Goal: Download file/media

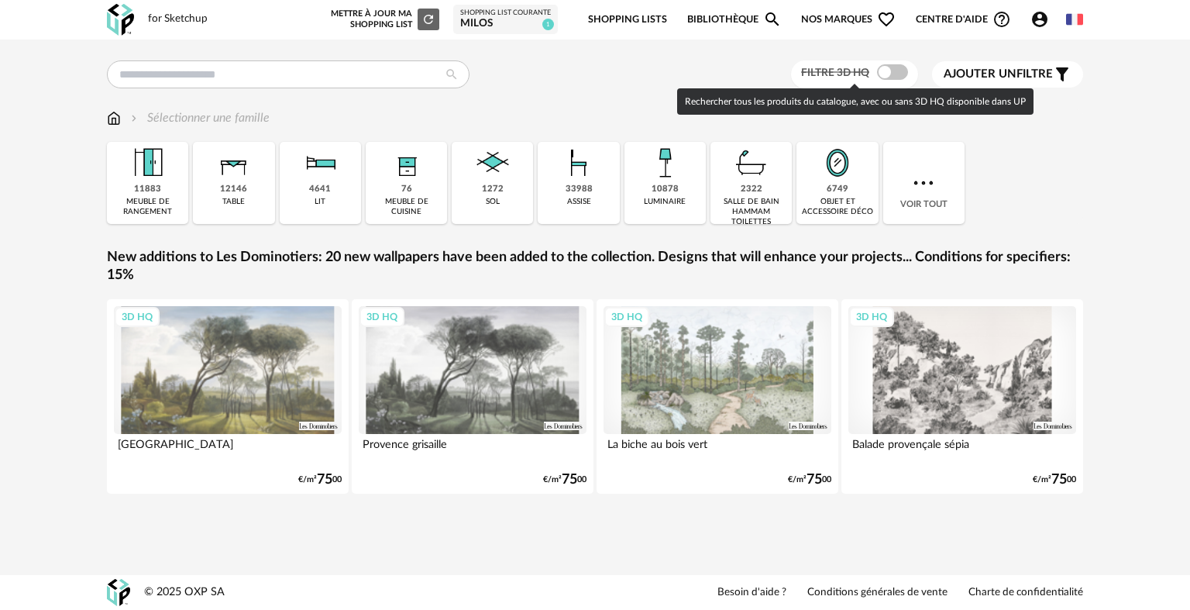
click at [885, 71] on span at bounding box center [892, 71] width 31 height 15
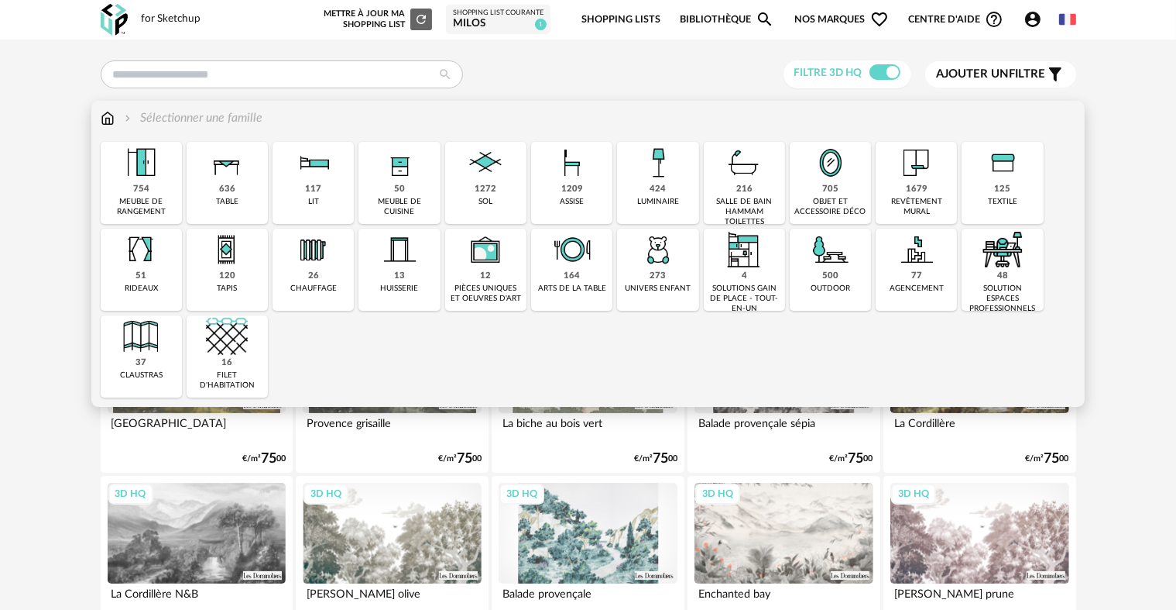
click at [671, 182] on img at bounding box center [658, 163] width 42 height 42
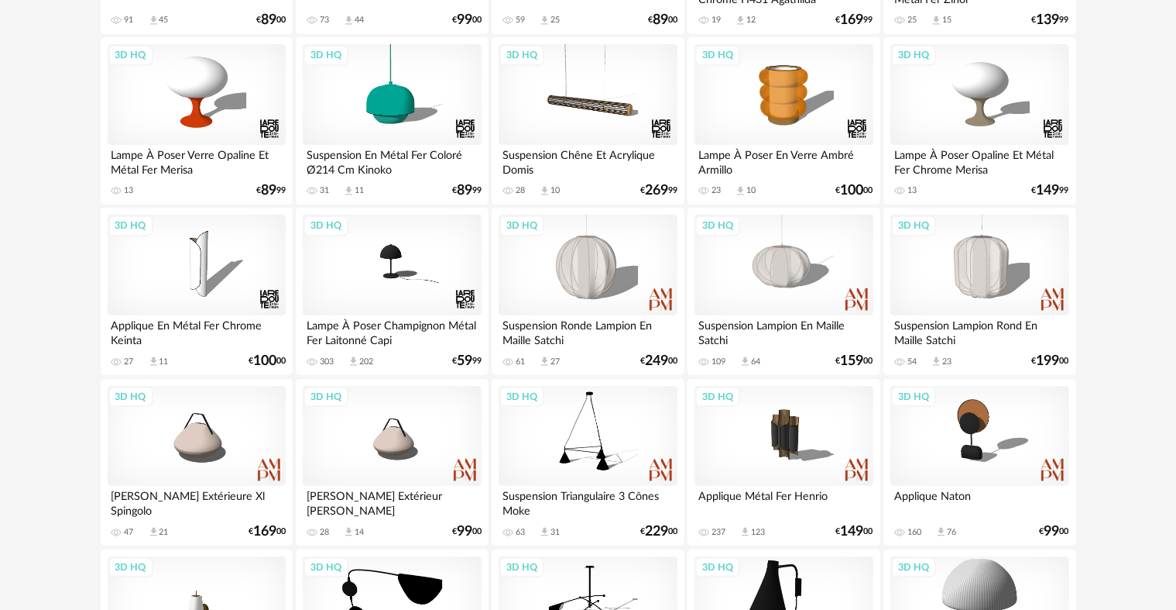
scroll to position [387, 0]
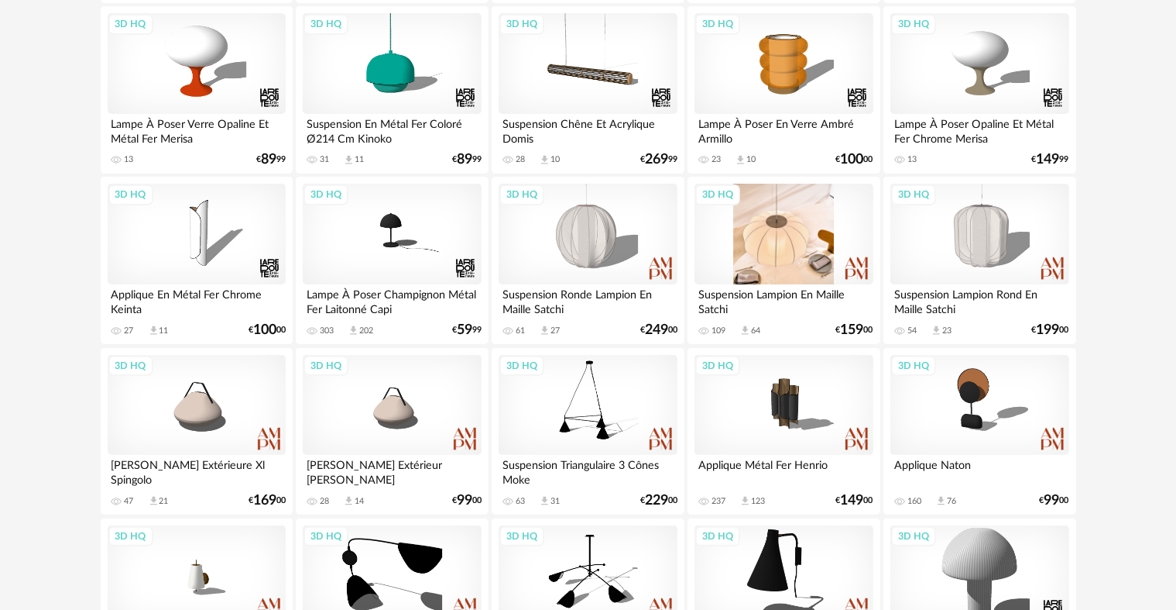
click at [787, 235] on div "3D HQ" at bounding box center [784, 234] width 178 height 101
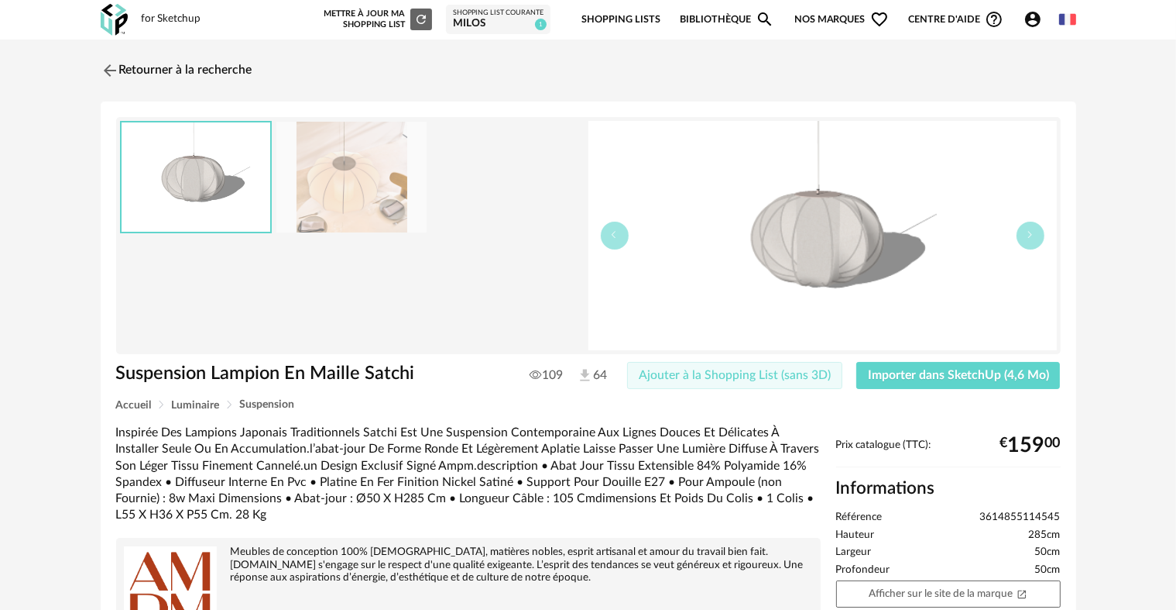
click at [731, 373] on span "Ajouter à la Shopping List (sans 3D)" at bounding box center [735, 375] width 192 height 12
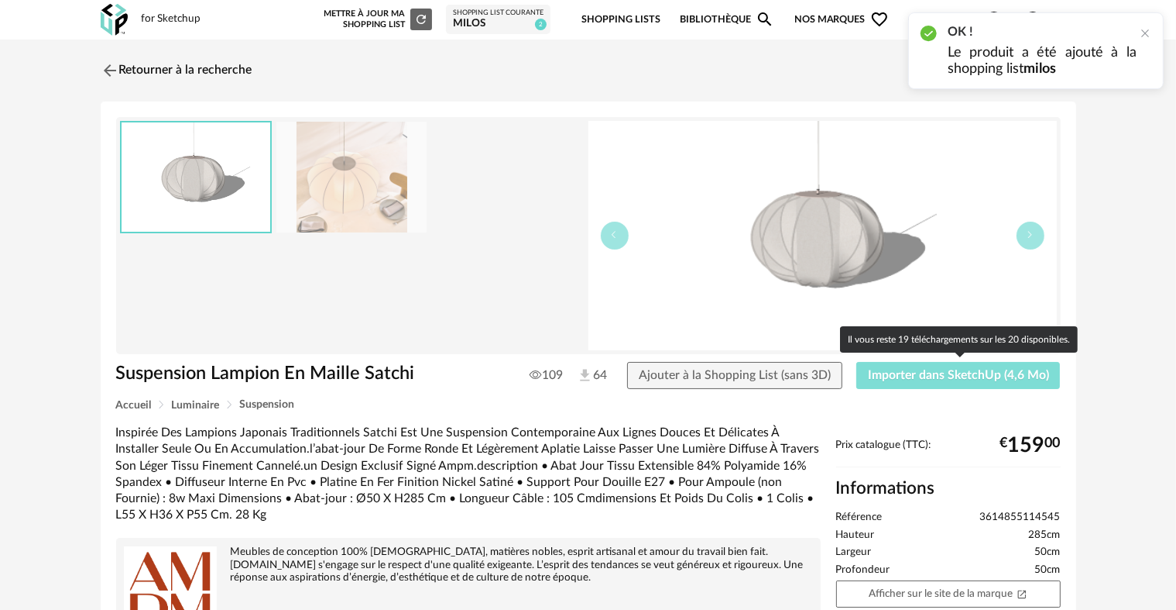
click at [943, 375] on span "Importer dans SketchUp (4,6 Mo)" at bounding box center [958, 375] width 181 height 12
click at [978, 377] on span "Importer dans SketchUp (4,6 Mo)" at bounding box center [958, 375] width 181 height 12
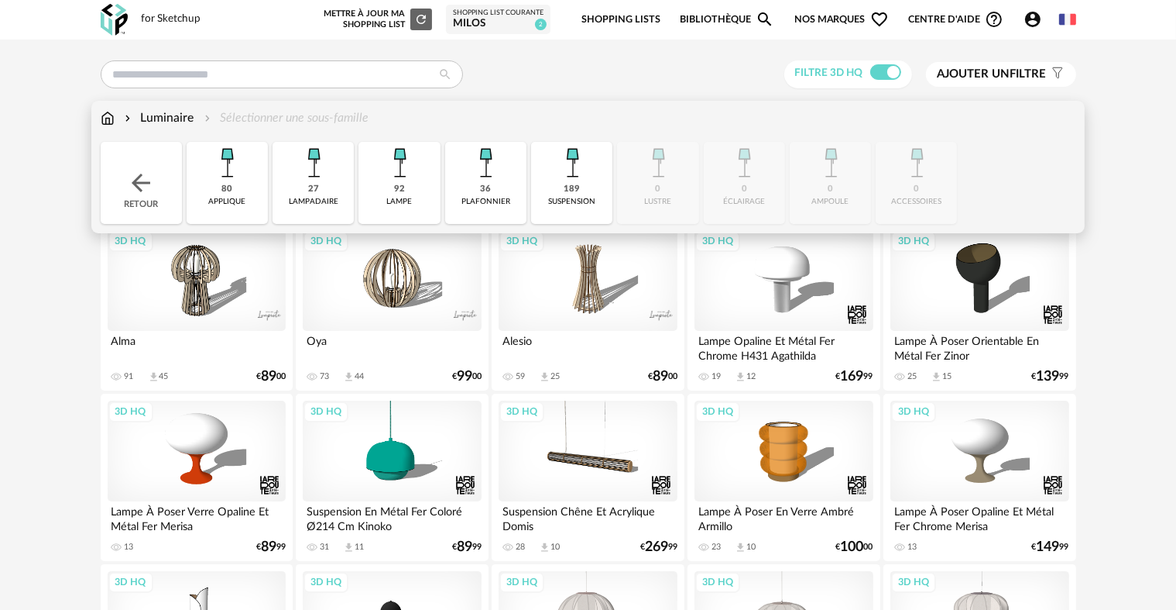
click at [112, 118] on img at bounding box center [108, 118] width 14 height 18
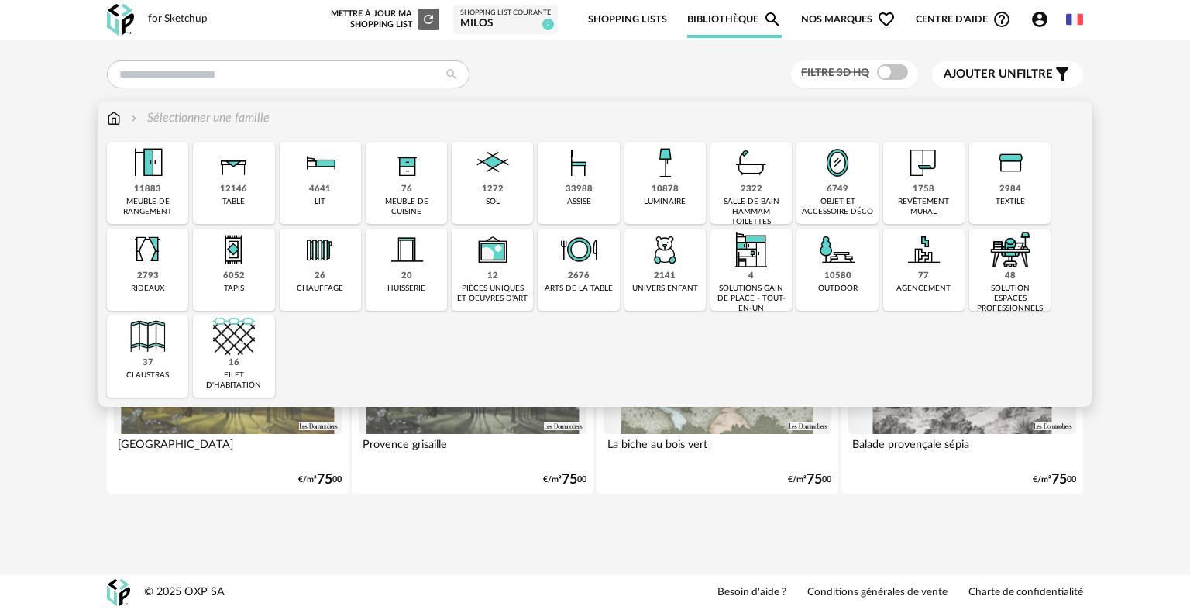
click at [834, 194] on div "6749" at bounding box center [837, 190] width 22 height 12
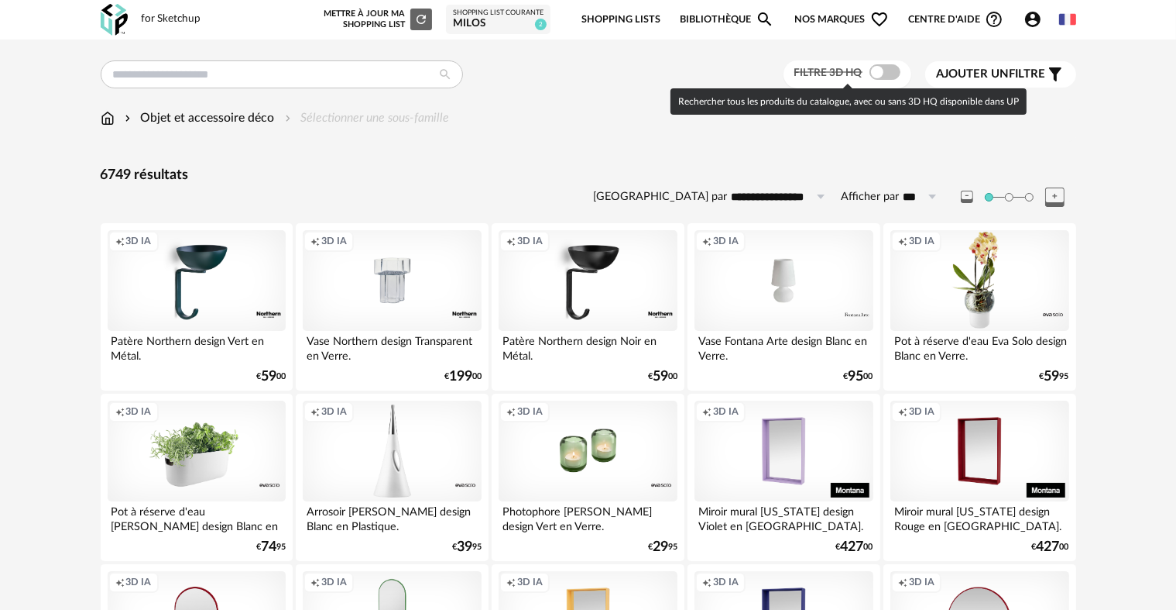
click at [879, 73] on span at bounding box center [885, 71] width 31 height 15
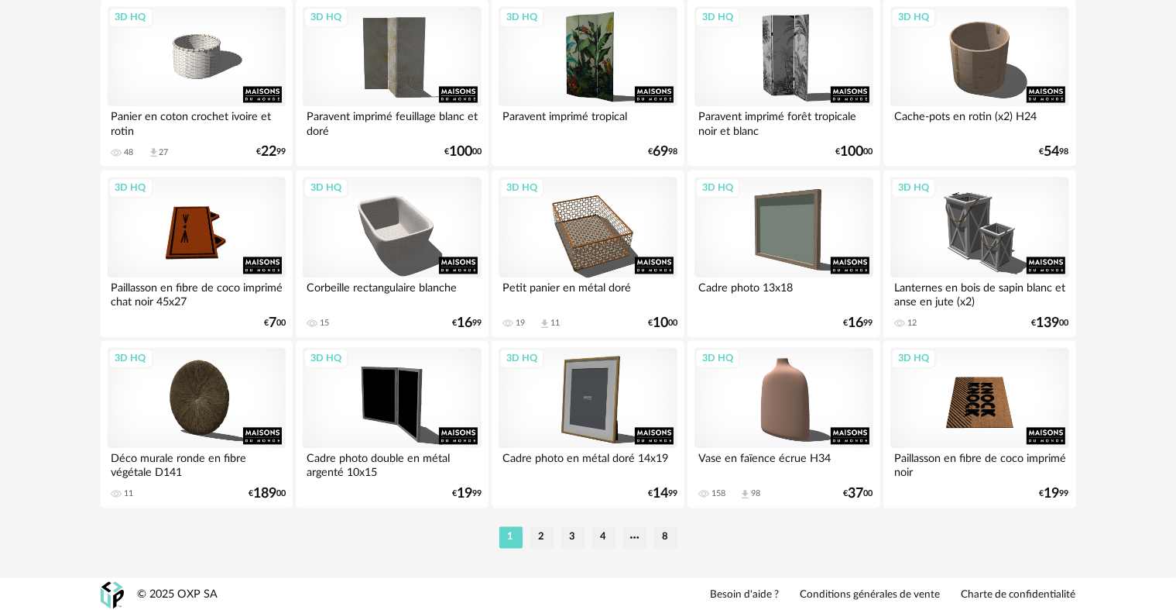
scroll to position [3124, 0]
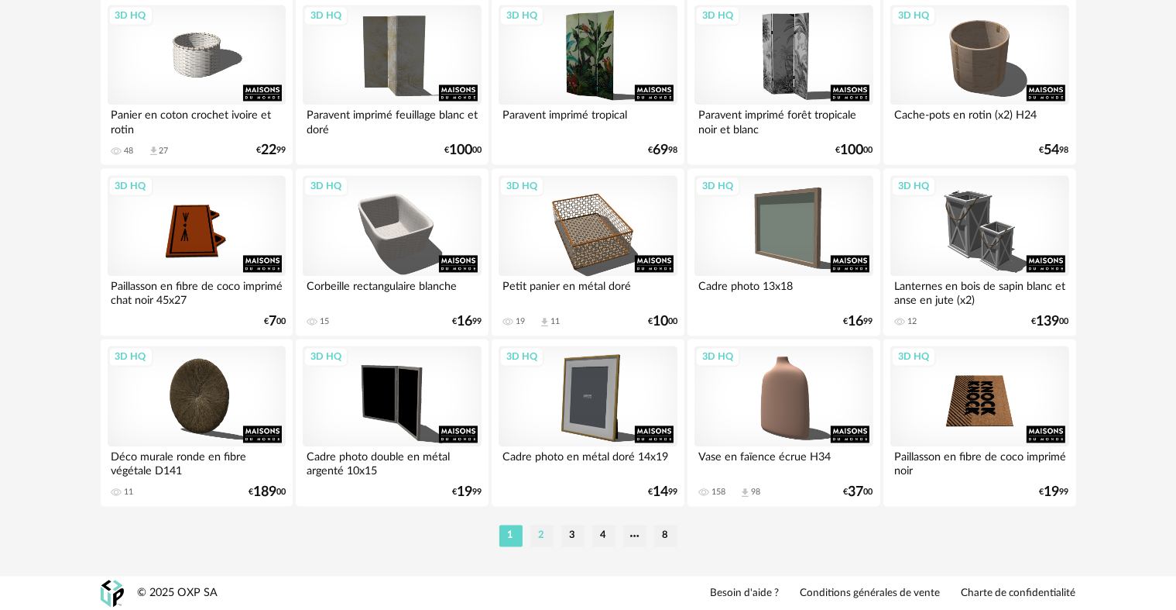
click at [542, 535] on li "2" at bounding box center [542, 535] width 23 height 22
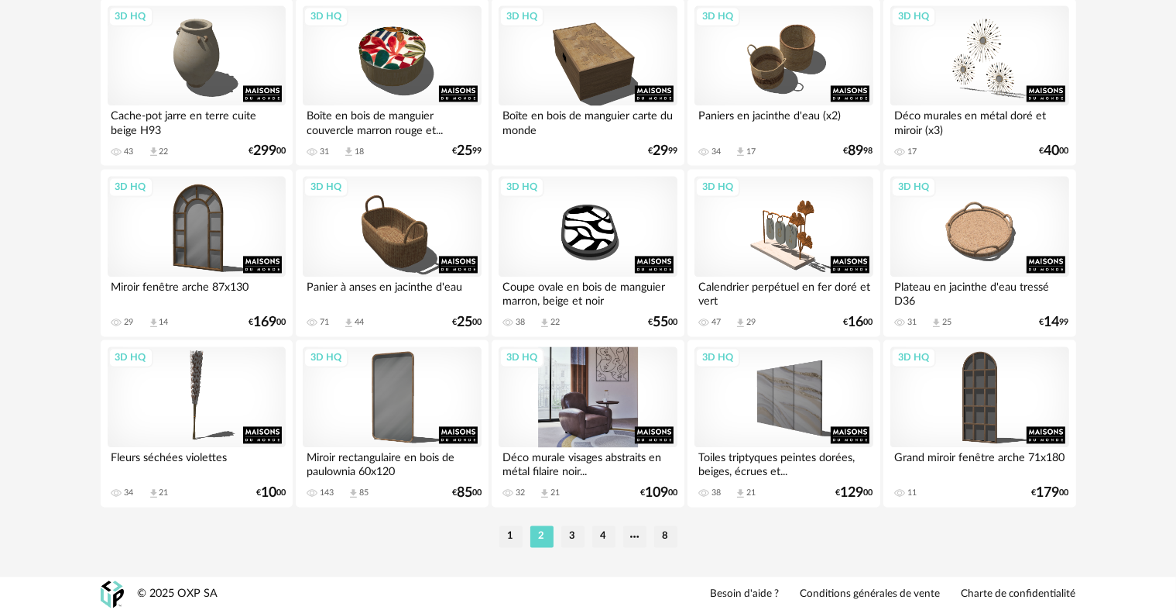
scroll to position [3124, 0]
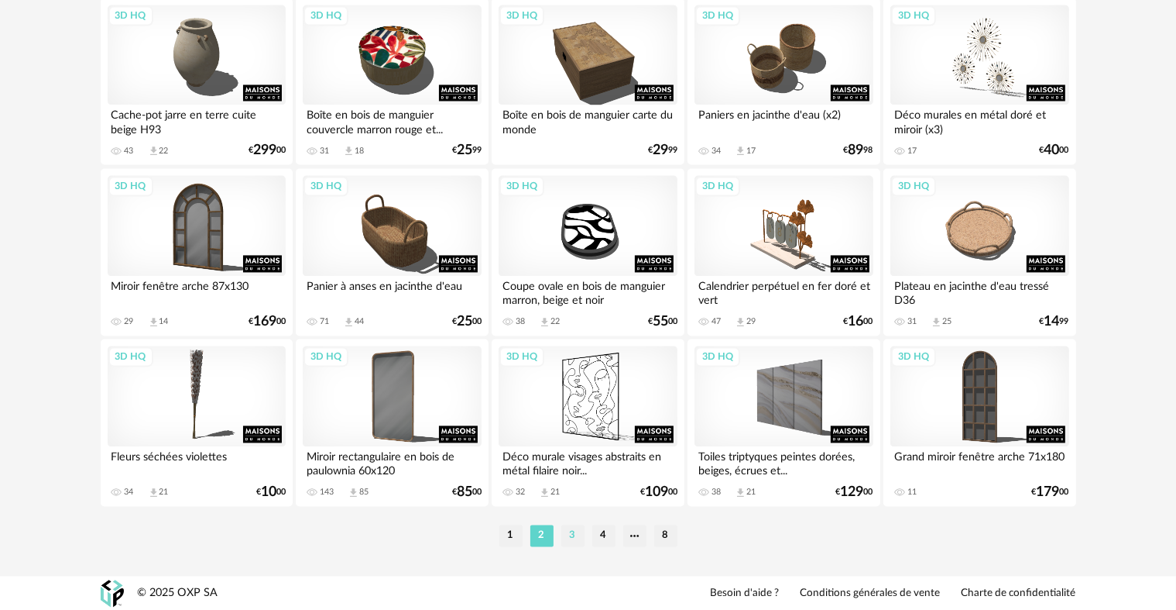
click at [574, 536] on li "3" at bounding box center [573, 535] width 23 height 22
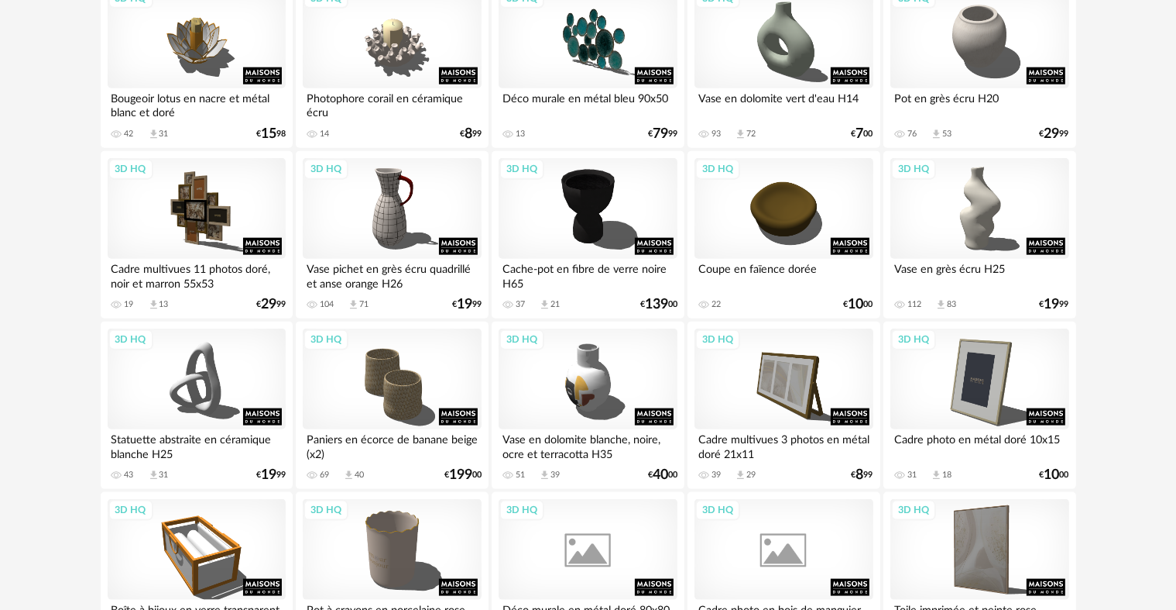
scroll to position [1781, 0]
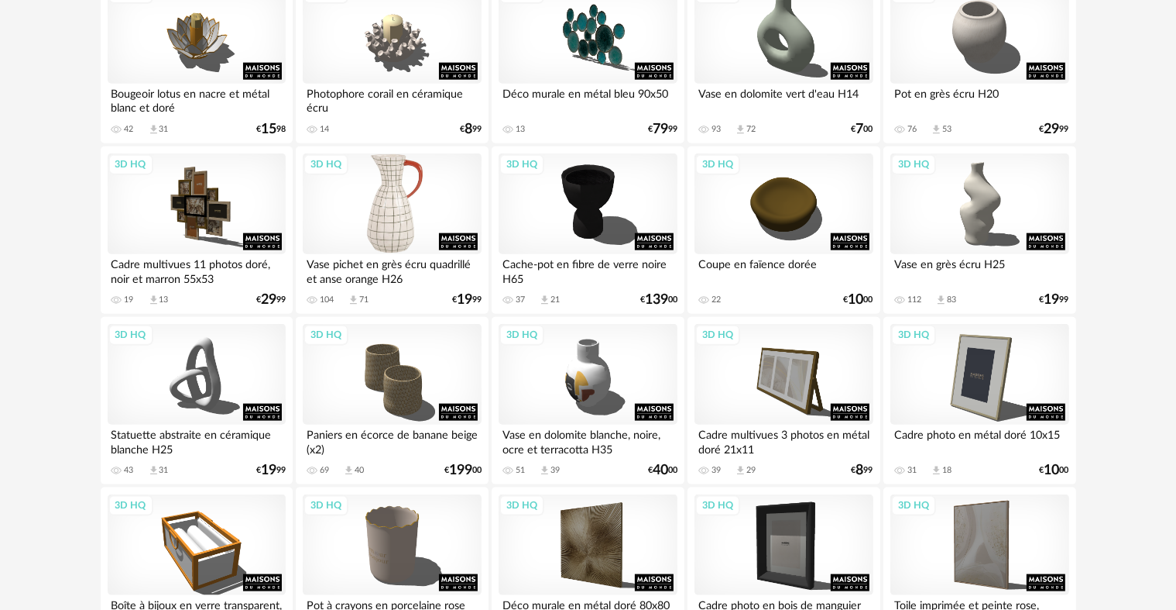
click at [383, 205] on div "3D HQ" at bounding box center [392, 203] width 178 height 101
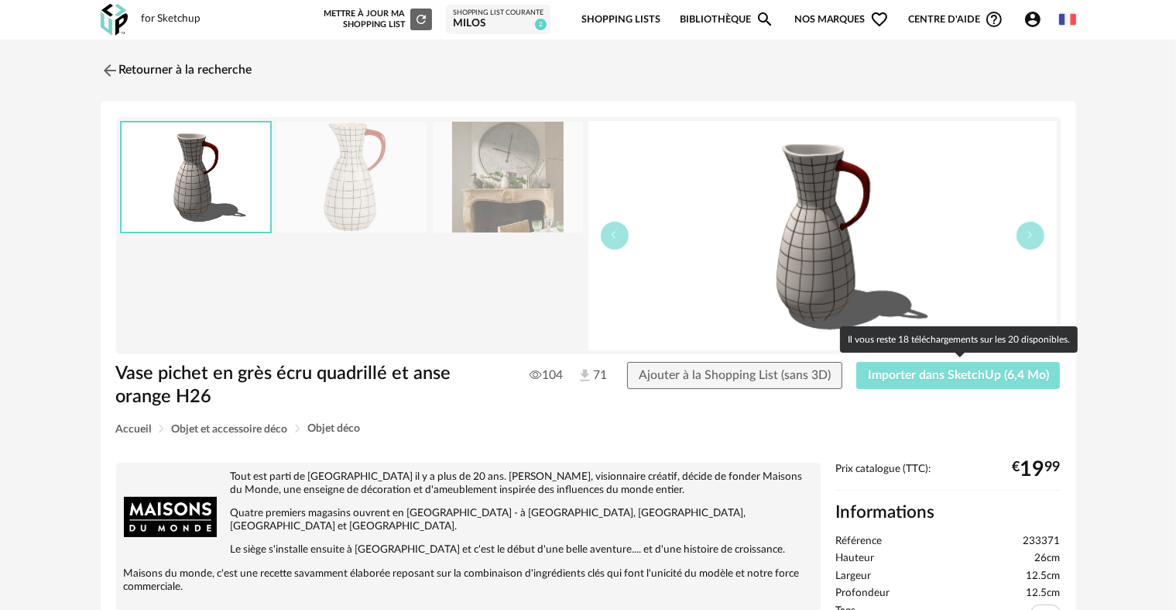
click at [932, 375] on span "Importer dans SketchUp (6,4 Mo)" at bounding box center [958, 375] width 181 height 12
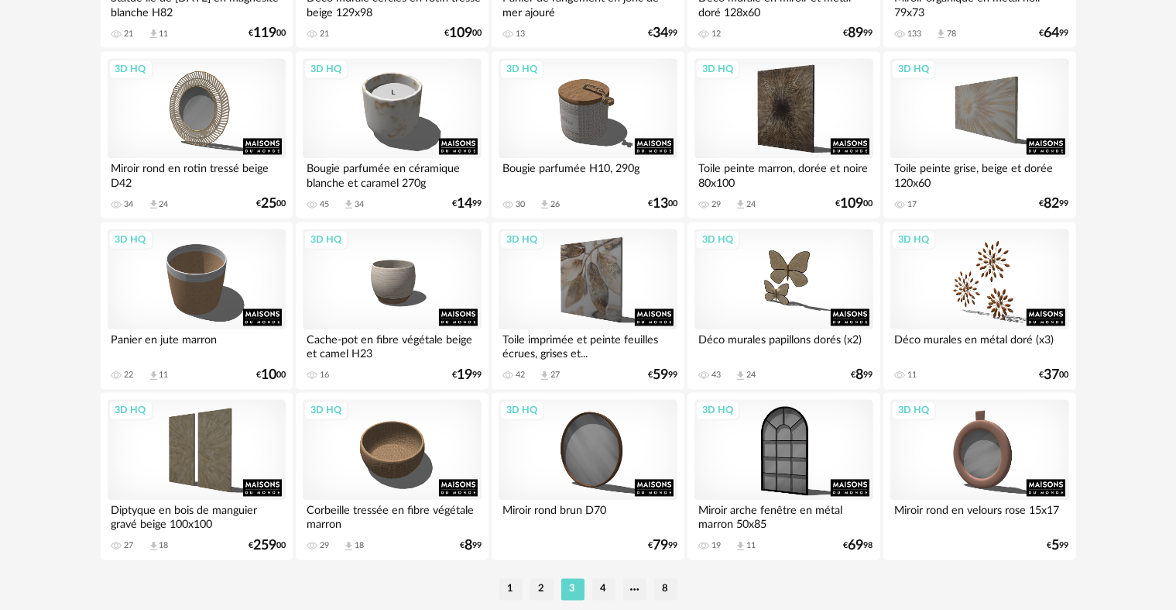
scroll to position [3124, 0]
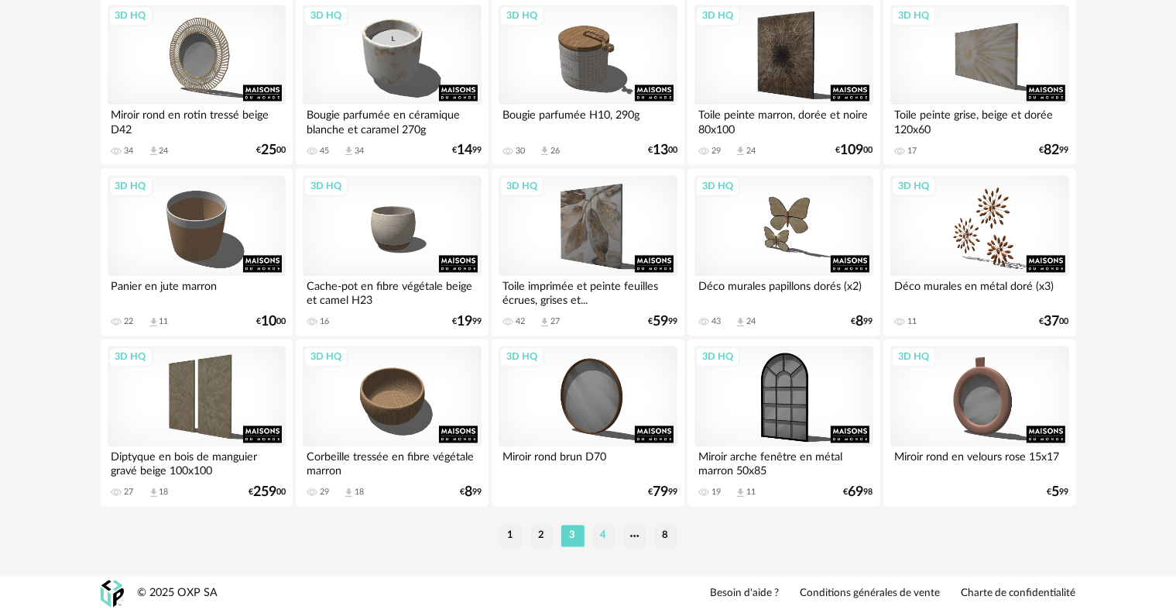
click at [603, 533] on li "4" at bounding box center [603, 535] width 23 height 22
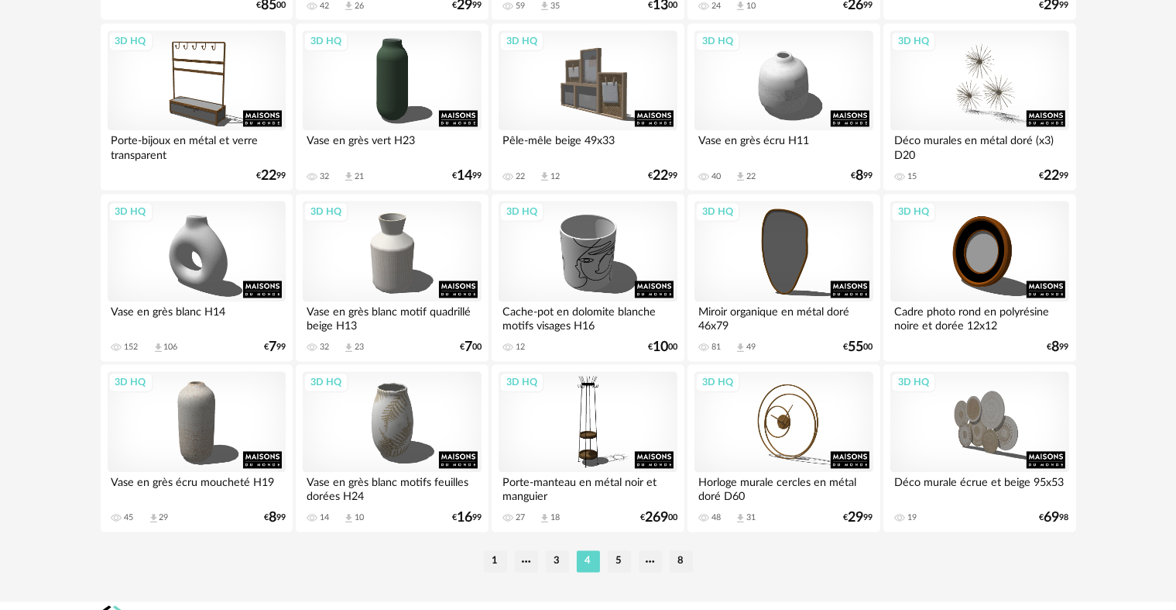
scroll to position [3124, 0]
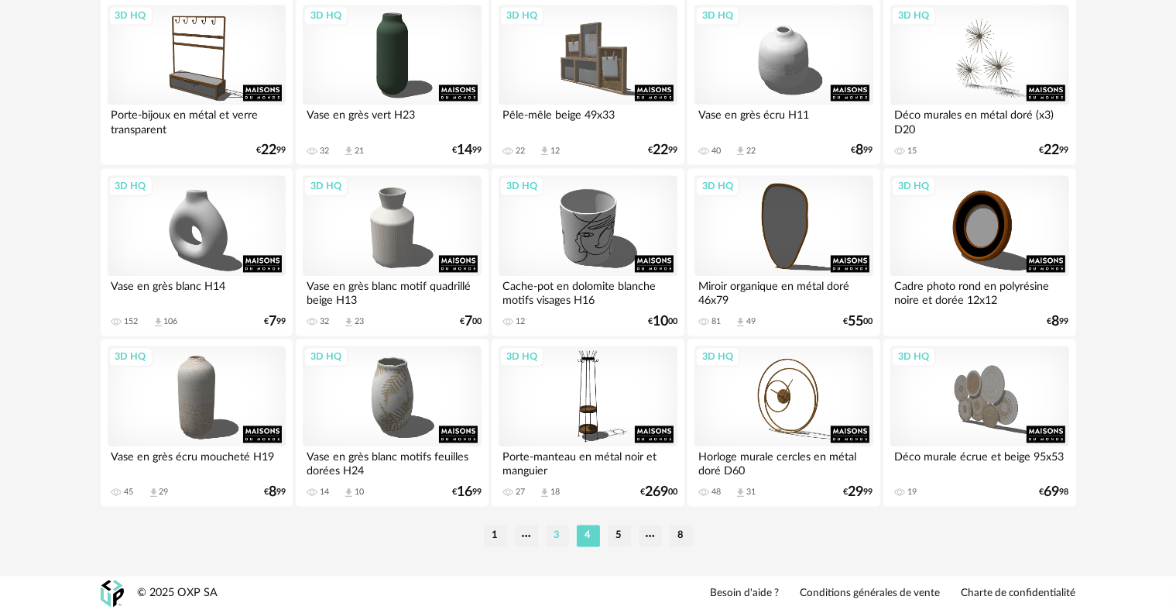
click at [555, 539] on li "3" at bounding box center [557, 535] width 23 height 22
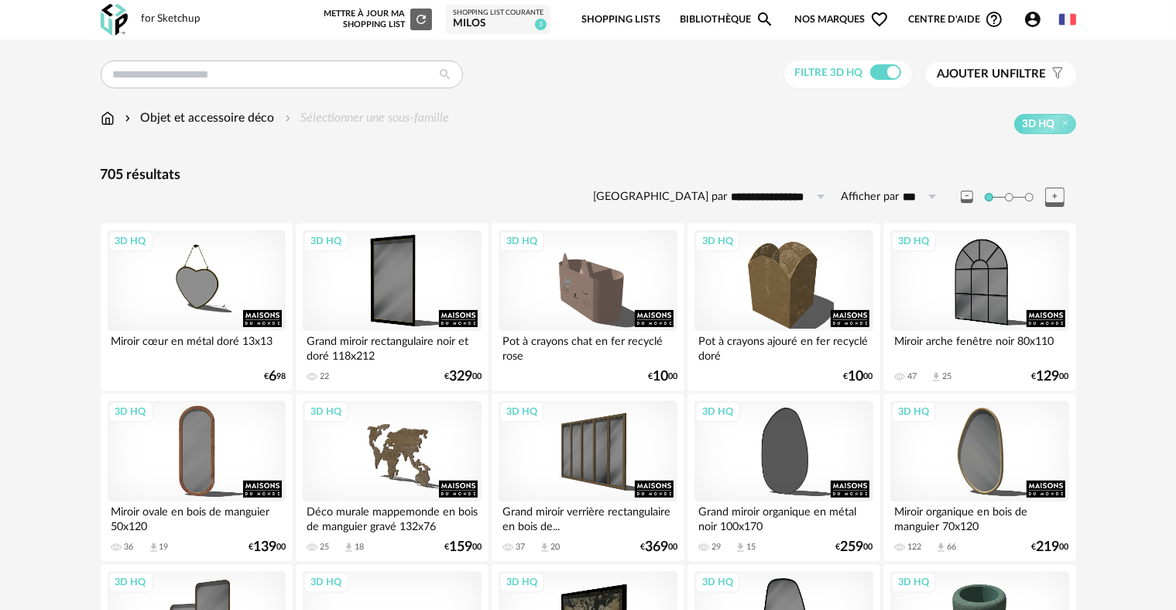
click at [1014, 74] on span "Ajouter un filtre" at bounding box center [992, 74] width 109 height 15
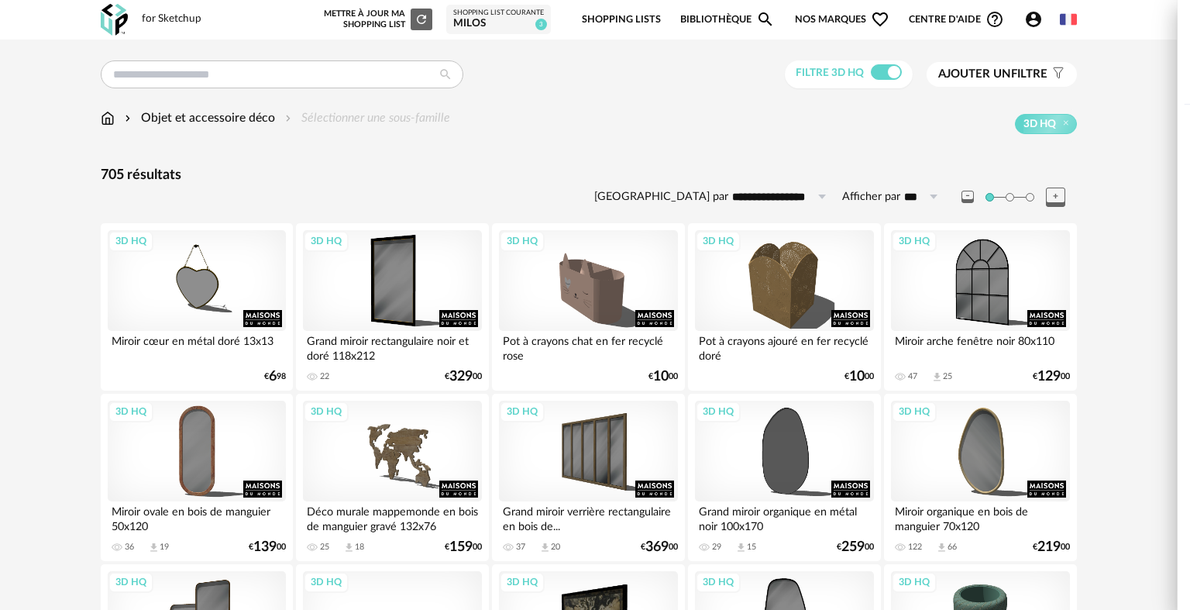
click at [912, 160] on div "Couleur" at bounding box center [1003, 160] width 313 height 37
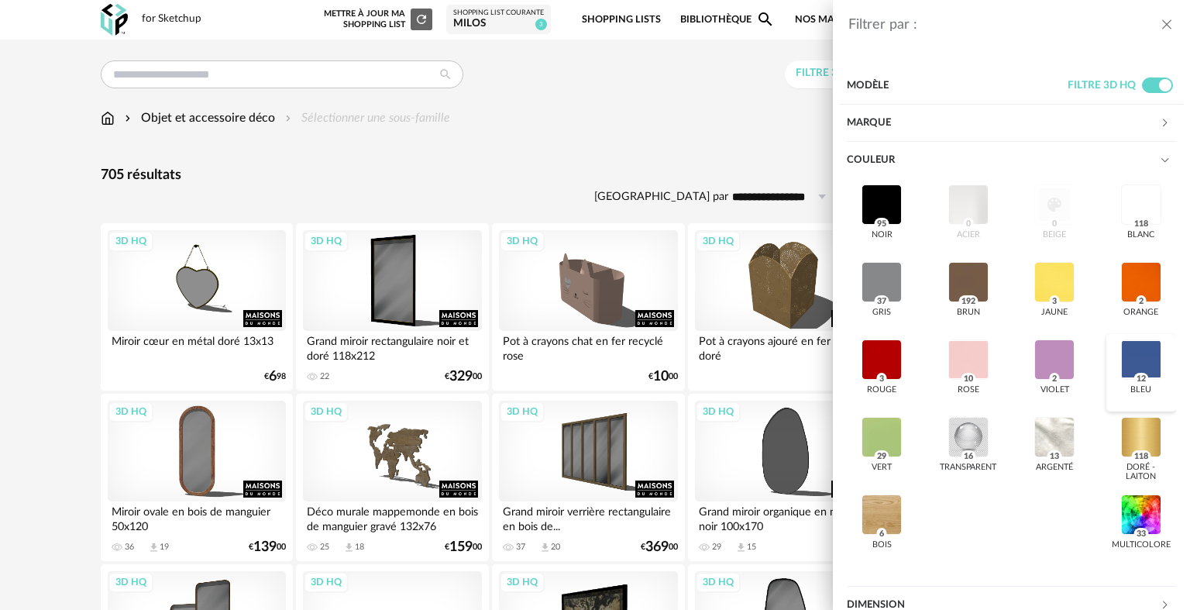
click at [1121, 358] on div at bounding box center [1141, 359] width 40 height 40
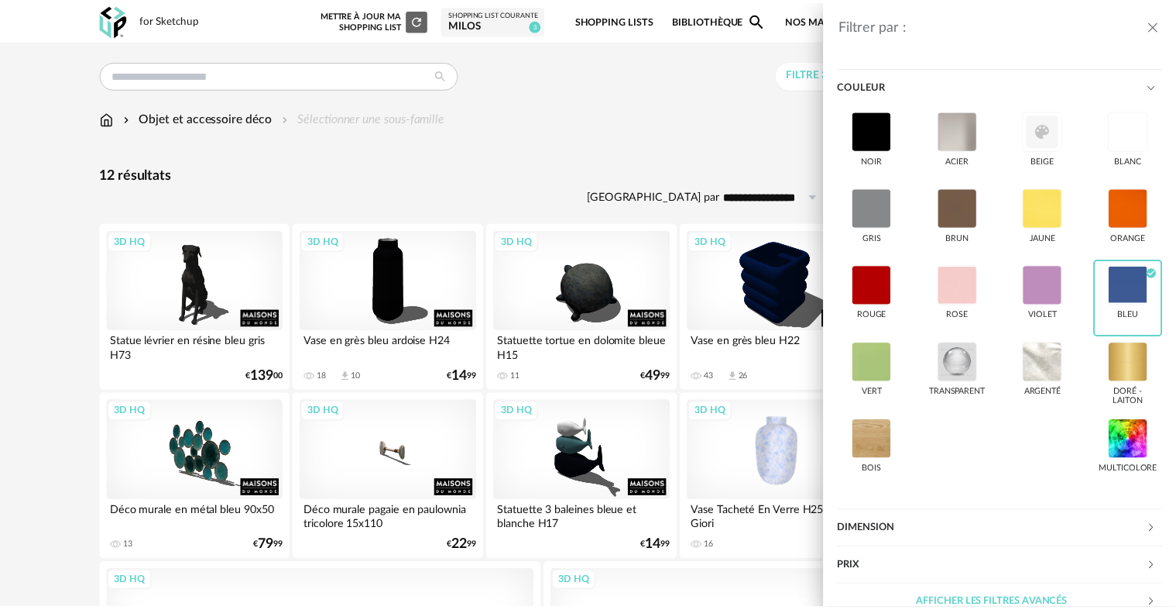
scroll to position [94, 0]
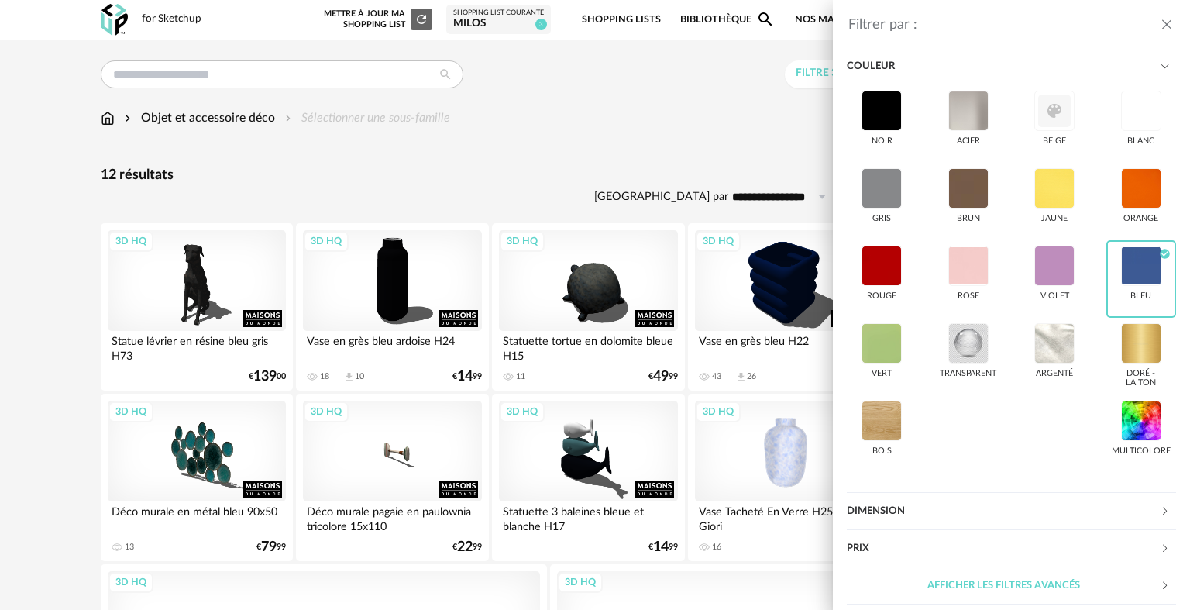
click at [697, 115] on div "Filtrer par : Modèle Filtre 3D HQ Marque &tradition 0 101 Copenhagen 0 366 Conc…" at bounding box center [595, 305] width 1190 height 610
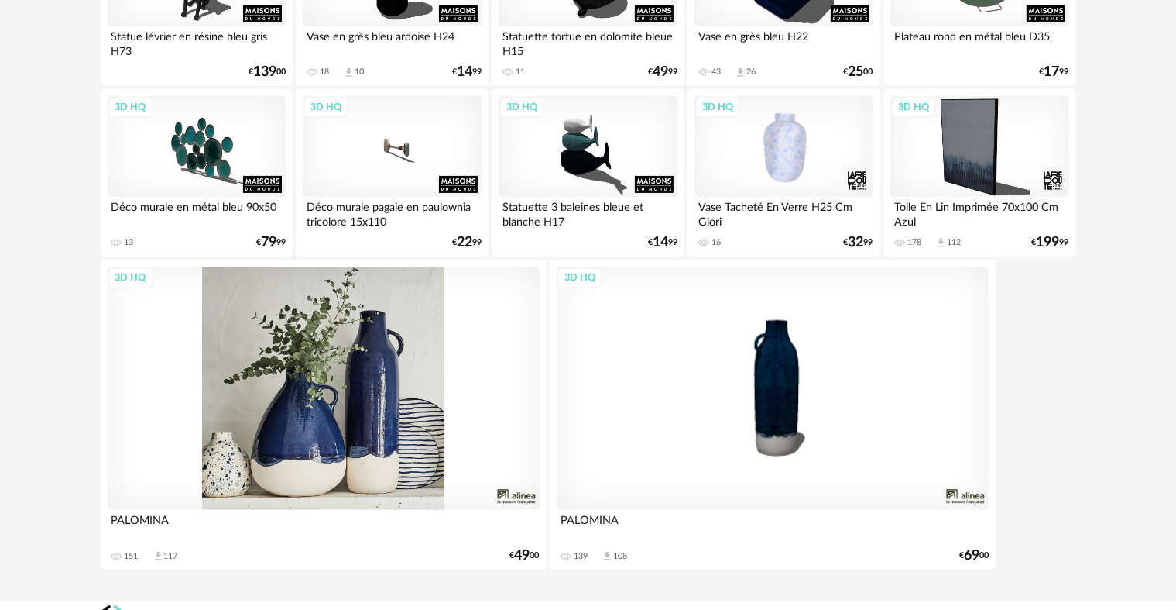
scroll to position [330, 0]
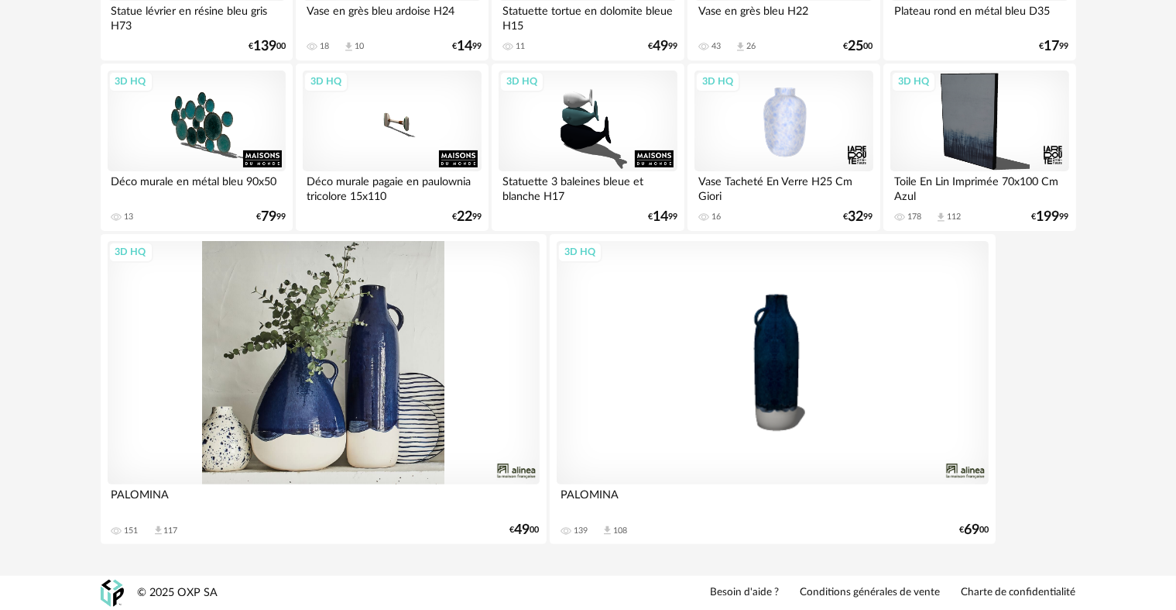
click at [463, 353] on div "3D HQ" at bounding box center [324, 362] width 432 height 243
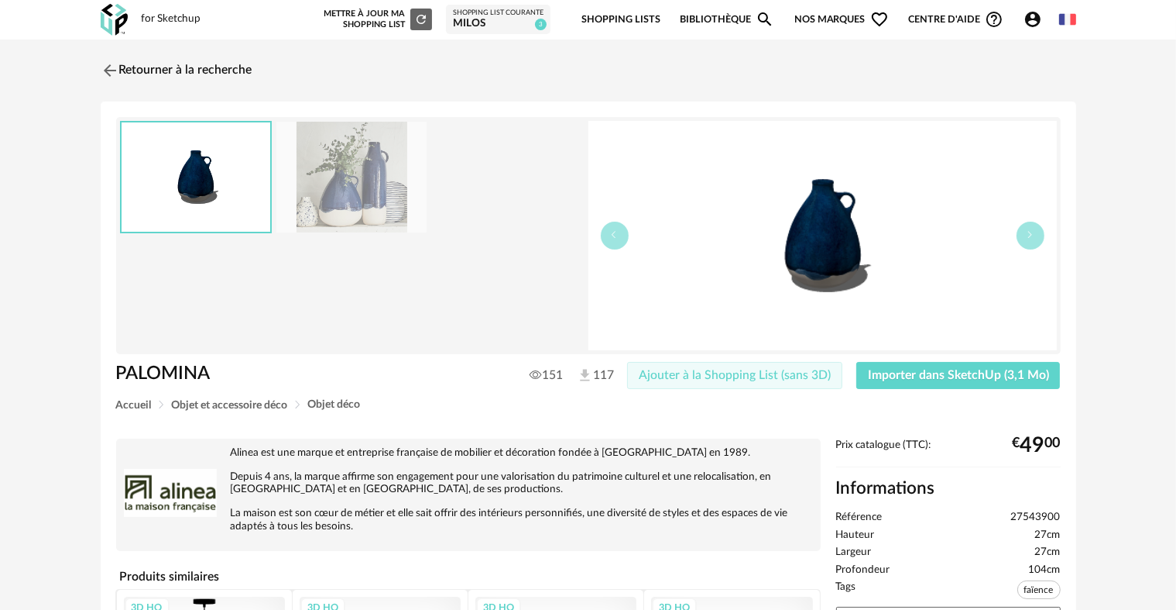
click at [699, 373] on span "Ajouter à la Shopping List (sans 3D)" at bounding box center [735, 375] width 192 height 12
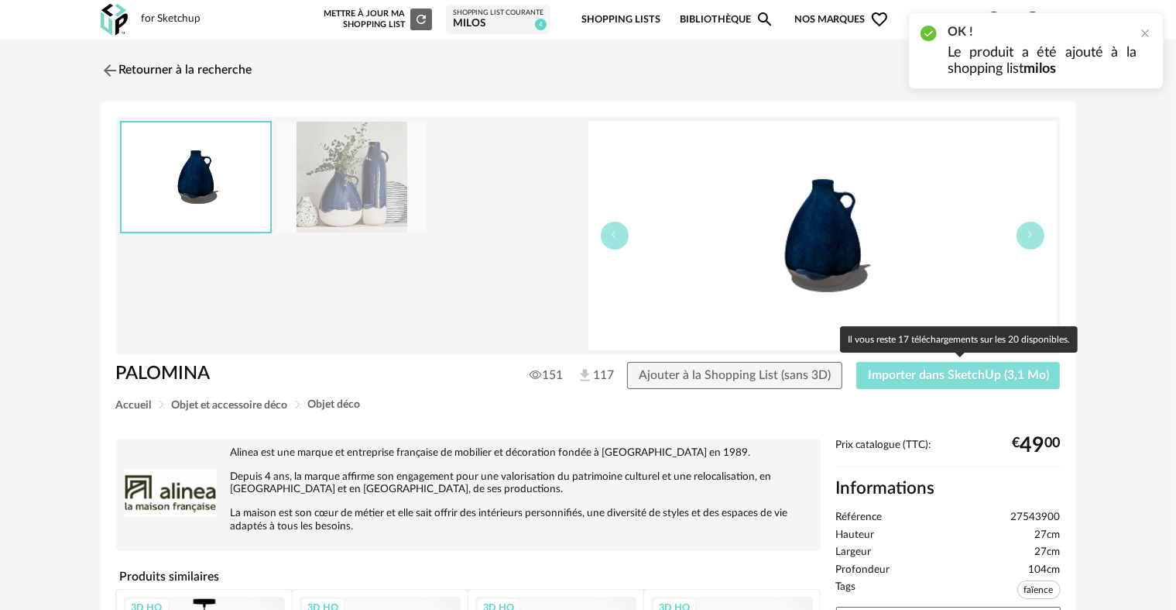
click at [979, 372] on span "Importer dans SketchUp (3,1 Mo)" at bounding box center [958, 375] width 181 height 12
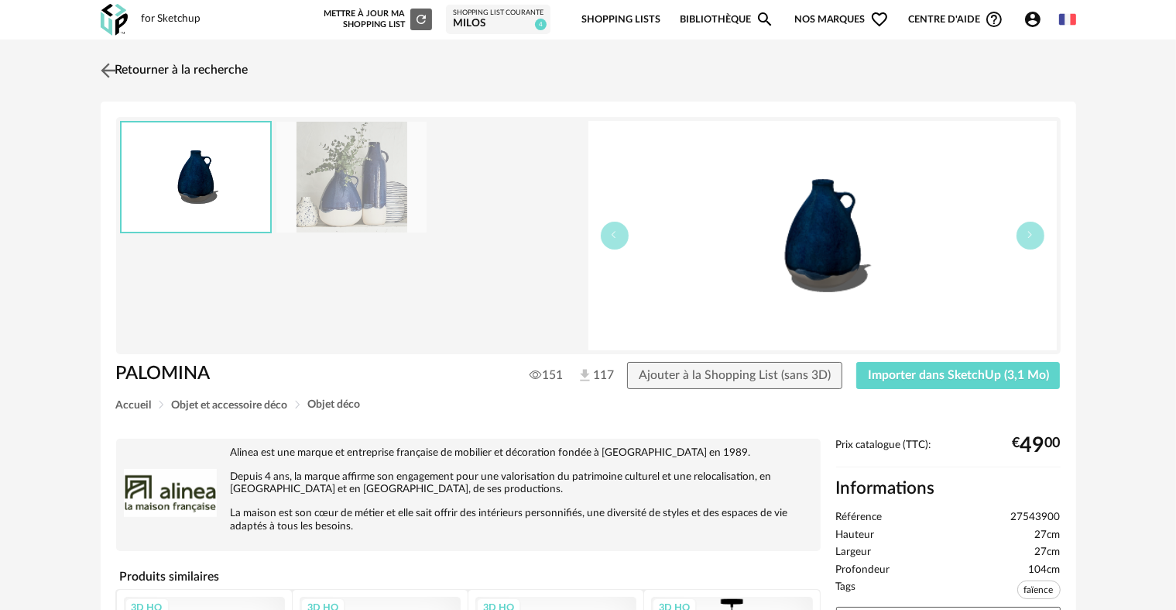
click at [110, 67] on img at bounding box center [108, 70] width 22 height 22
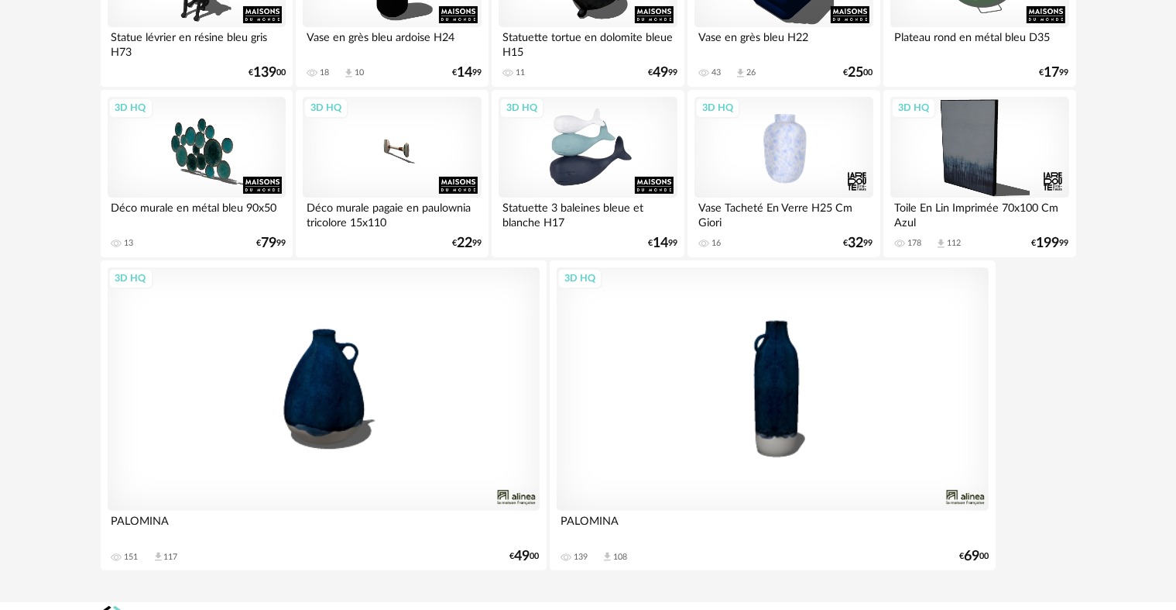
scroll to position [330, 0]
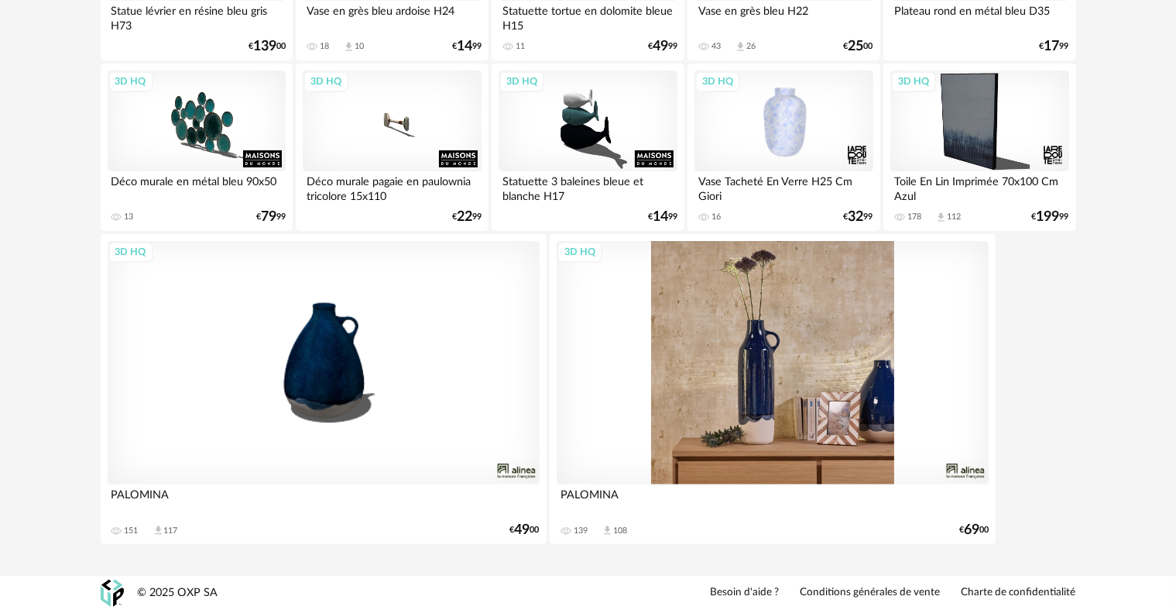
click at [784, 393] on div "3D HQ" at bounding box center [773, 362] width 432 height 243
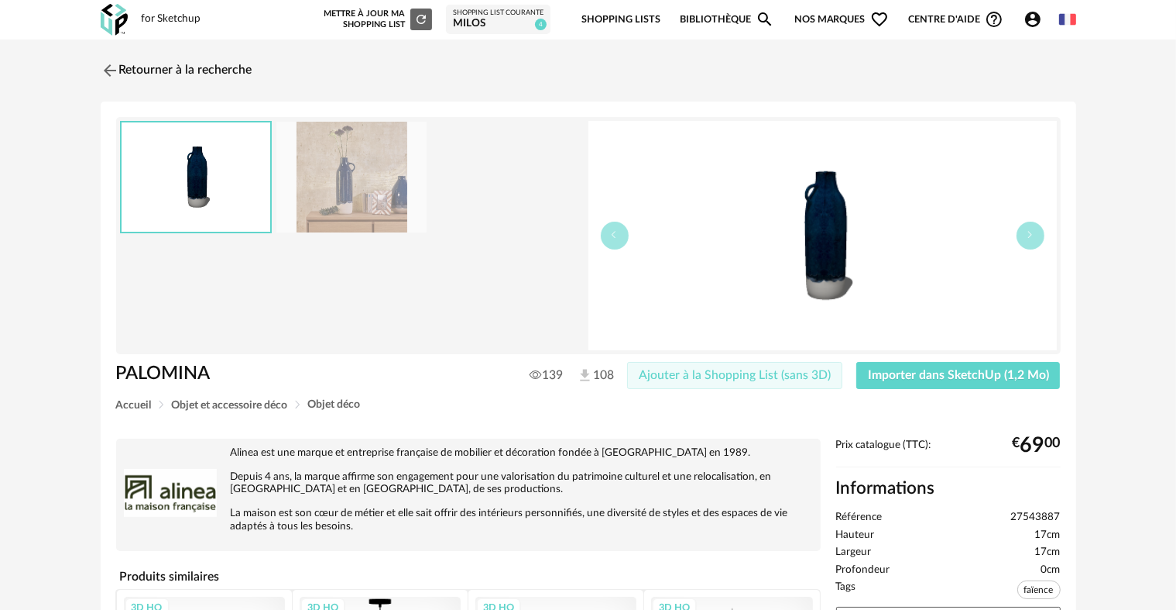
click at [764, 375] on span "Ajouter à la Shopping List (sans 3D)" at bounding box center [735, 375] width 192 height 12
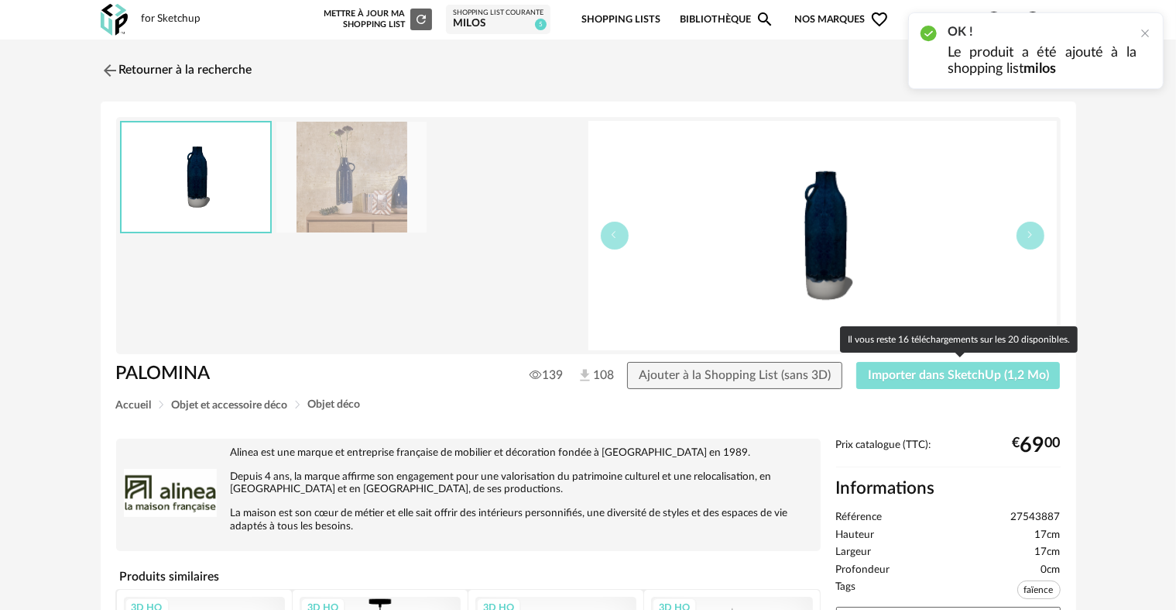
click at [926, 372] on span "Importer dans SketchUp (1,2 Mo)" at bounding box center [958, 375] width 181 height 12
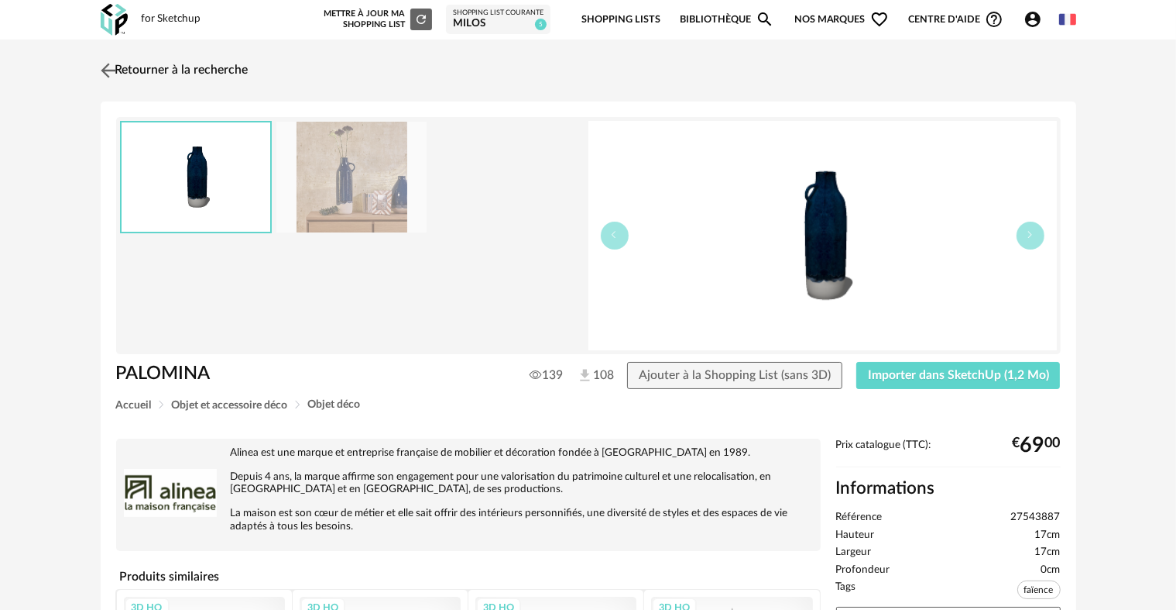
click at [232, 70] on link "Retourner à la recherche" at bounding box center [173, 70] width 152 height 34
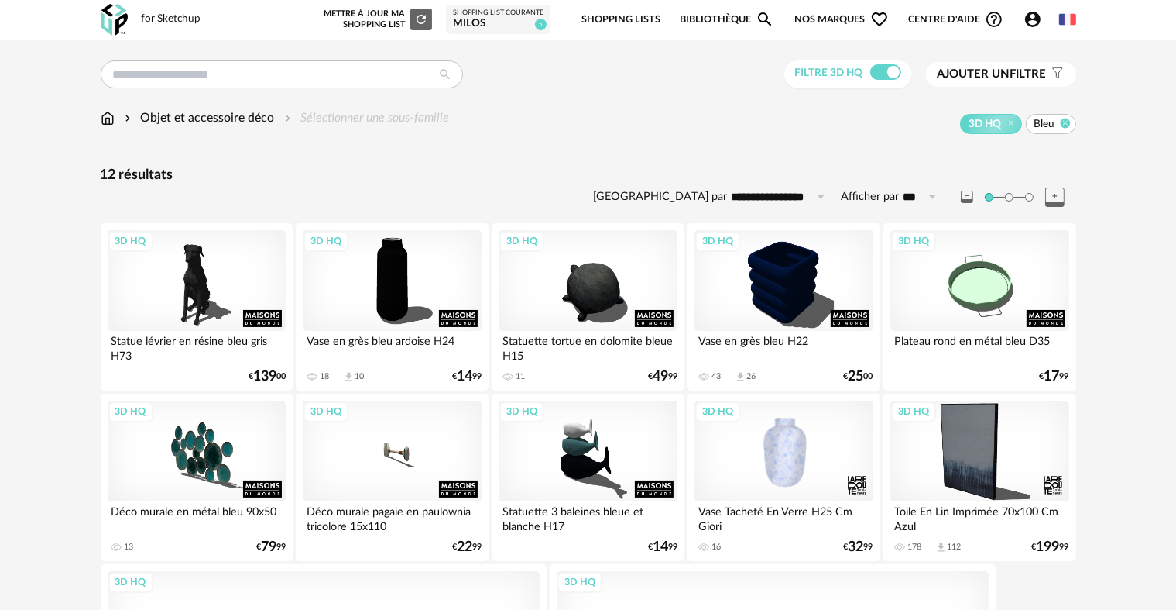
click at [1062, 124] on icon at bounding box center [1065, 123] width 10 height 10
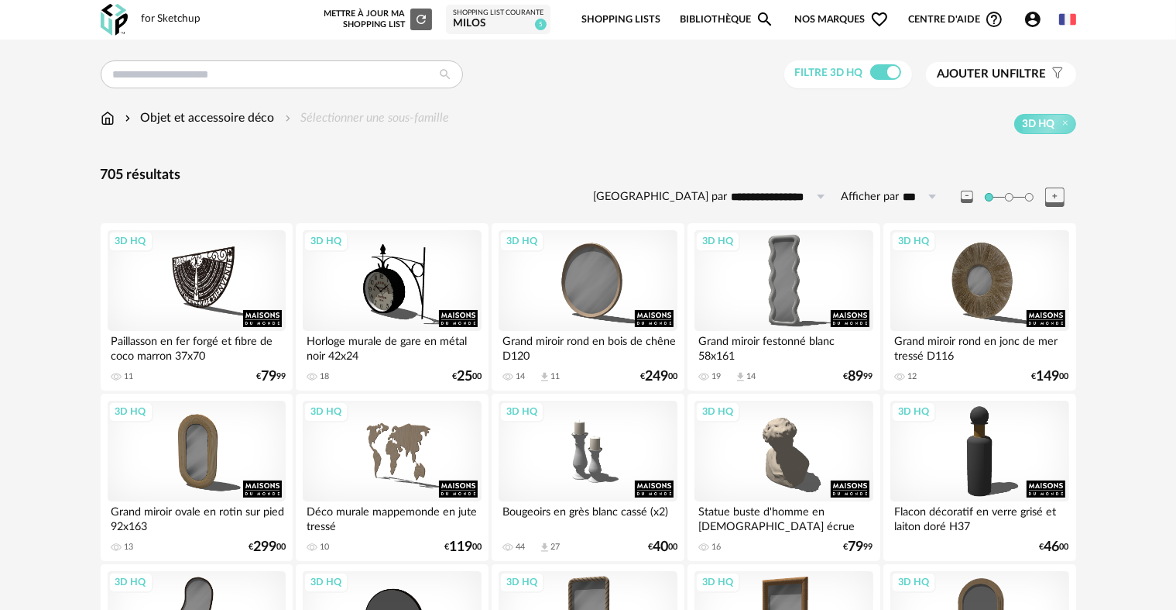
click at [999, 72] on span "Ajouter un" at bounding box center [974, 74] width 73 height 12
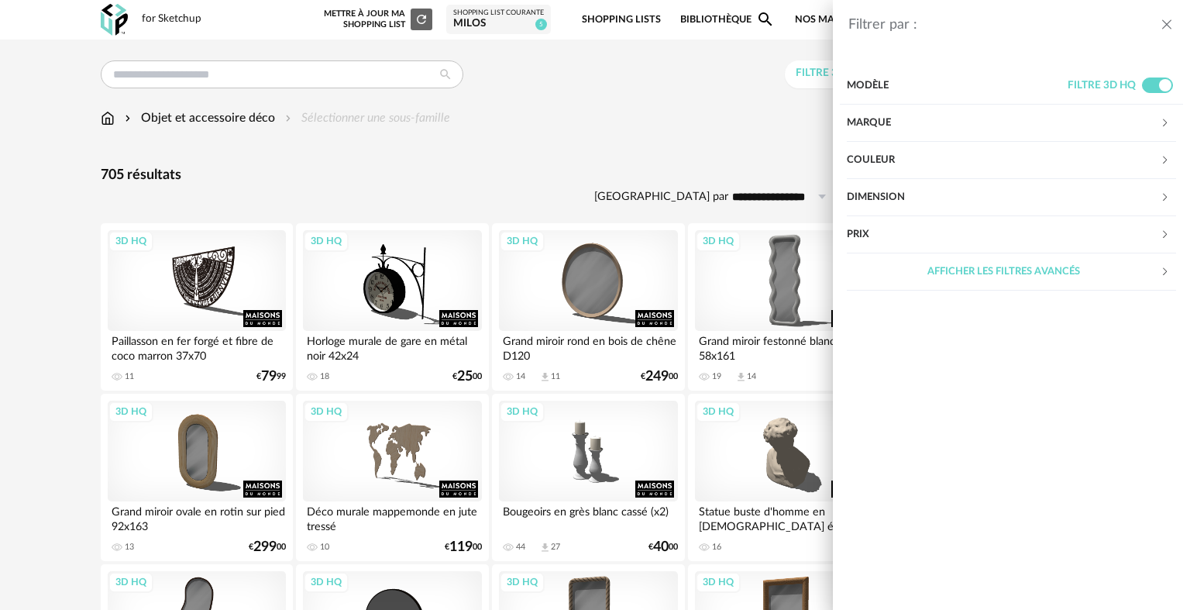
click at [905, 159] on div "Couleur" at bounding box center [1003, 160] width 313 height 37
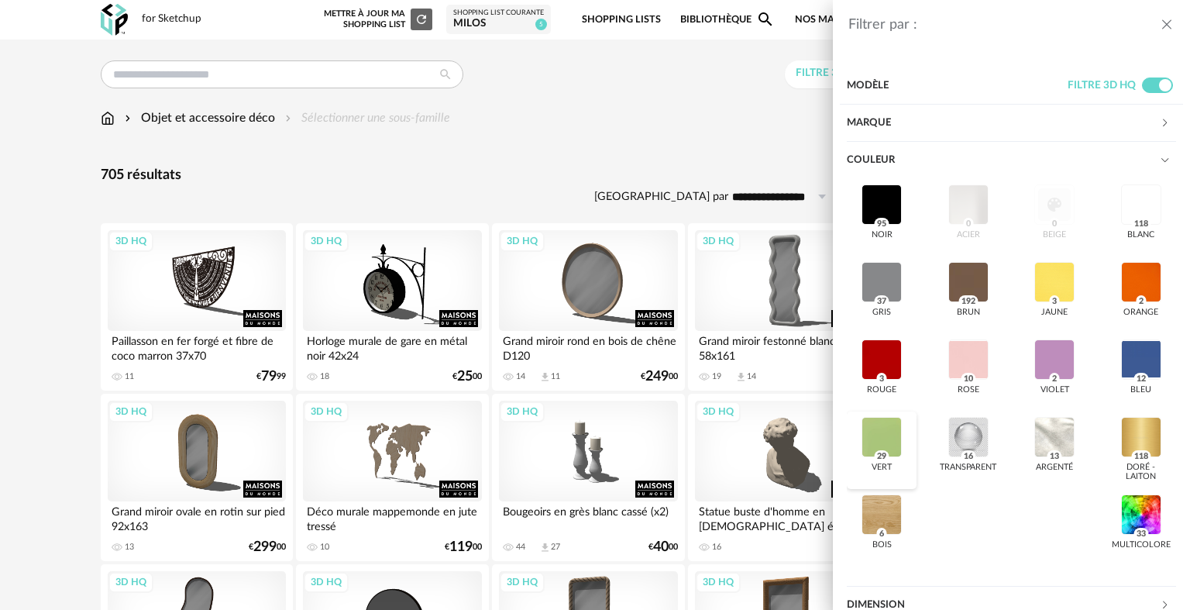
click at [876, 432] on div at bounding box center [881, 437] width 40 height 40
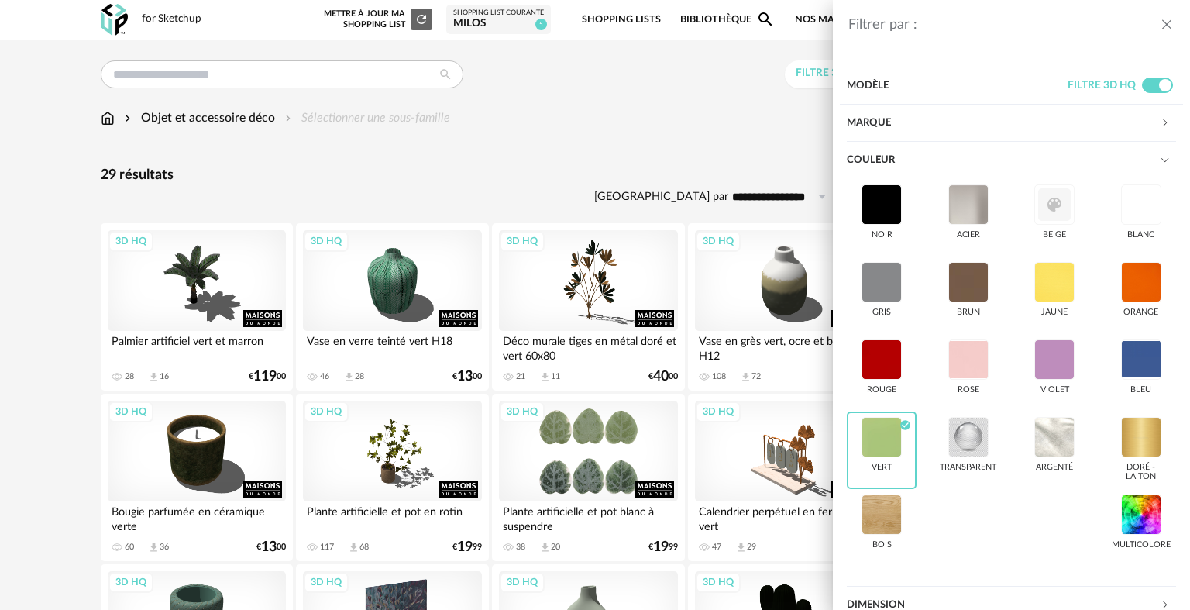
click at [1166, 26] on icon "close drawer" at bounding box center [1166, 24] width 15 height 15
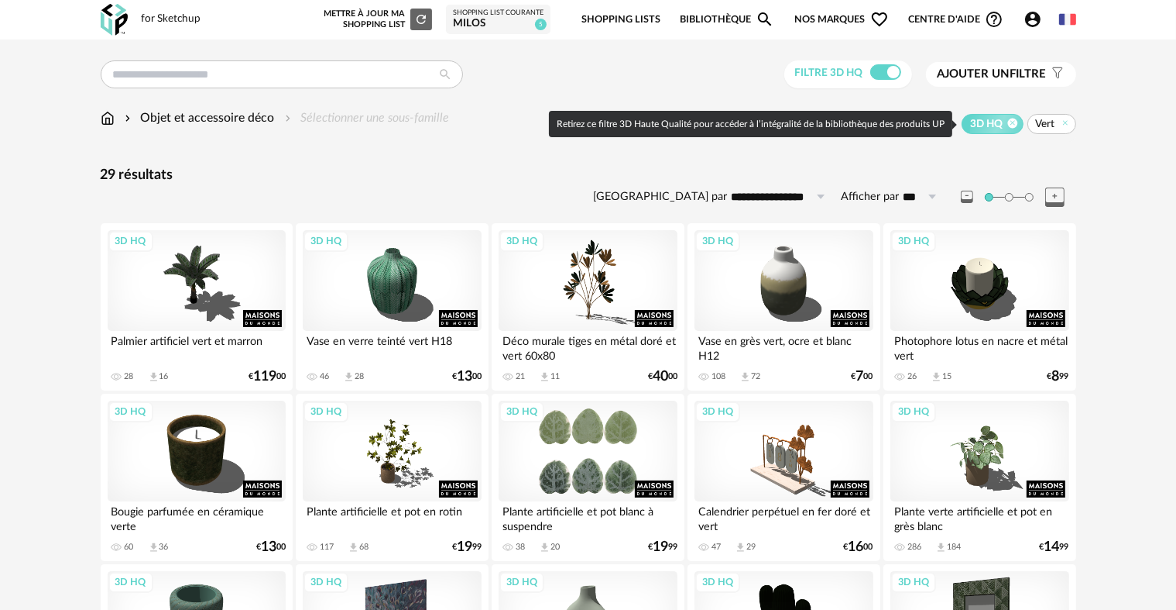
click at [1011, 124] on icon at bounding box center [1013, 123] width 10 height 10
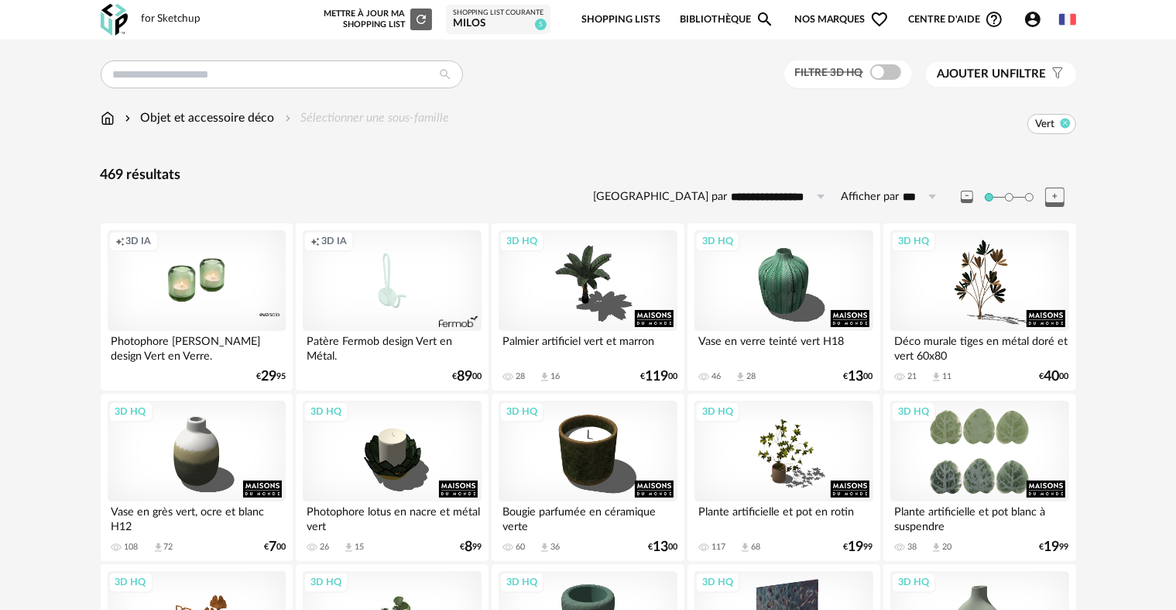
click at [1066, 125] on icon at bounding box center [1065, 123] width 10 height 10
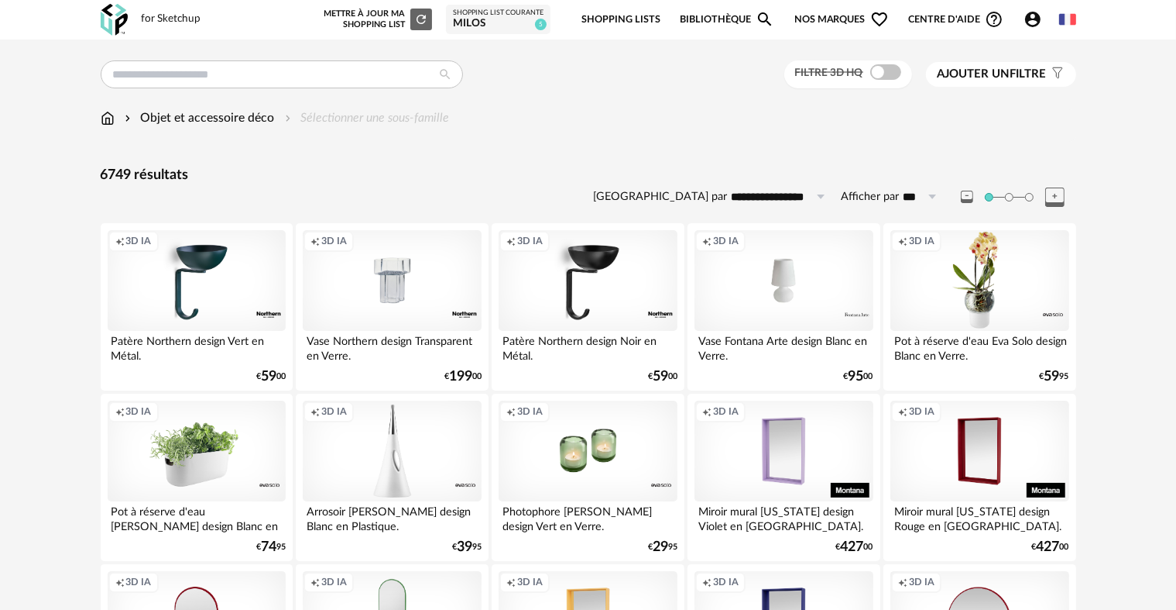
click at [1026, 77] on span "Ajouter un filtre" at bounding box center [992, 74] width 109 height 15
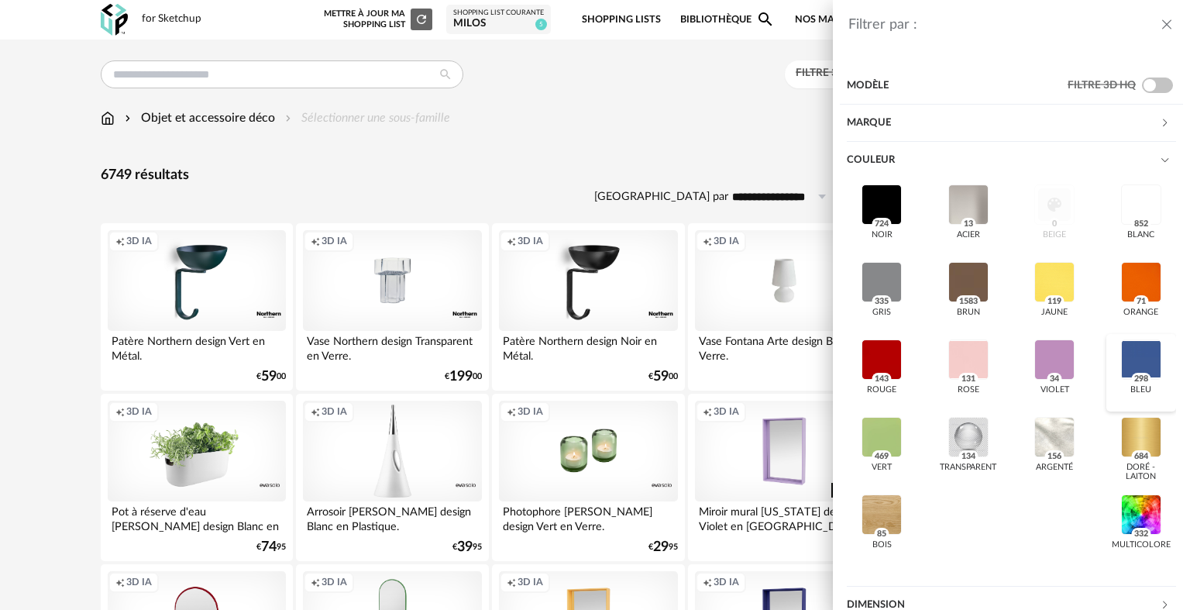
click at [1121, 356] on div at bounding box center [1141, 359] width 40 height 40
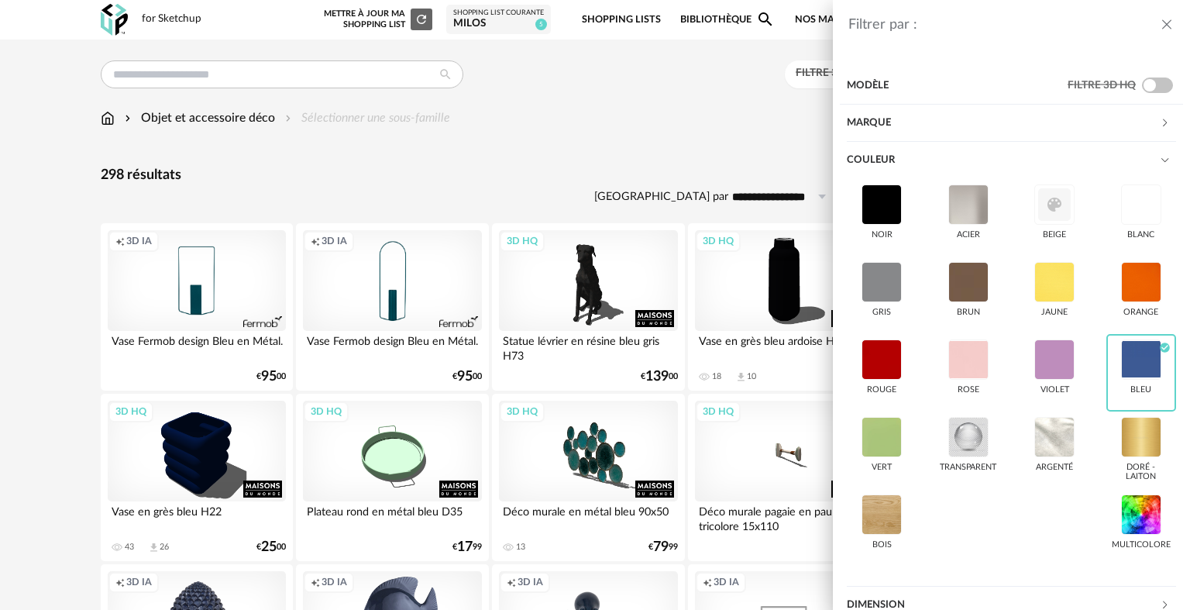
click at [595, 115] on div "Filtrer par : Modèle Filtre 3D HQ Marque &tradition 0 101 Copenhagen 0 366 Conc…" at bounding box center [595, 305] width 1190 height 610
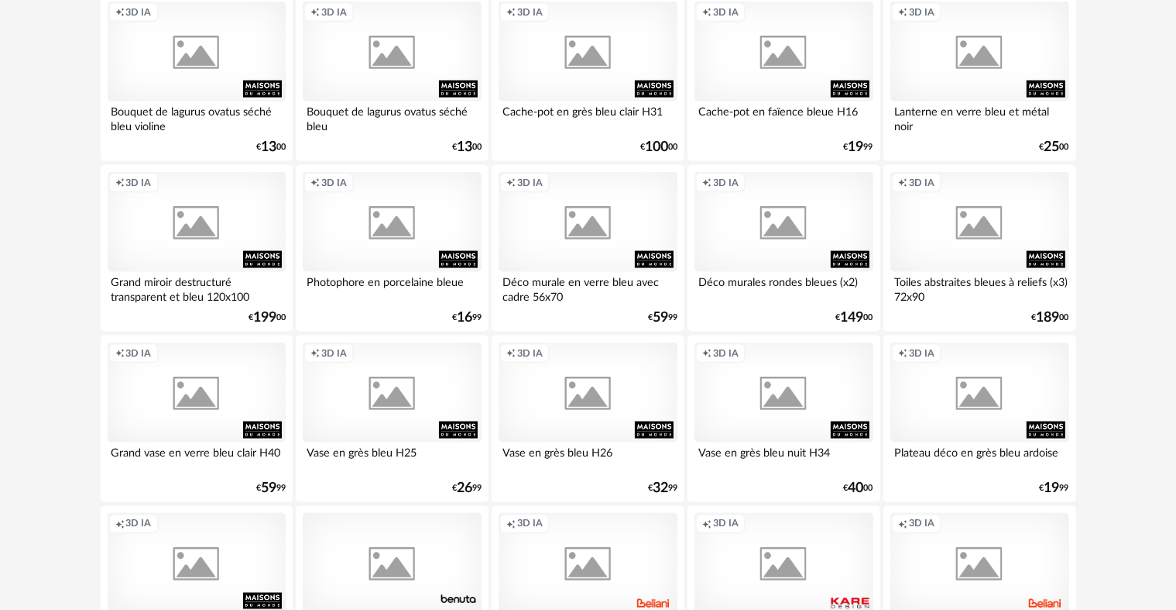
scroll to position [2478, 0]
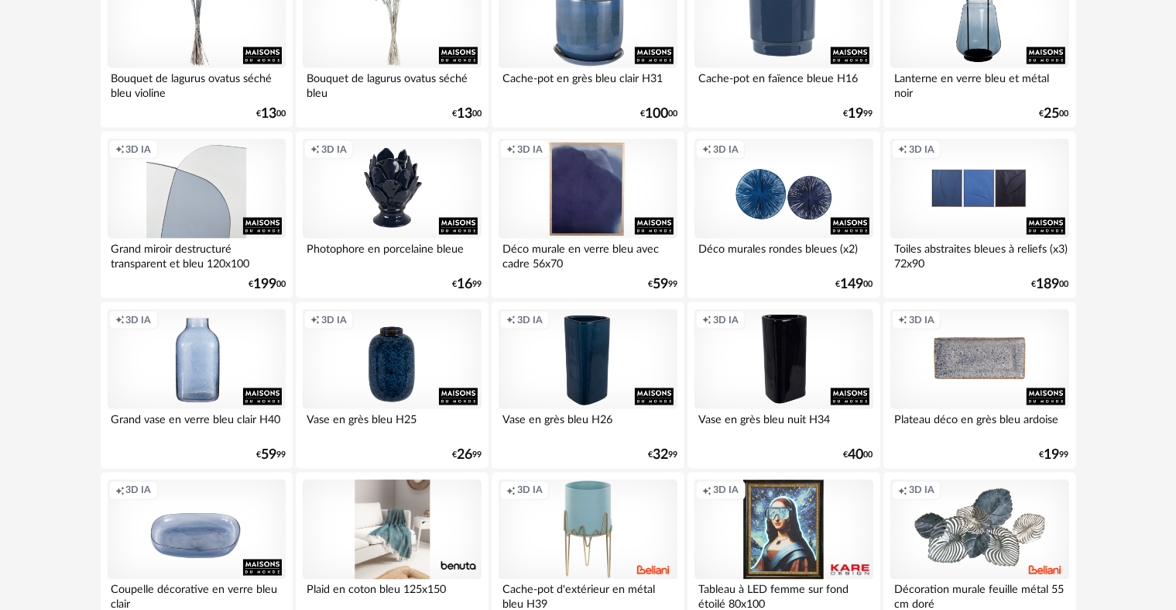
click at [211, 195] on div "Creation icon 3D IA" at bounding box center [197, 189] width 178 height 101
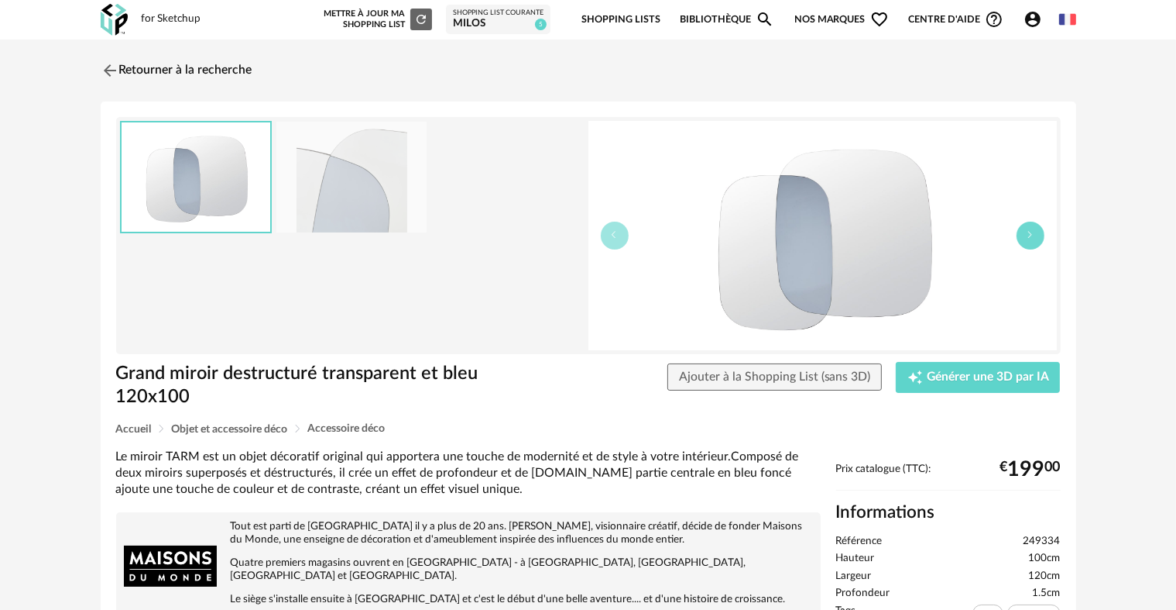
click at [1035, 232] on icon "button" at bounding box center [1030, 234] width 9 height 9
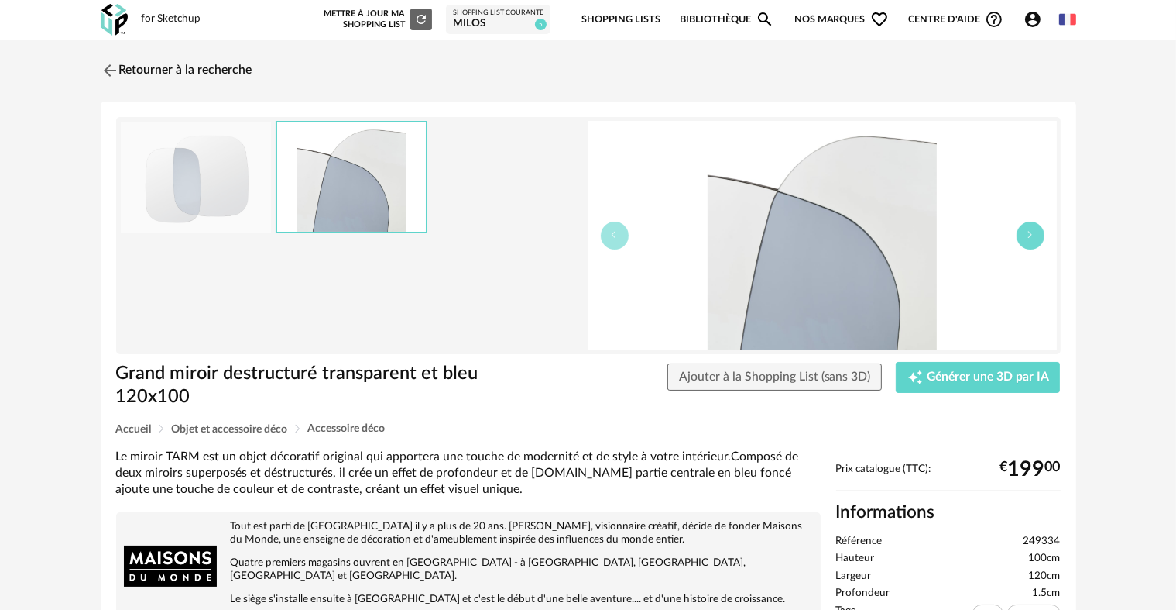
click at [1035, 232] on icon "button" at bounding box center [1030, 234] width 9 height 9
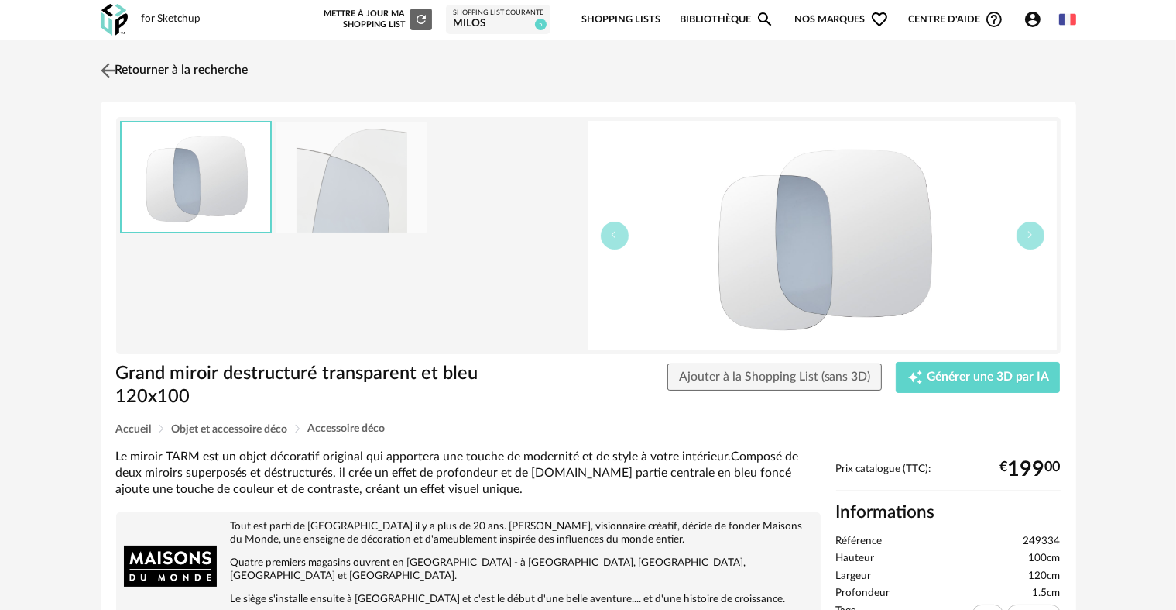
click at [110, 68] on img at bounding box center [108, 70] width 22 height 22
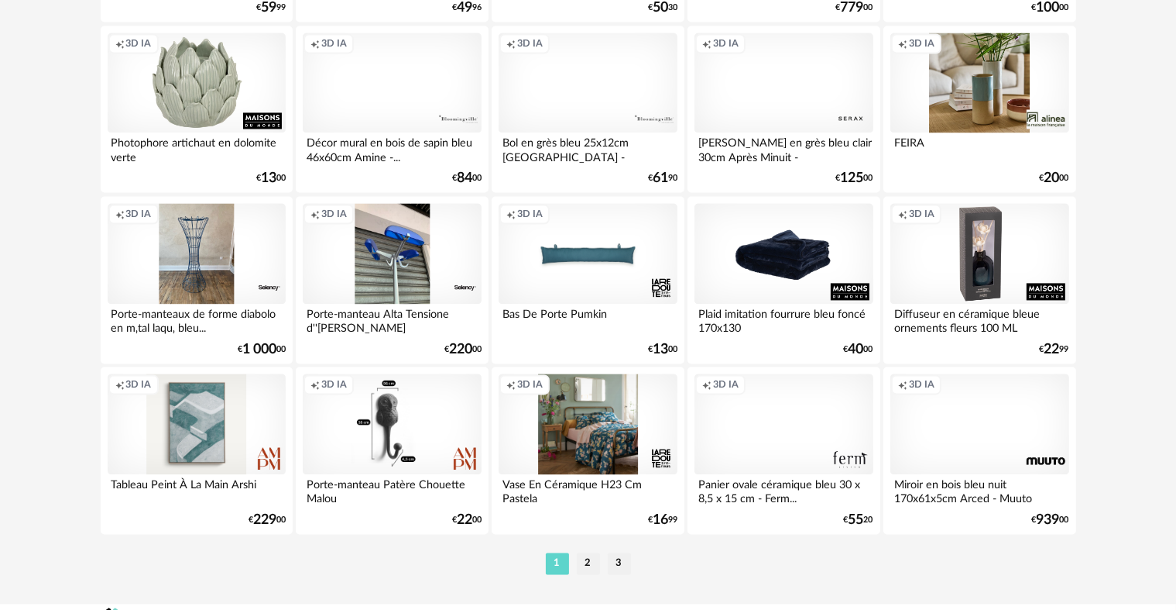
scroll to position [3124, 0]
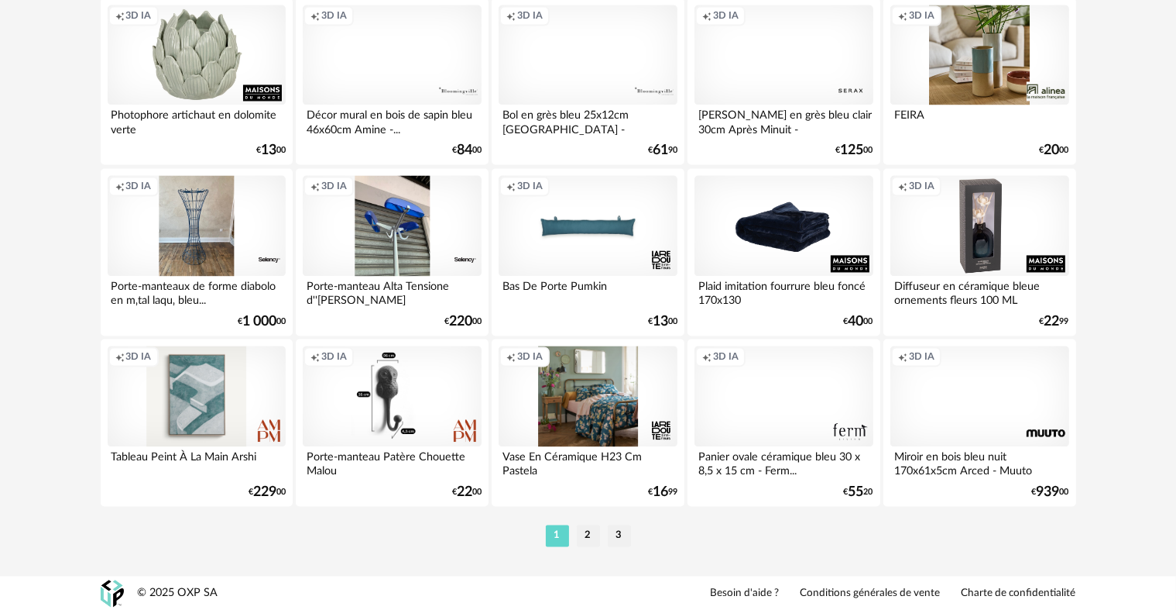
click at [596, 57] on div "Creation icon 3D IA" at bounding box center [588, 55] width 178 height 101
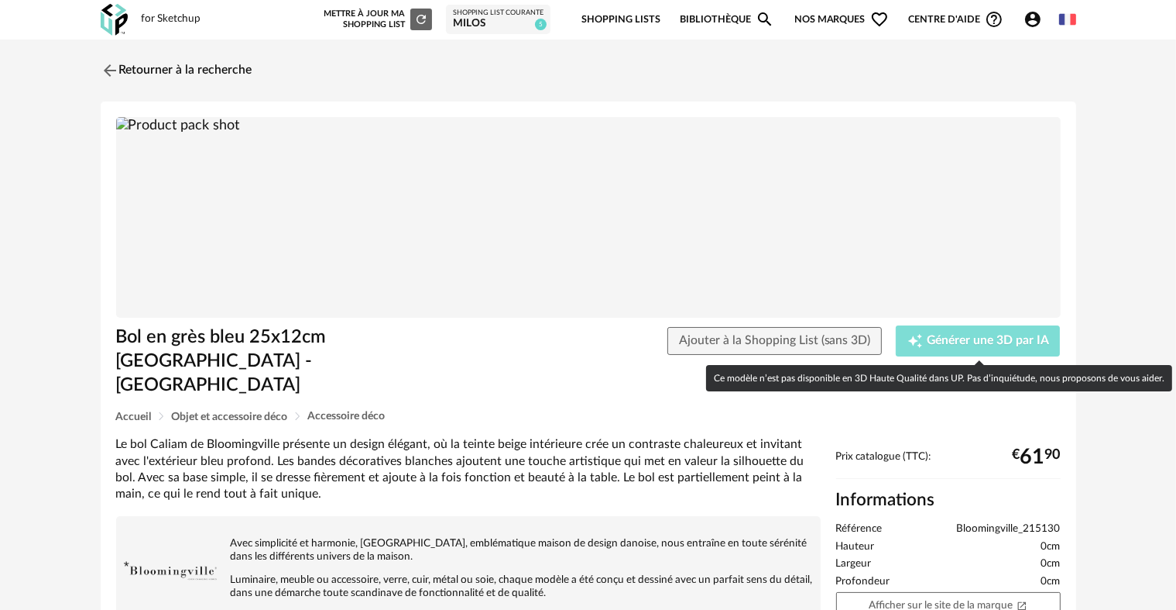
click at [946, 335] on span "Générer une 3D par IA" at bounding box center [988, 341] width 122 height 12
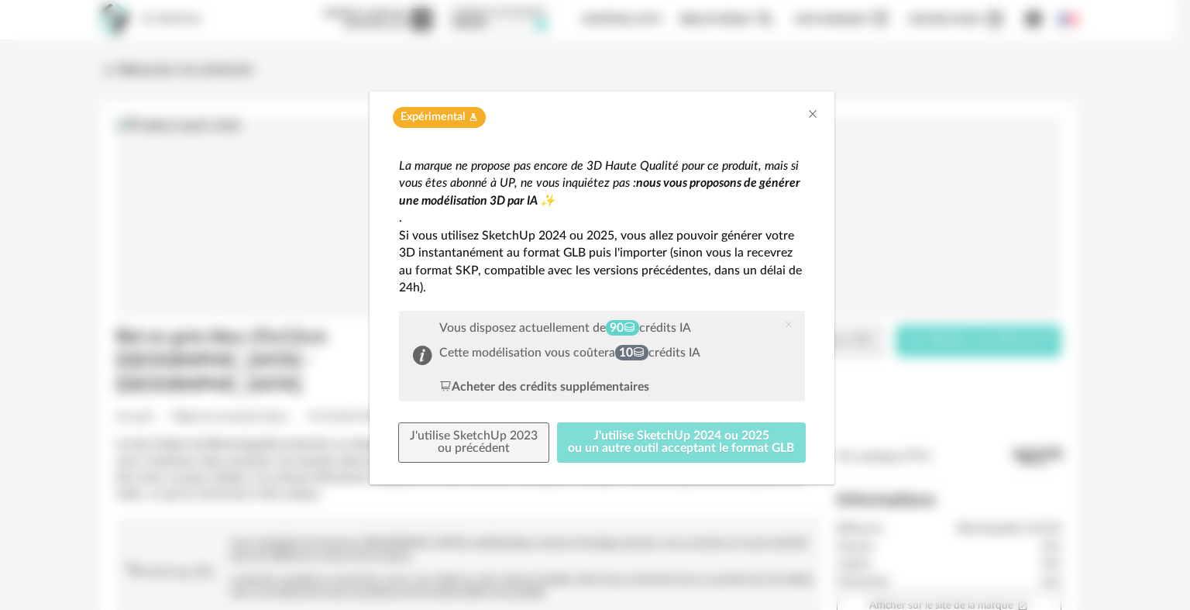
click at [654, 443] on button "J'utilise SketchUp 2024 ou 2025 ou un autre outil acceptant le format GLB" at bounding box center [681, 442] width 249 height 40
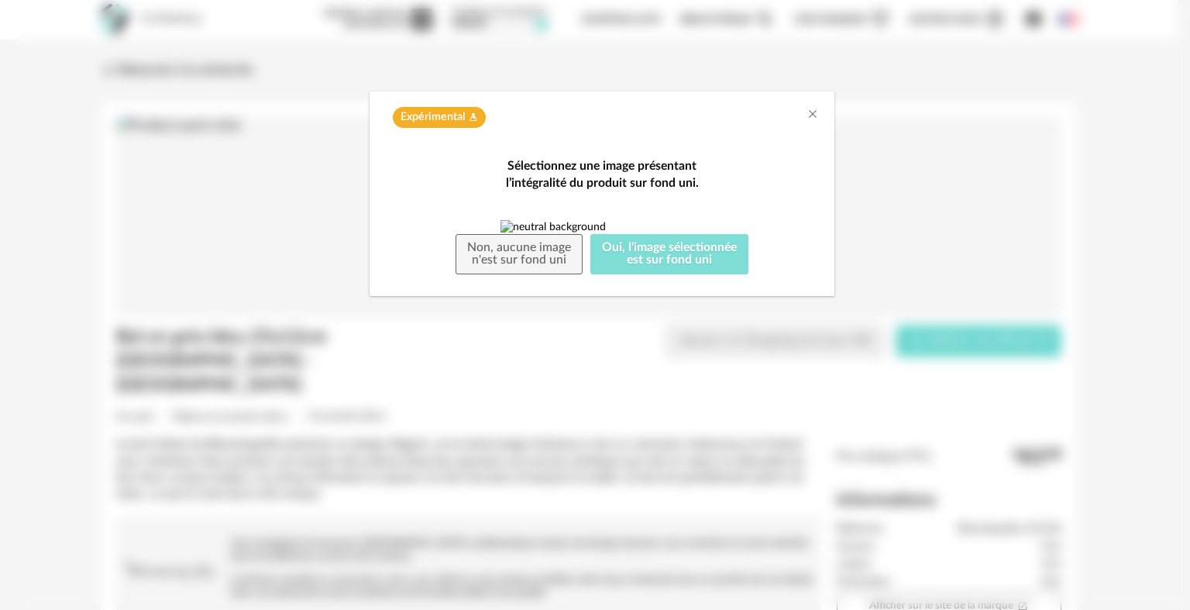
click at [654, 274] on button "Oui, l'image sélectionnée est sur fond uni" at bounding box center [669, 254] width 158 height 40
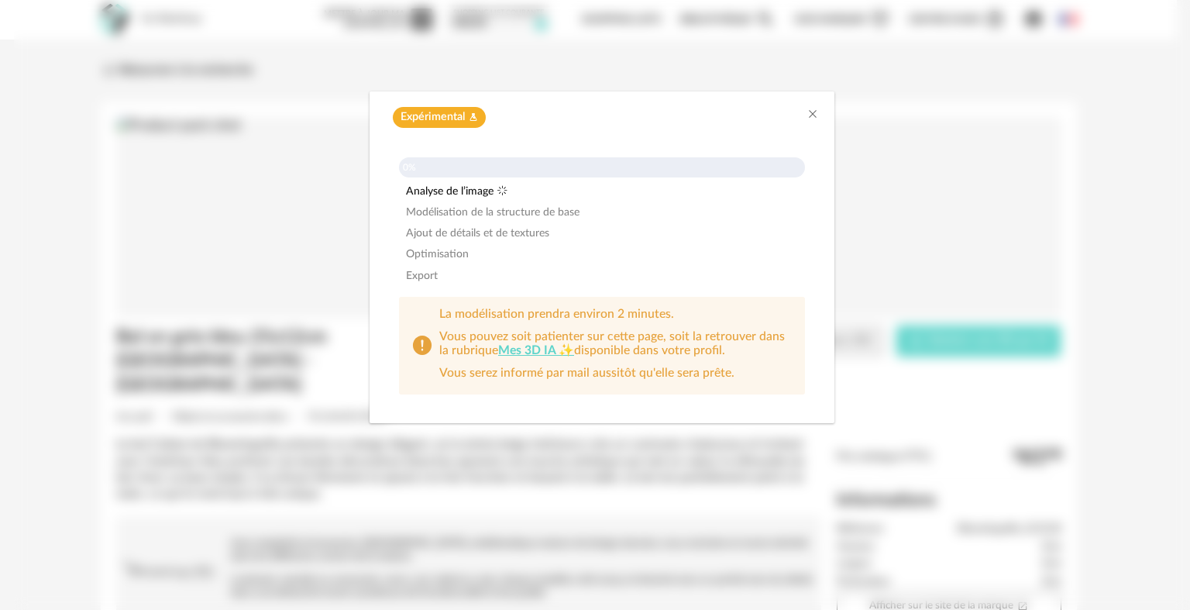
click at [928, 159] on div "Expérimental Flask icon 0% Analyse de l’image Modélisation de la structure de b…" at bounding box center [602, 305] width 1176 height 610
click at [812, 113] on icon "Close" at bounding box center [812, 114] width 12 height 12
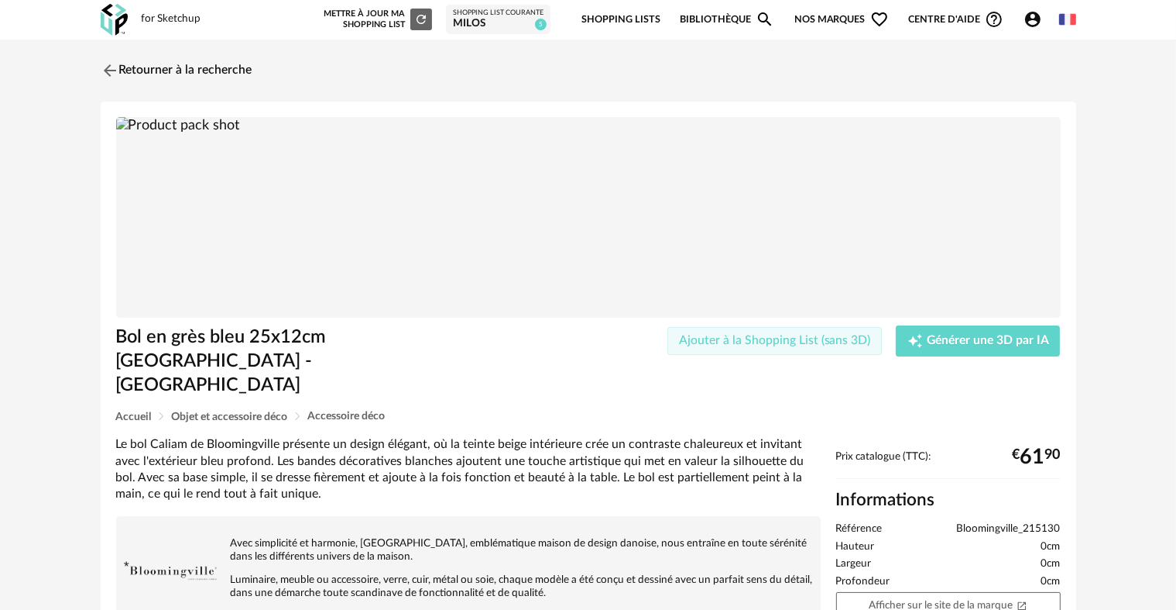
click at [703, 341] on span "Ajouter à la Shopping List (sans 3D)" at bounding box center [775, 340] width 192 height 12
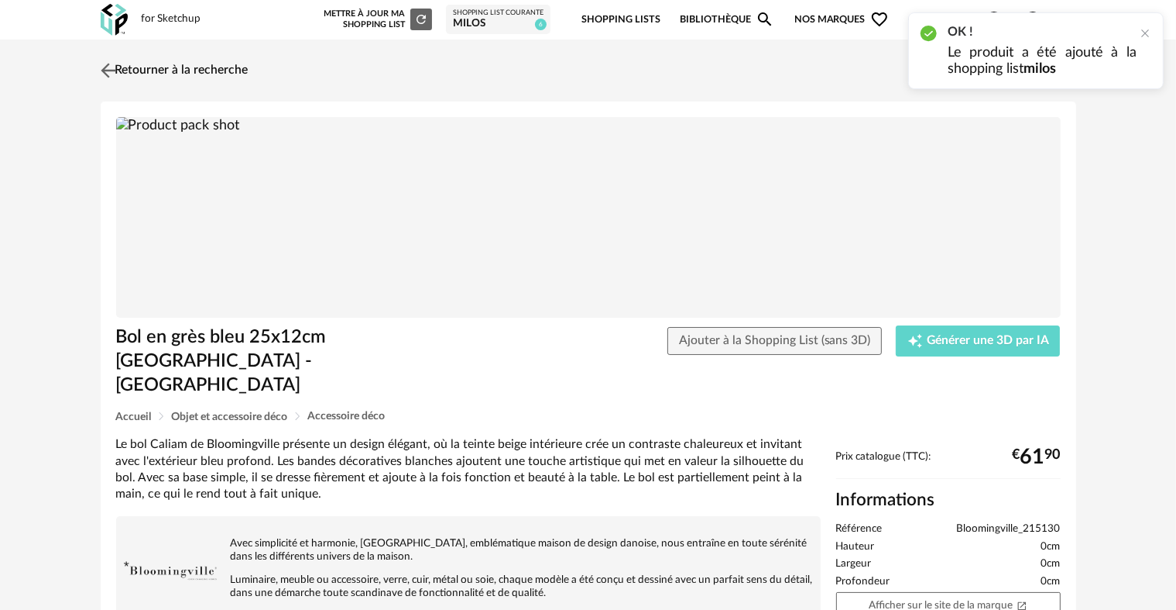
click at [112, 71] on img at bounding box center [108, 70] width 22 height 22
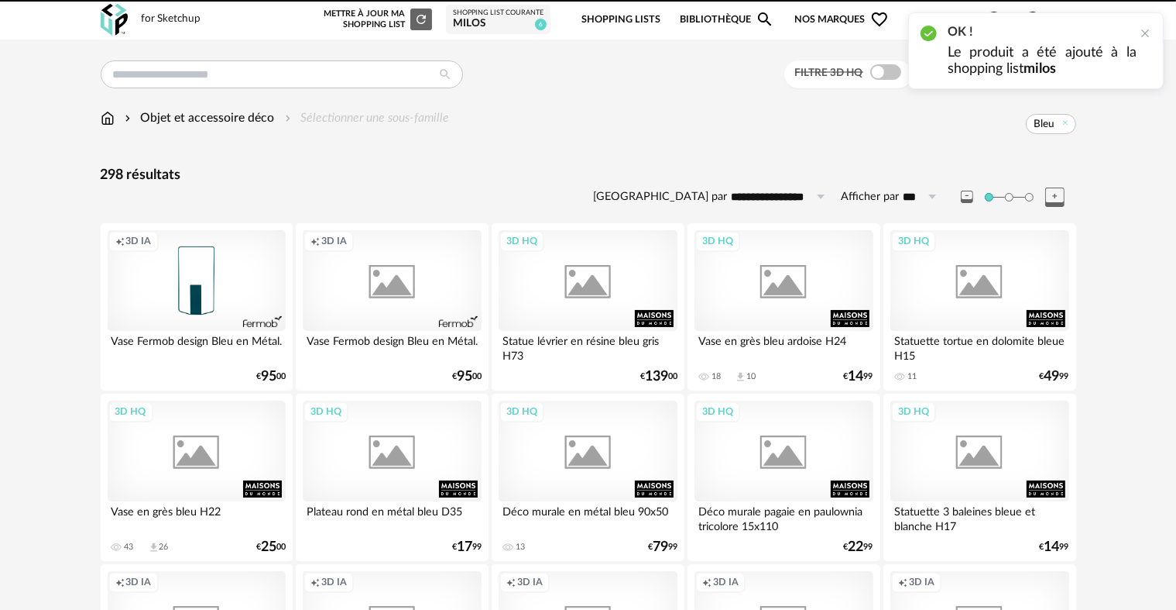
scroll to position [3124, 0]
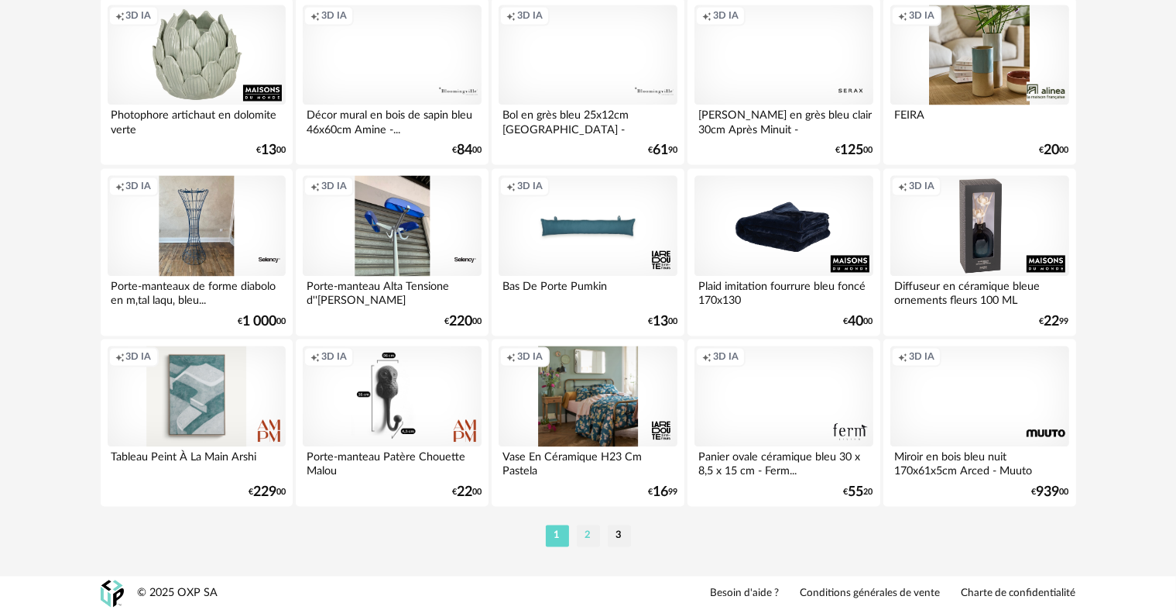
click at [586, 535] on li "2" at bounding box center [588, 535] width 23 height 22
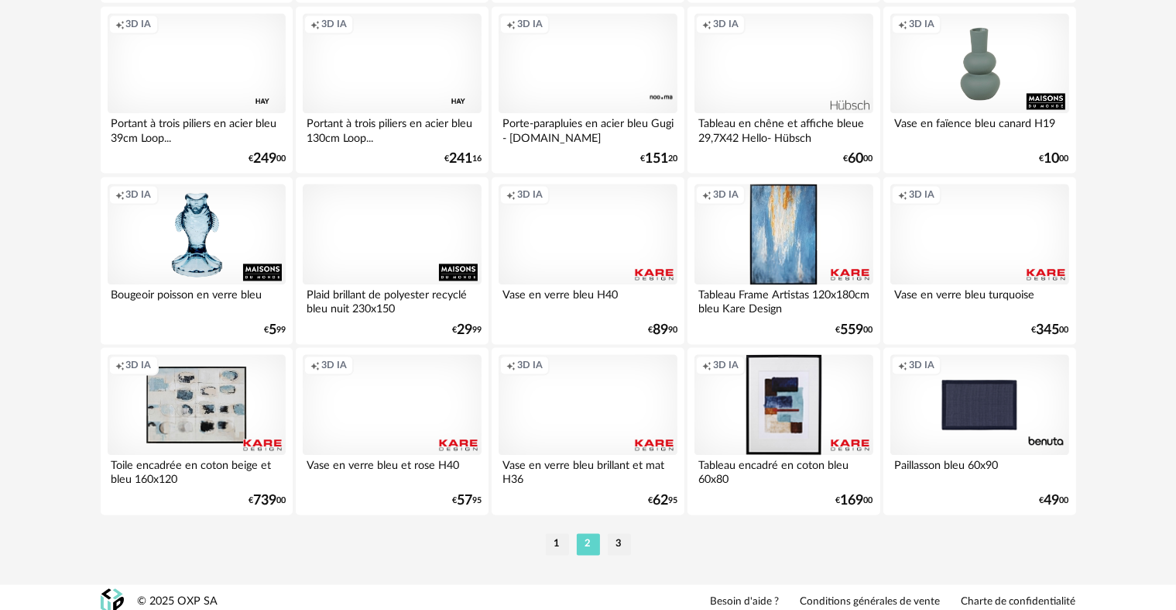
scroll to position [3124, 0]
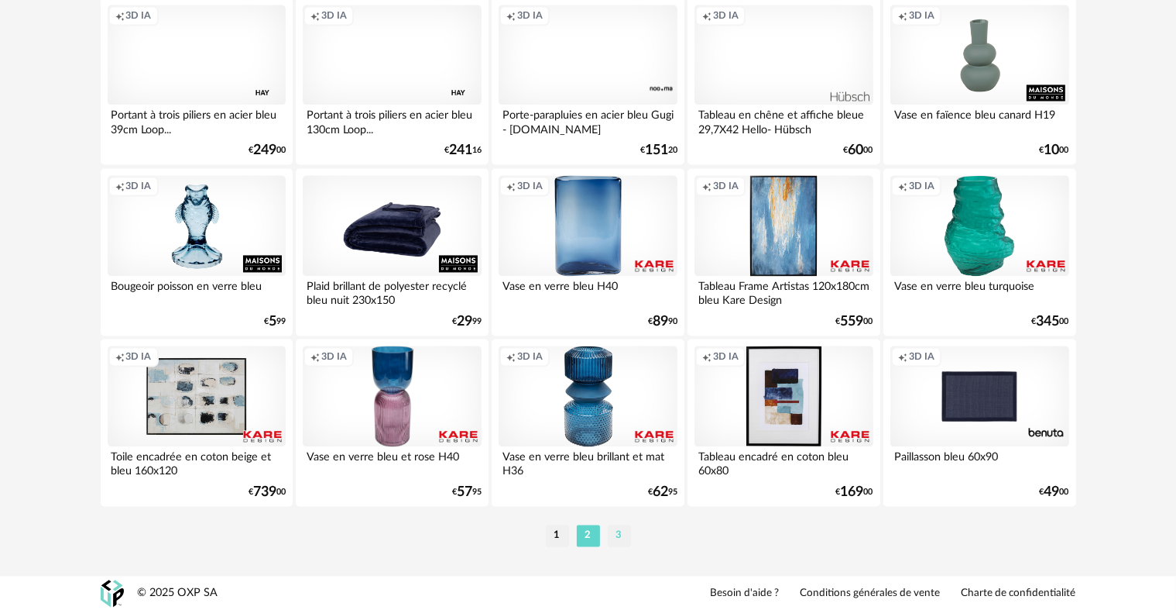
click at [620, 534] on li "3" at bounding box center [619, 535] width 23 height 22
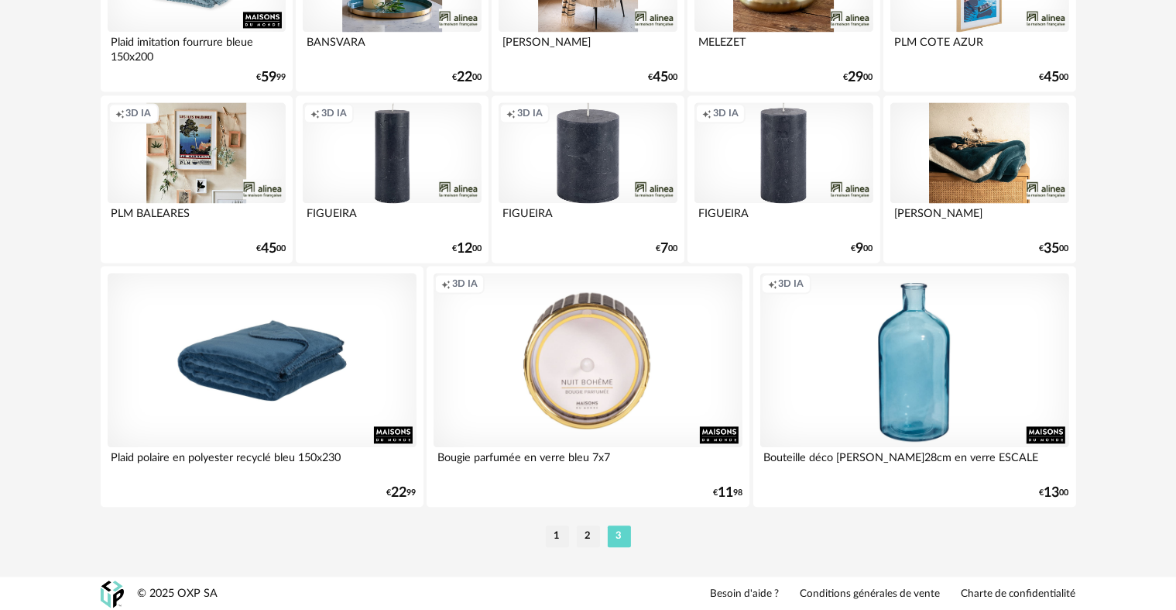
scroll to position [3197, 0]
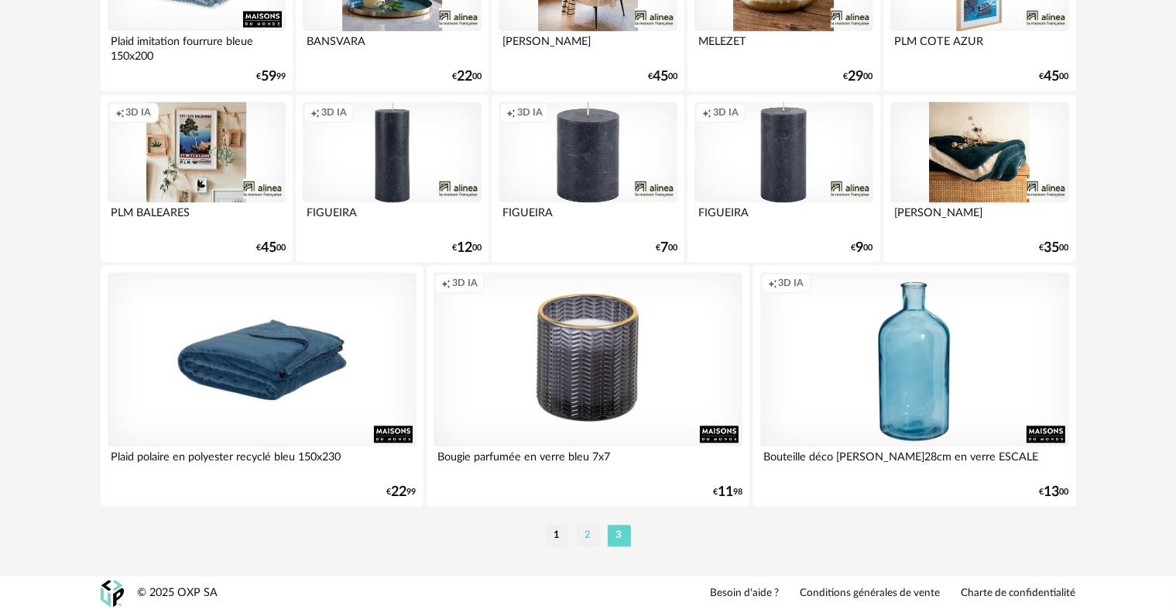
click at [589, 535] on li "2" at bounding box center [588, 535] width 23 height 22
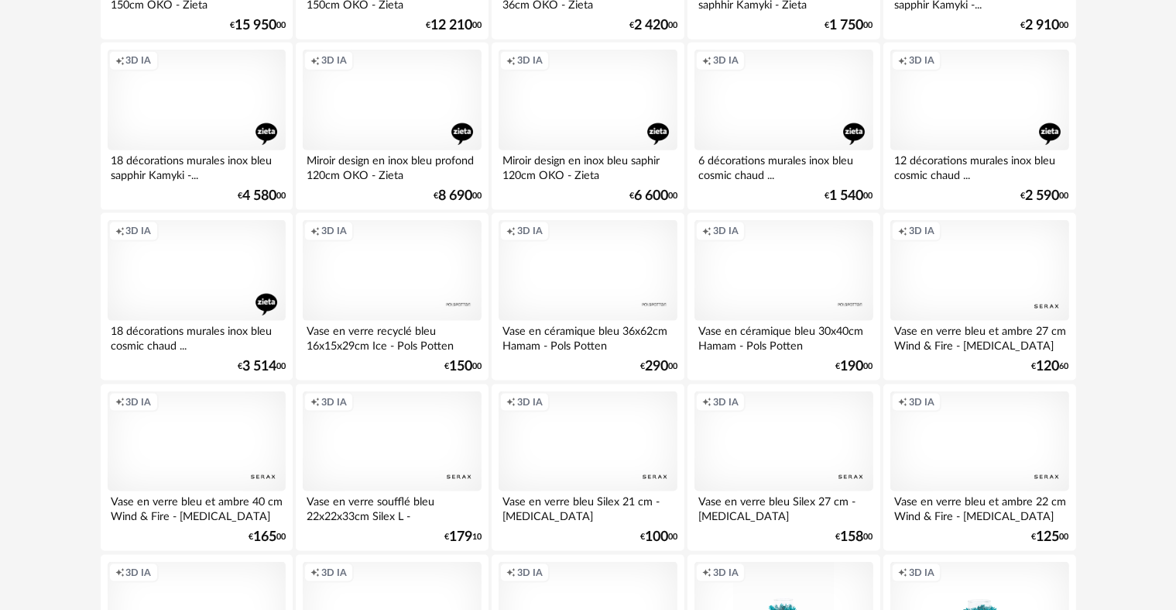
scroll to position [2039, 0]
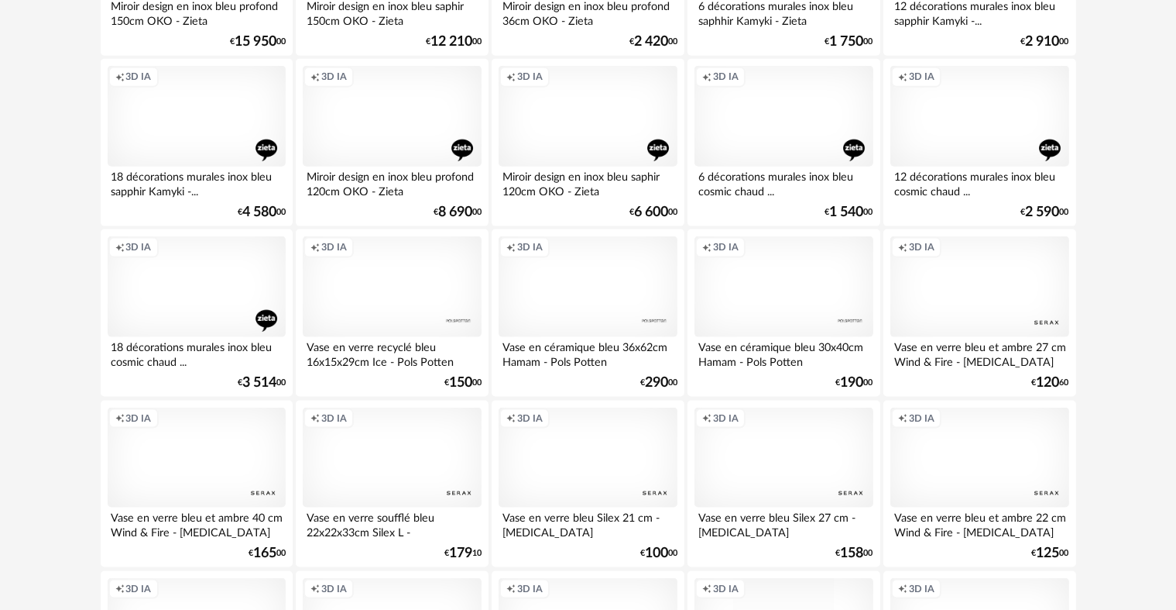
click at [778, 288] on div "Creation icon 3D IA" at bounding box center [784, 286] width 178 height 101
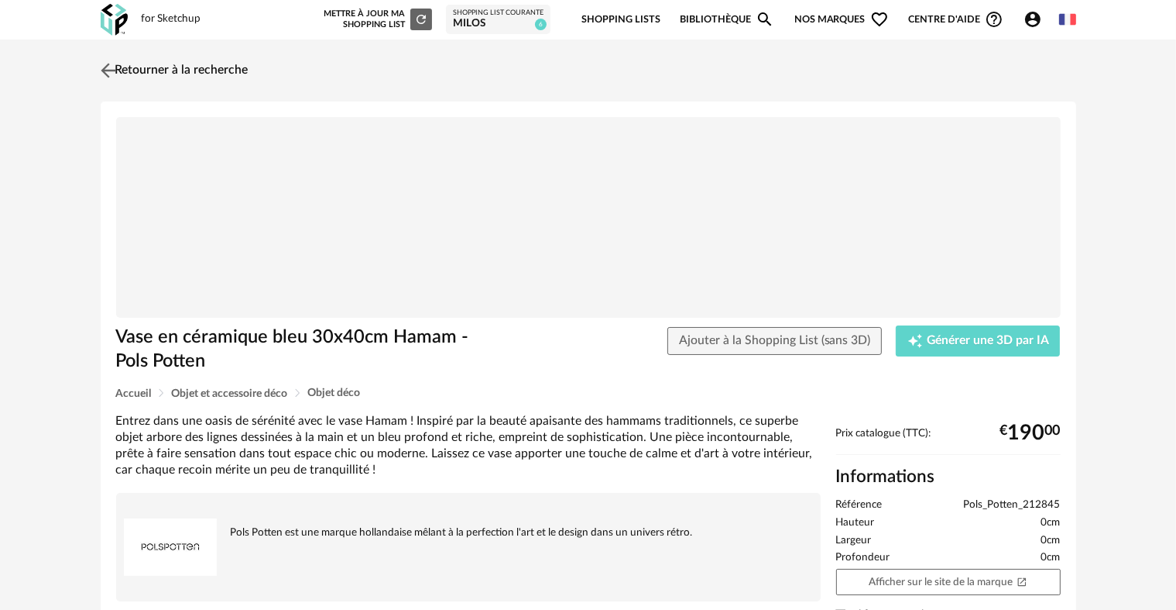
click at [108, 68] on img at bounding box center [108, 70] width 22 height 22
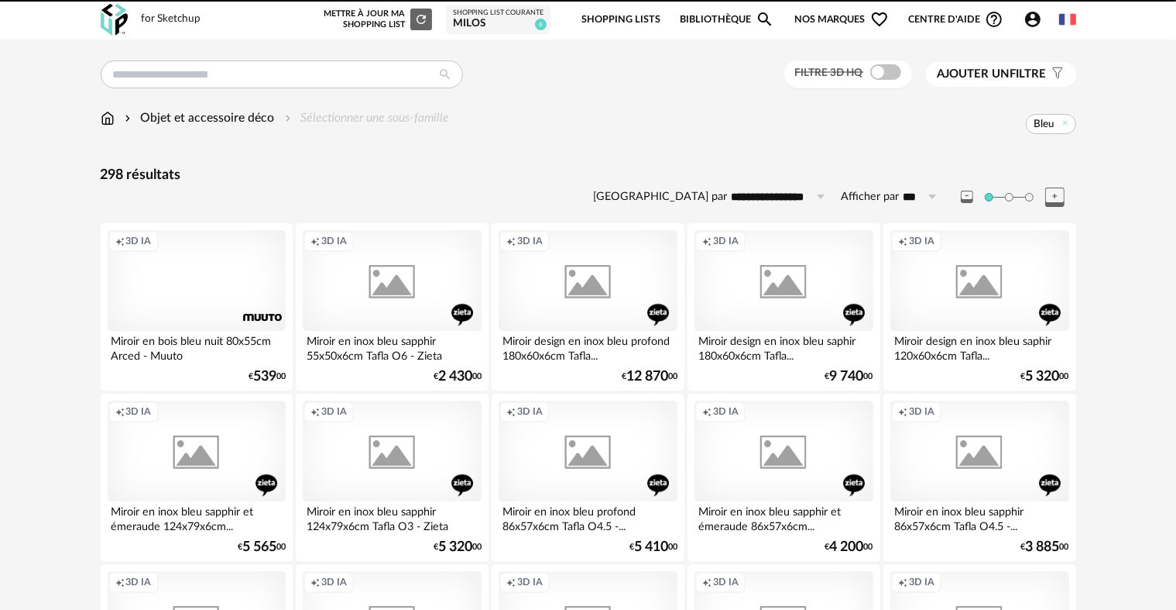
scroll to position [2039, 0]
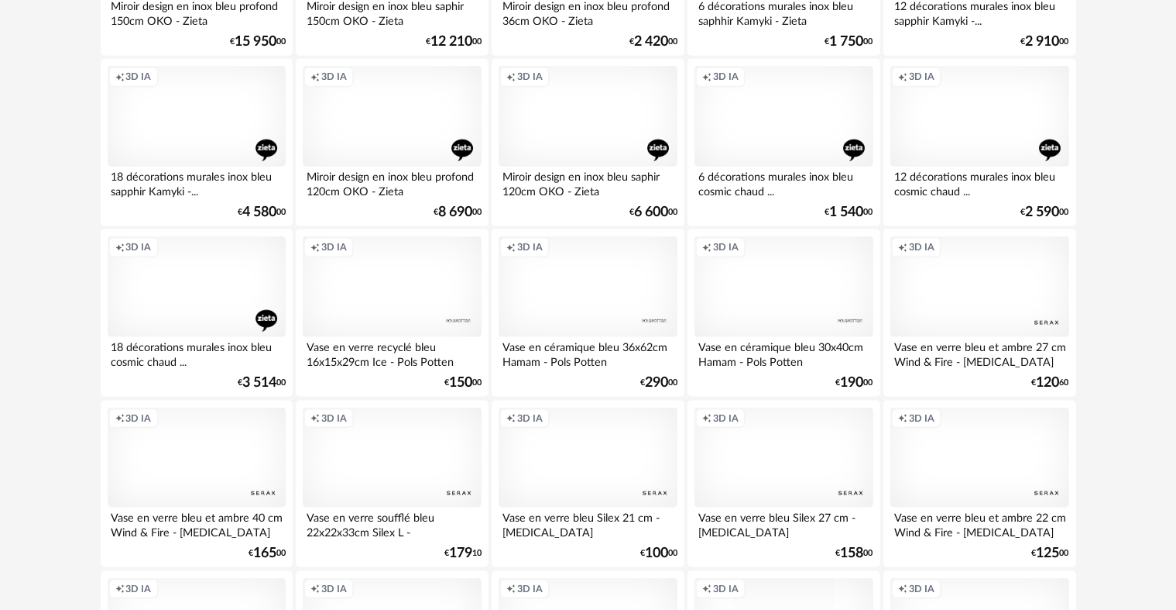
click at [593, 280] on div "Creation icon 3D IA" at bounding box center [588, 286] width 178 height 101
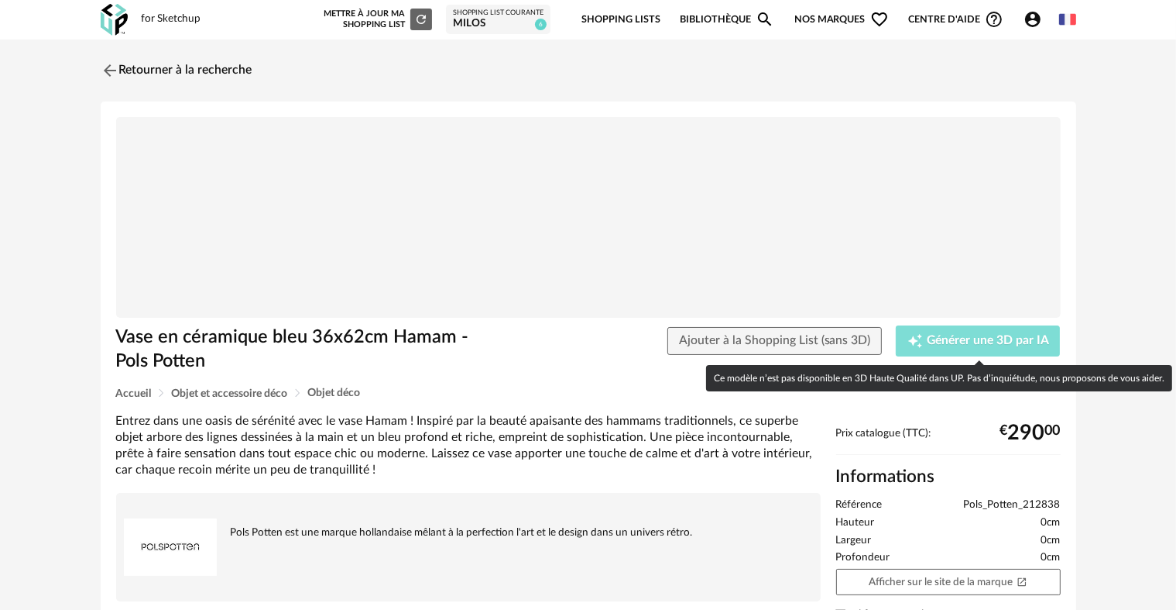
click at [991, 335] on span "Générer une 3D par IA" at bounding box center [988, 341] width 122 height 12
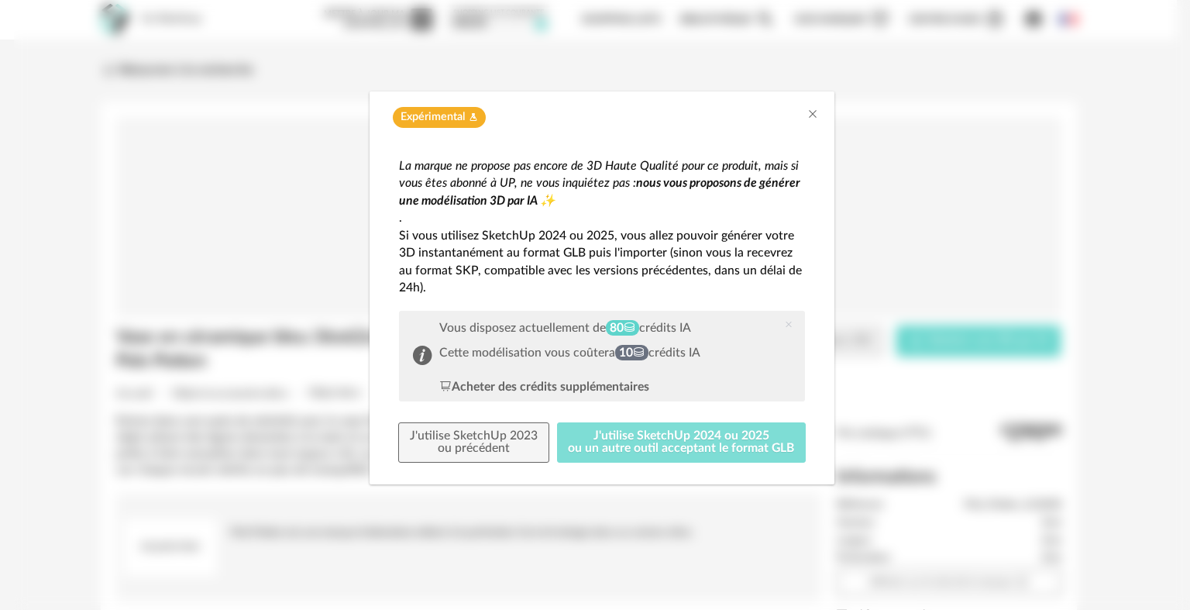
click at [676, 445] on button "J'utilise SketchUp 2024 ou 2025 ou un autre outil acceptant le format GLB" at bounding box center [681, 442] width 249 height 40
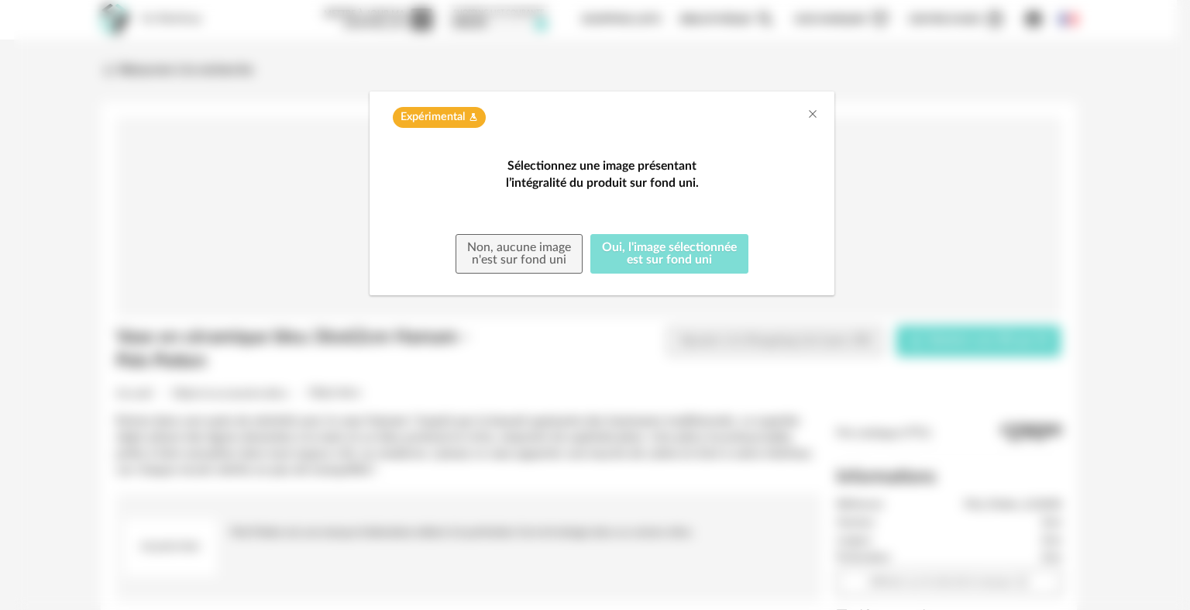
click at [681, 274] on button "Oui, l'image sélectionnée est sur fond uni" at bounding box center [669, 254] width 158 height 40
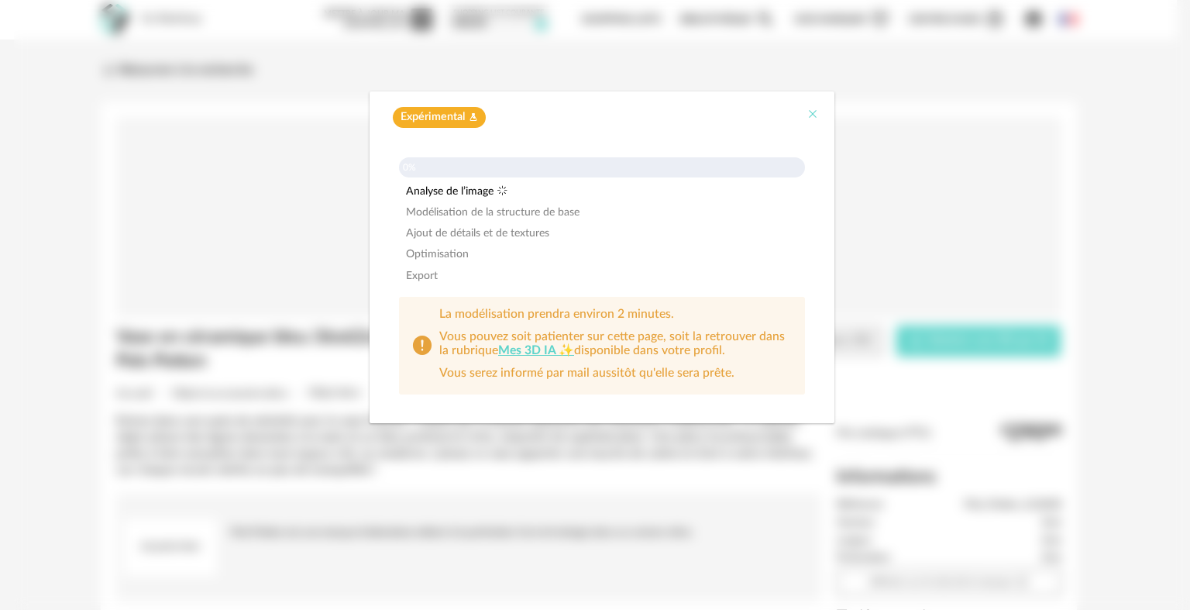
click at [815, 112] on icon "Close" at bounding box center [812, 114] width 12 height 12
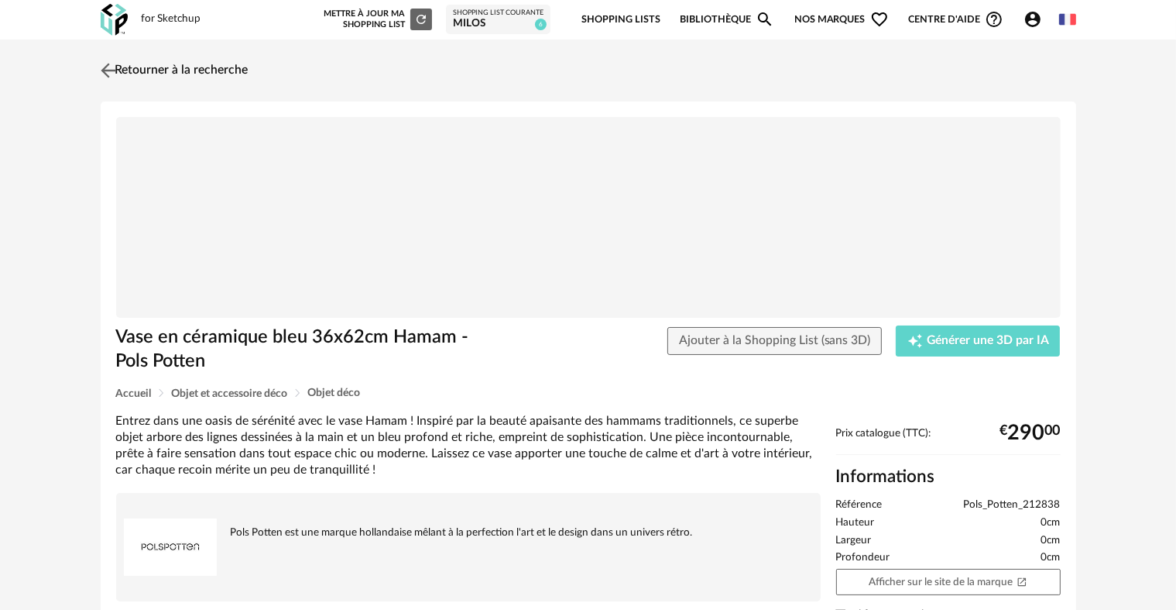
click at [103, 65] on img at bounding box center [108, 70] width 22 height 22
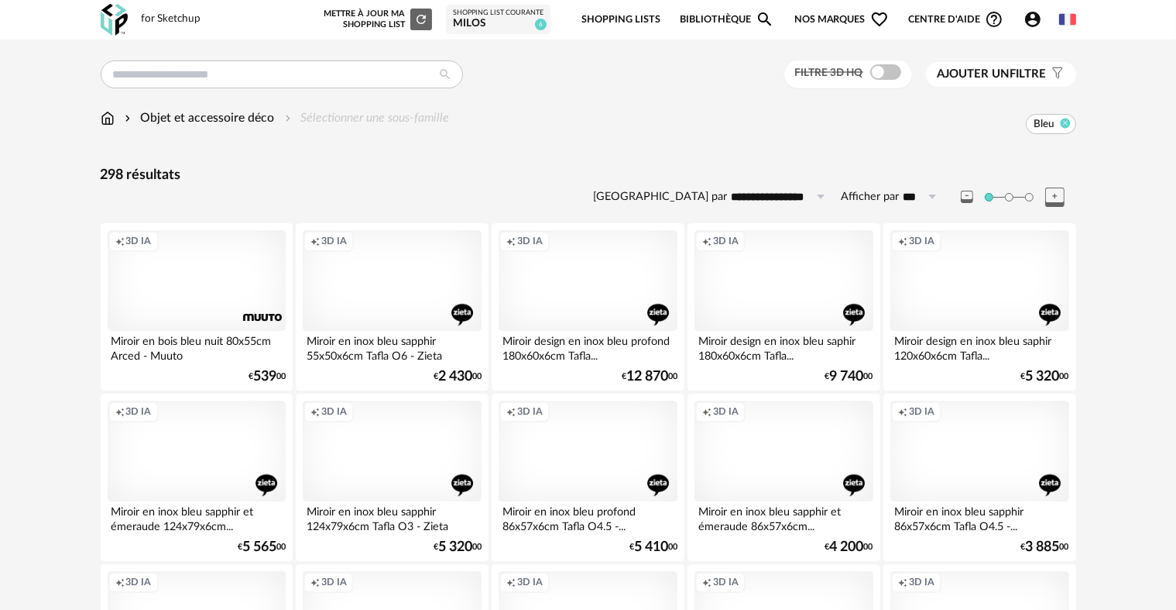
click at [1066, 122] on icon at bounding box center [1065, 123] width 10 height 10
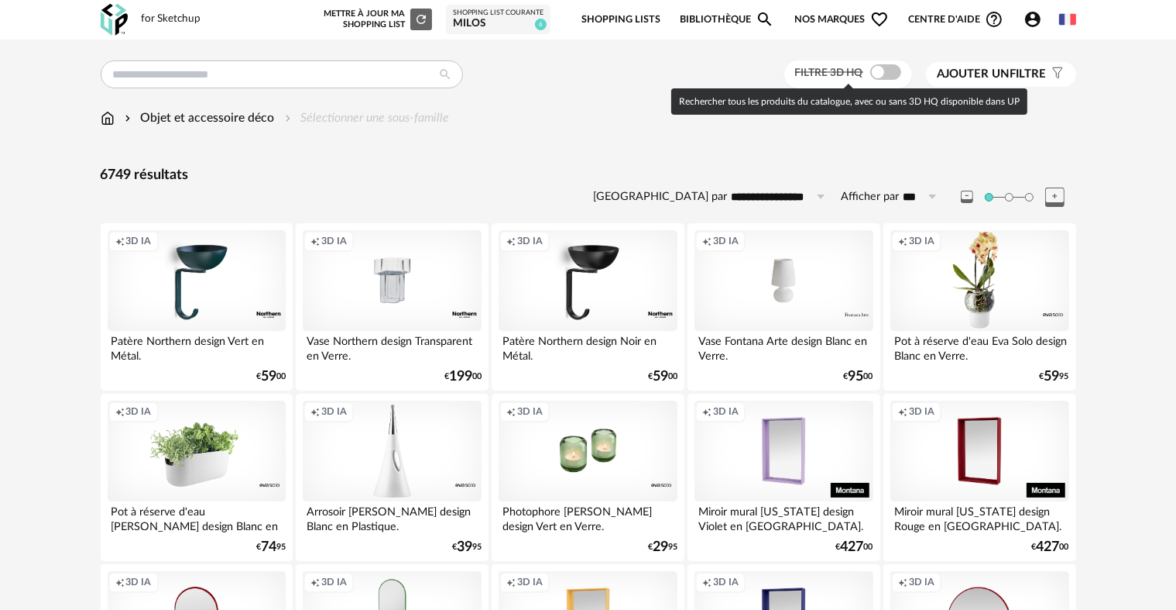
click at [877, 71] on span at bounding box center [886, 71] width 31 height 15
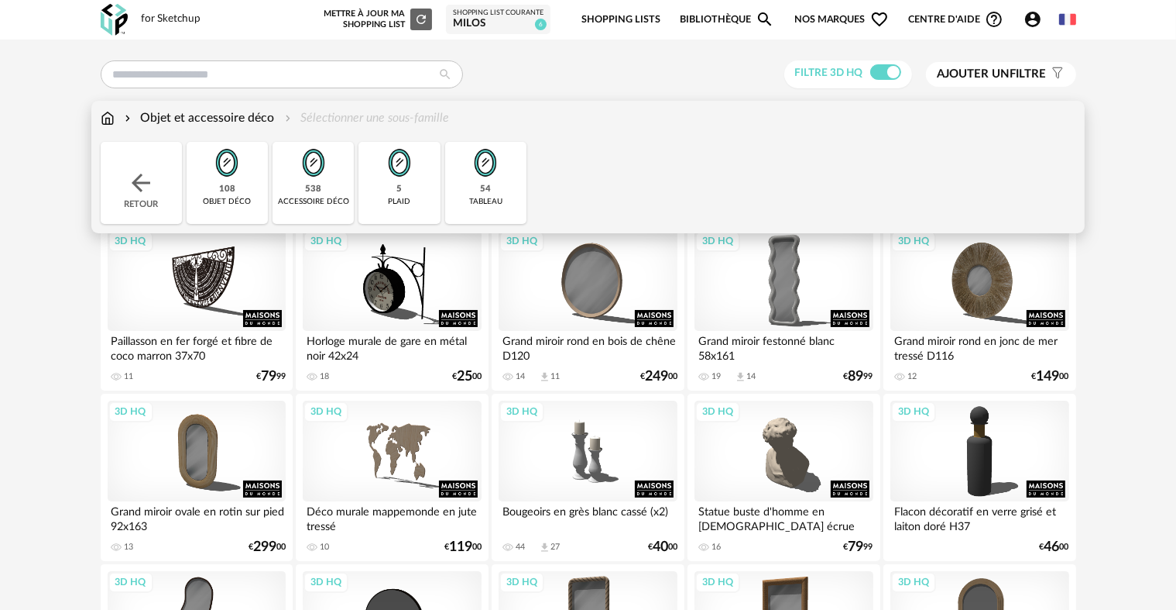
click at [502, 164] on img at bounding box center [486, 163] width 42 height 42
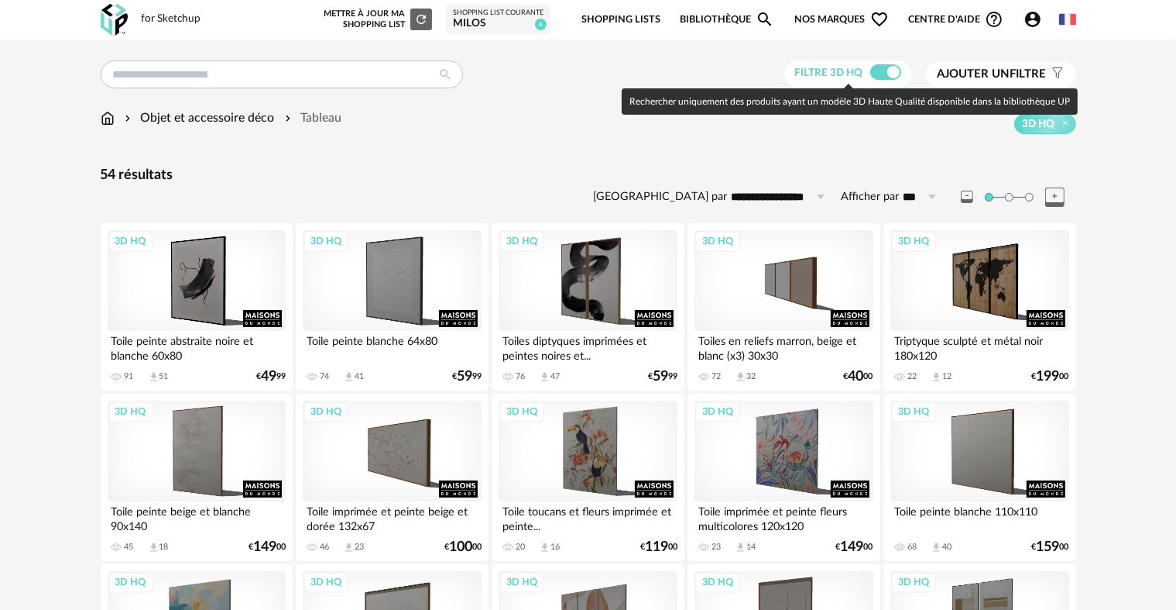
click at [888, 73] on span at bounding box center [886, 71] width 31 height 15
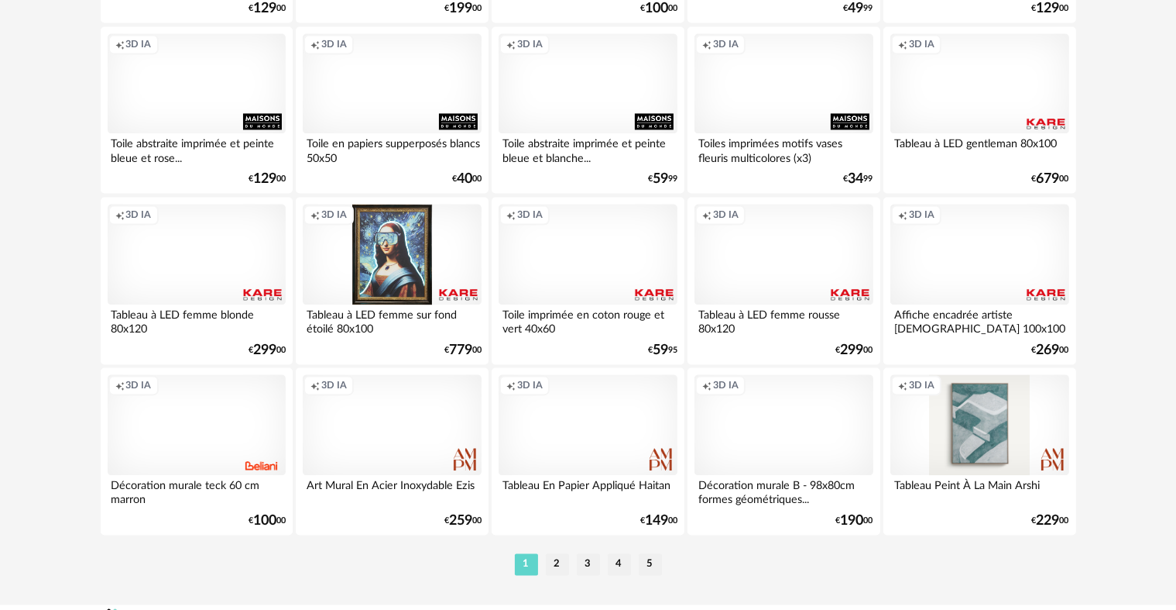
scroll to position [3124, 0]
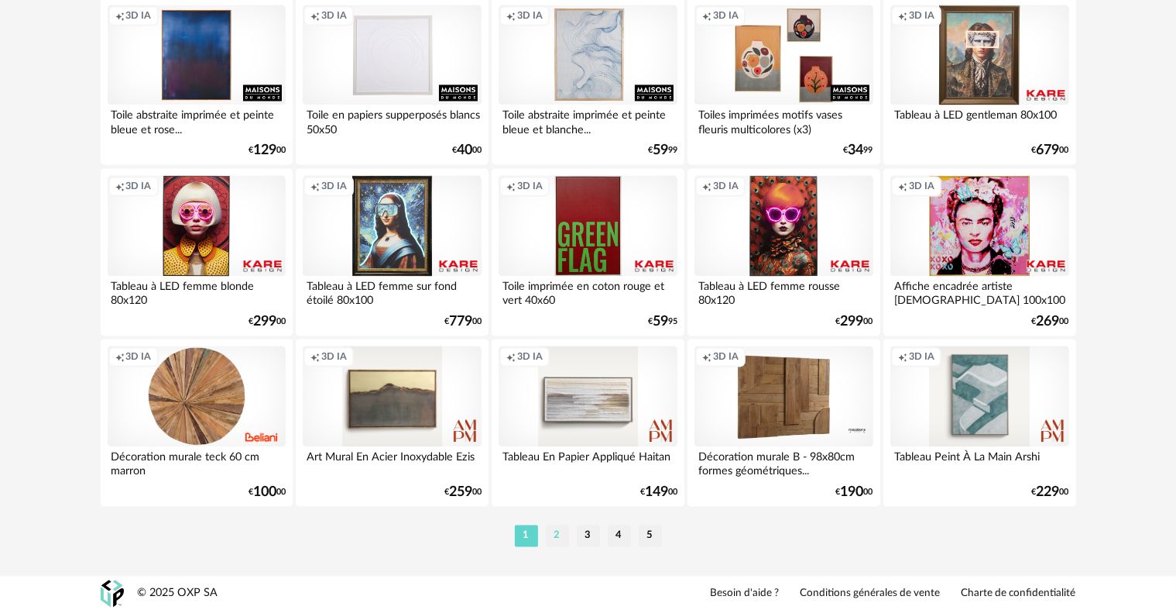
click at [555, 531] on li "2" at bounding box center [557, 535] width 23 height 22
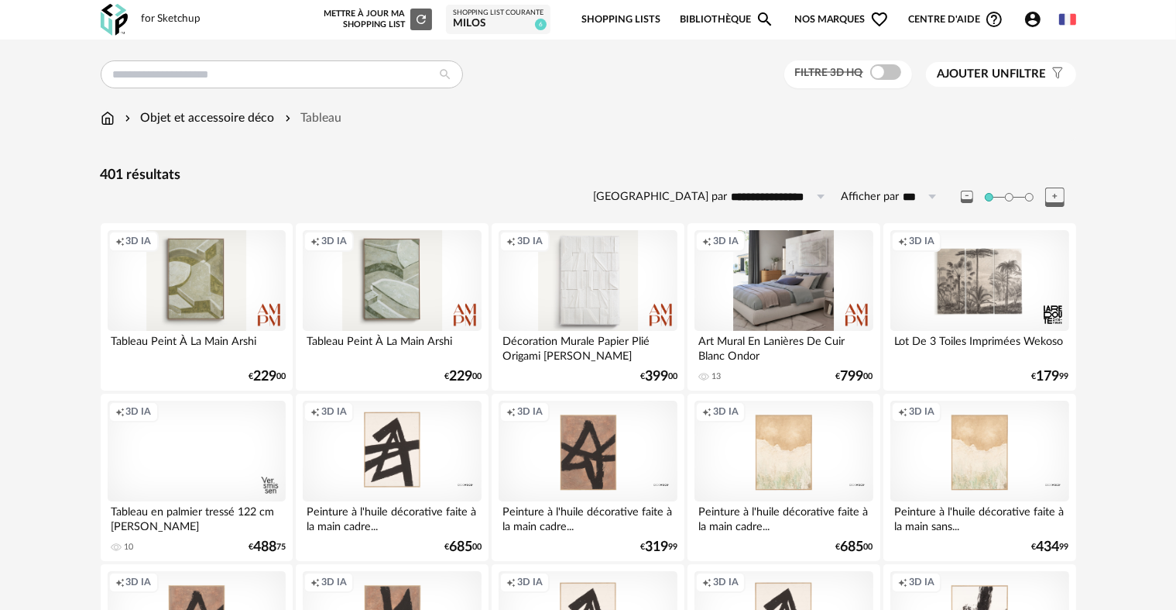
click at [781, 272] on div "Creation icon 3D IA" at bounding box center [784, 280] width 178 height 101
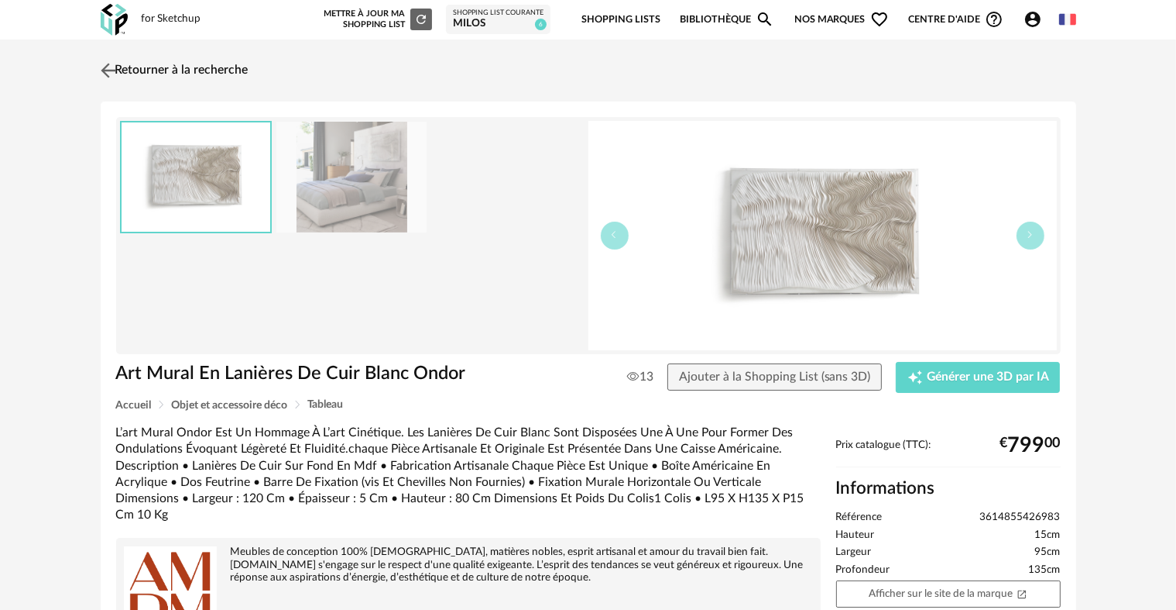
click at [108, 70] on img at bounding box center [108, 70] width 22 height 22
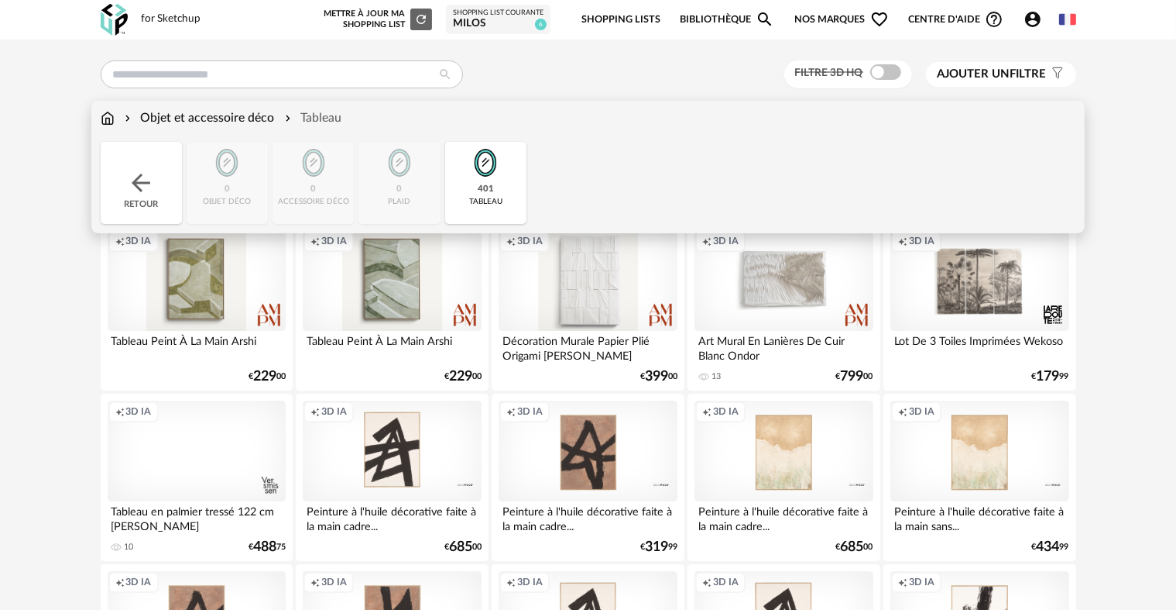
click at [134, 185] on img at bounding box center [141, 183] width 28 height 28
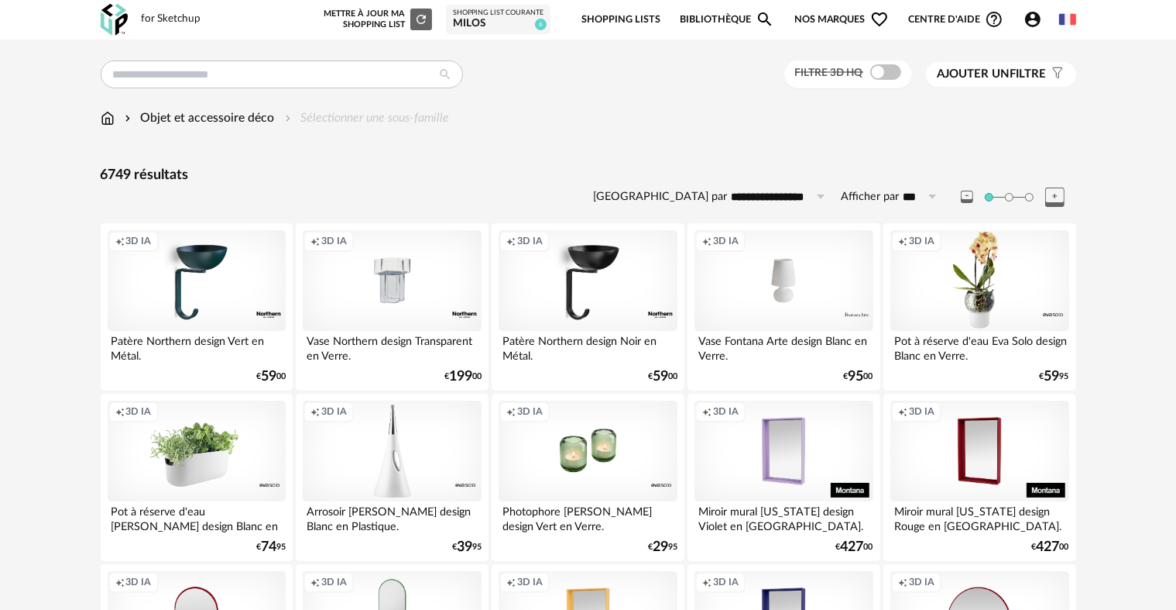
click at [1034, 19] on icon "Account Circle icon" at bounding box center [1032, 19] width 15 height 15
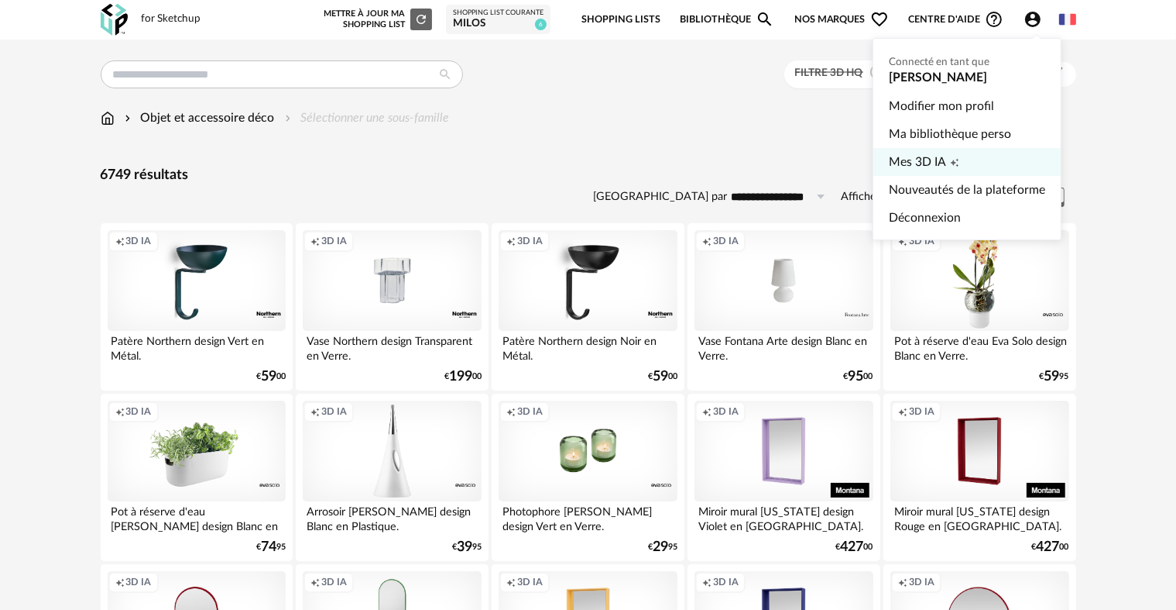
click at [926, 163] on span "Mes 3D IA" at bounding box center [917, 162] width 57 height 28
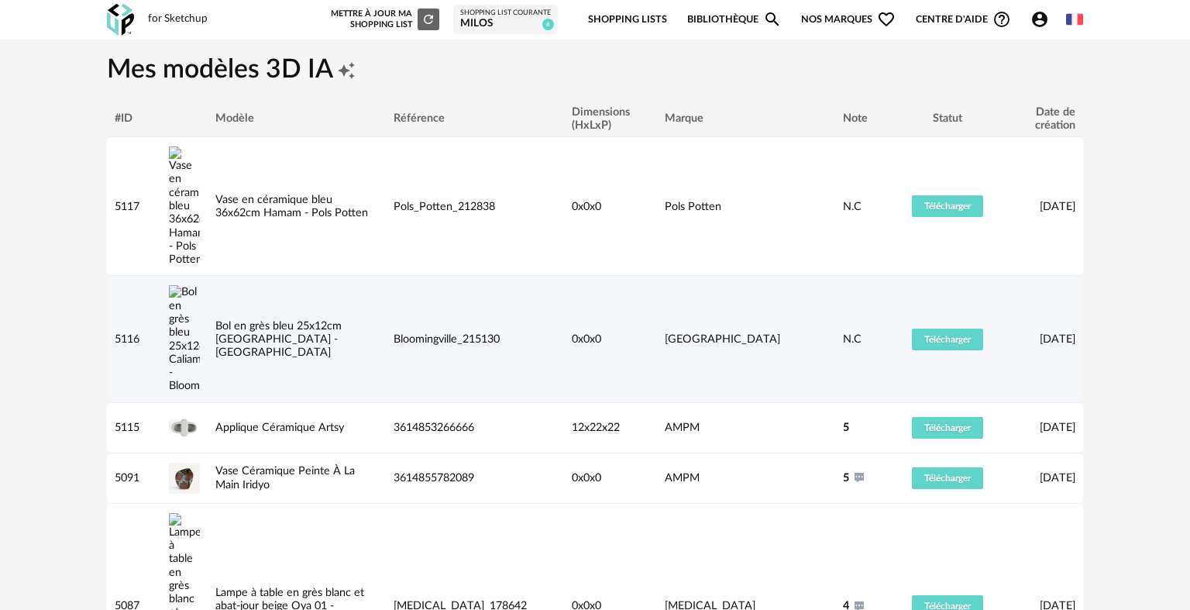
click at [445, 333] on span "Bloomingville_215130" at bounding box center [446, 339] width 106 height 12
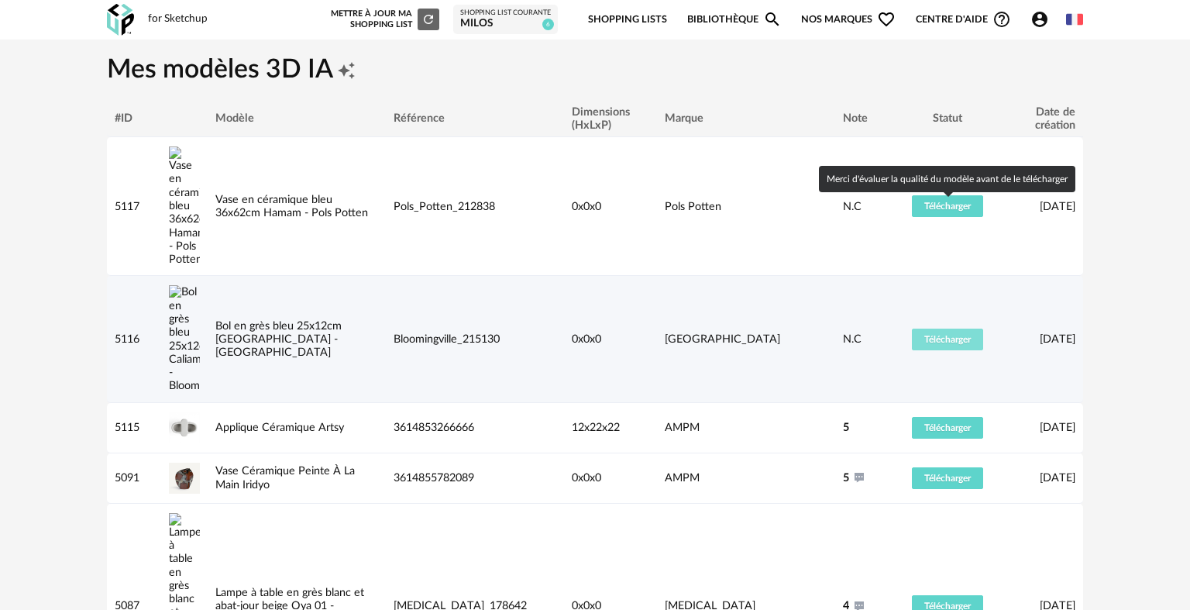
click at [961, 335] on span "Télécharger" at bounding box center [947, 339] width 46 height 9
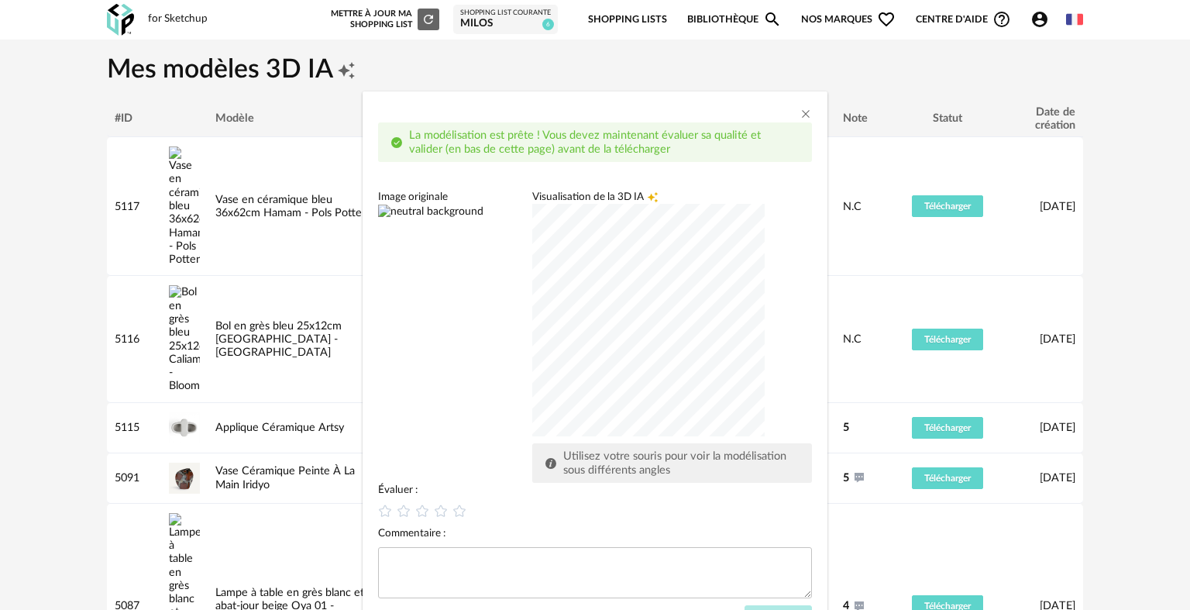
click at [582, 335] on div "dialog" at bounding box center [648, 320] width 232 height 232
click at [418, 511] on icon "dialog" at bounding box center [422, 511] width 16 height 16
drag, startPoint x: 695, startPoint y: 103, endPoint x: 689, endPoint y: 191, distance: 87.7
click at [667, 81] on div "La modélisation est prête ! Vous devez maintenant évaluer sa qualité et valider…" at bounding box center [595, 305] width 1190 height 610
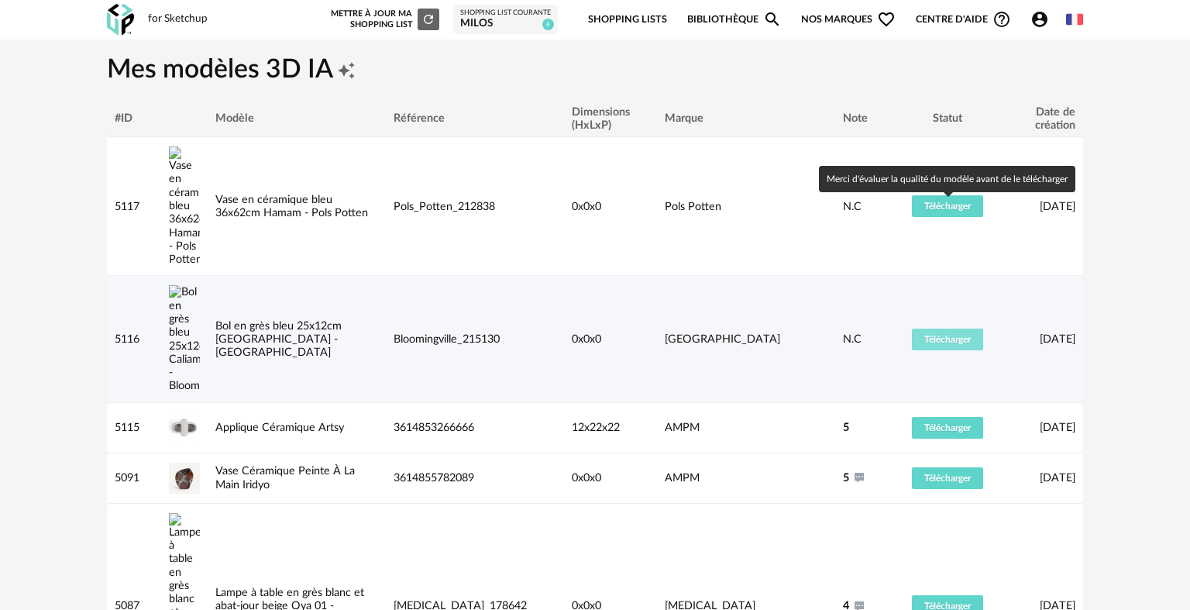
click at [939, 328] on button "Télécharger" at bounding box center [947, 339] width 71 height 22
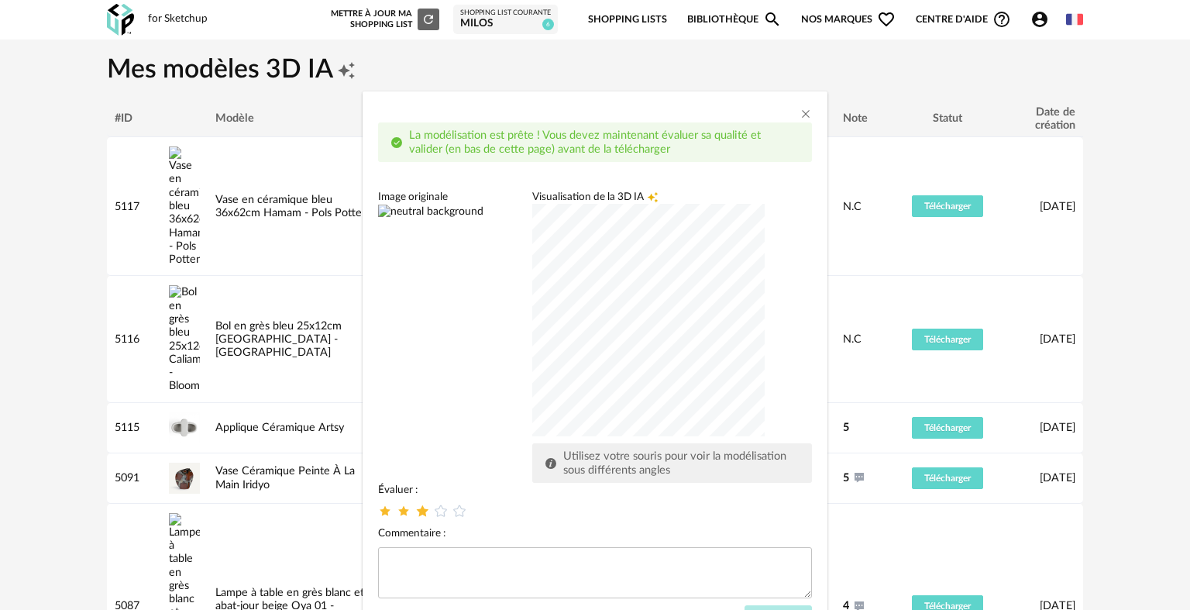
click at [418, 509] on icon "dialog" at bounding box center [422, 511] width 16 height 16
click at [763, 604] on div "Évaluer : Commentaire : Envoyer" at bounding box center [595, 558] width 434 height 150
click at [762, 607] on button "Envoyer" at bounding box center [777, 619] width 67 height 28
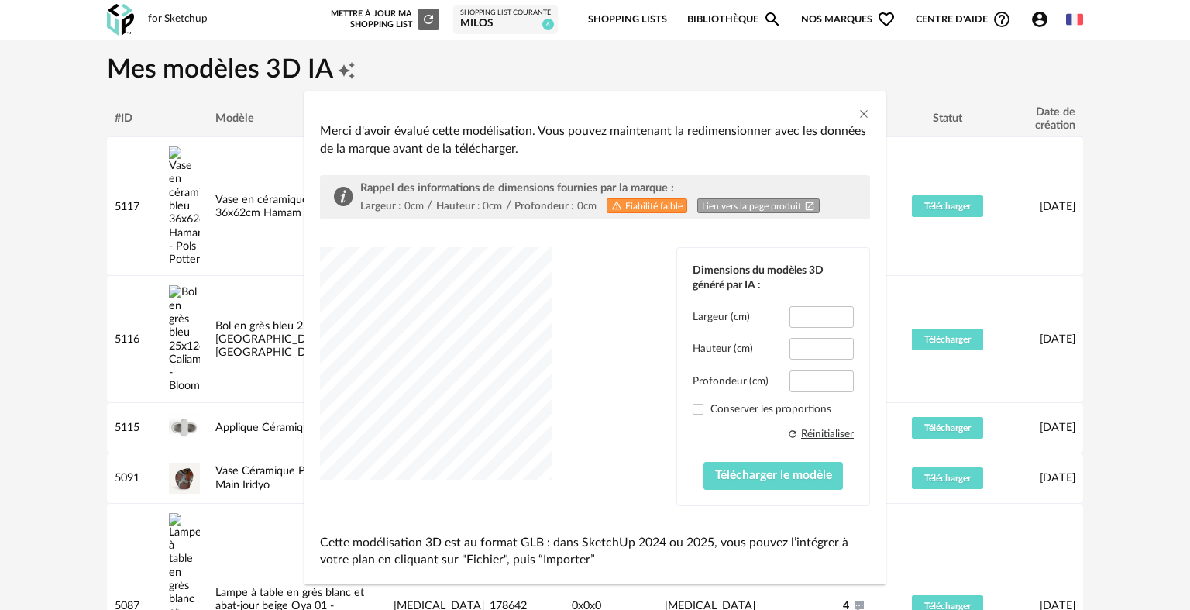
click at [723, 204] on link "Lien vers la page produit Open In New icon" at bounding box center [758, 205] width 122 height 15
click at [811, 346] on input "*****" at bounding box center [821, 349] width 64 height 22
drag, startPoint x: 793, startPoint y: 347, endPoint x: 846, endPoint y: 357, distance: 53.6
click at [846, 357] on input "*****" at bounding box center [821, 349] width 64 height 22
type input "**"
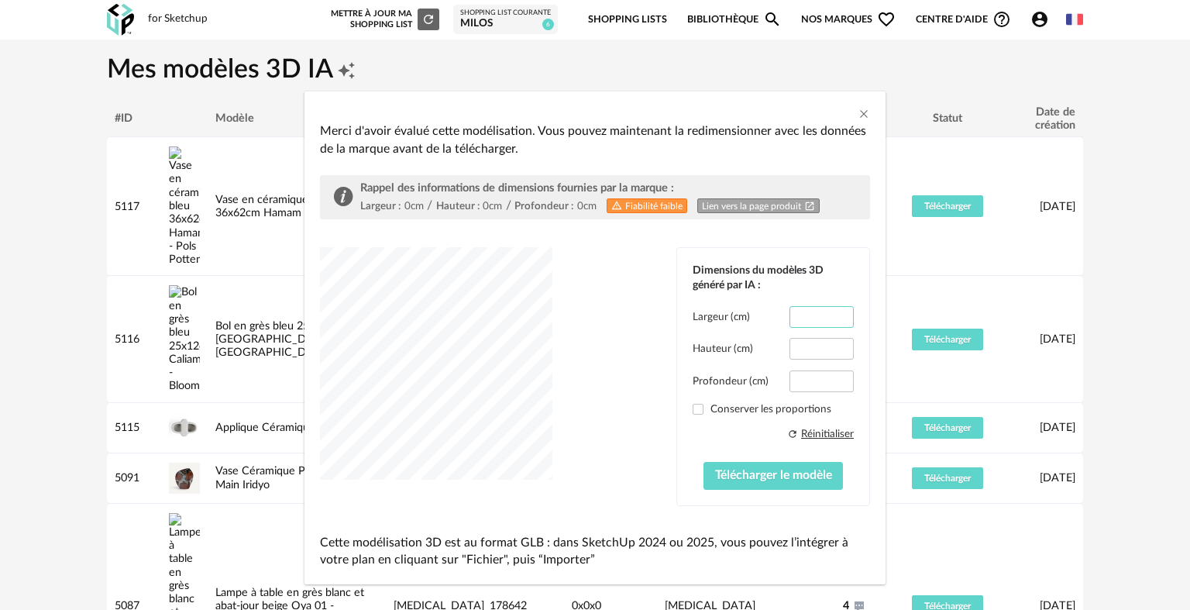
click at [809, 314] on input "*****" at bounding box center [821, 317] width 64 height 22
type input "**"
click at [805, 381] on input "*****" at bounding box center [821, 381] width 64 height 22
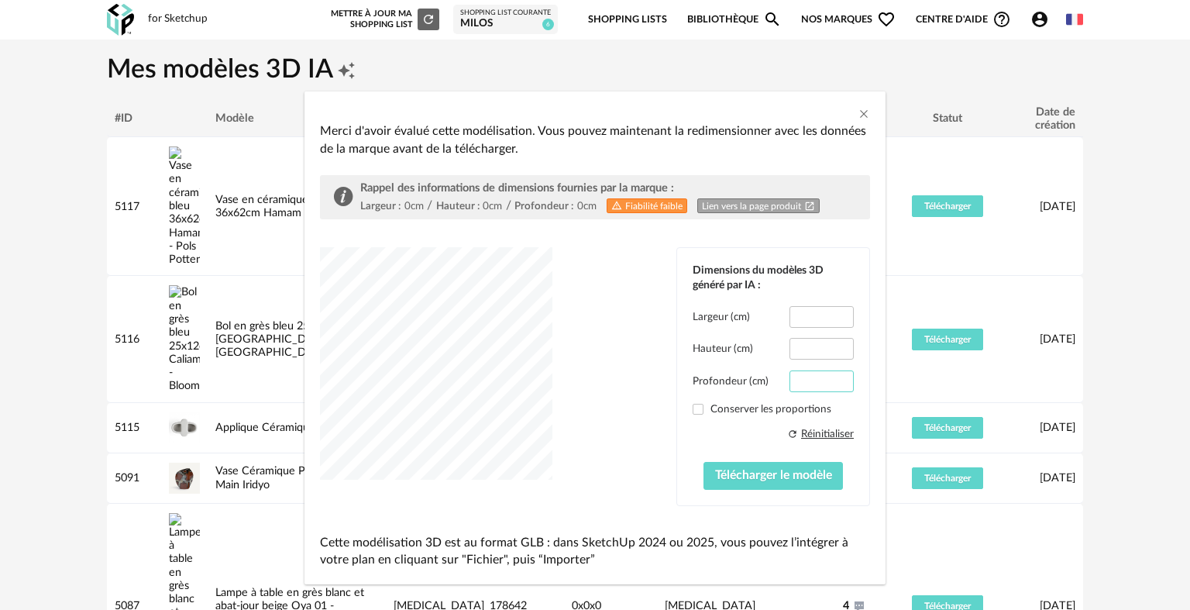
click at [805, 381] on input "*****" at bounding box center [821, 381] width 64 height 22
type input "**"
click at [755, 469] on span "Télécharger le modèle" at bounding box center [773, 475] width 117 height 12
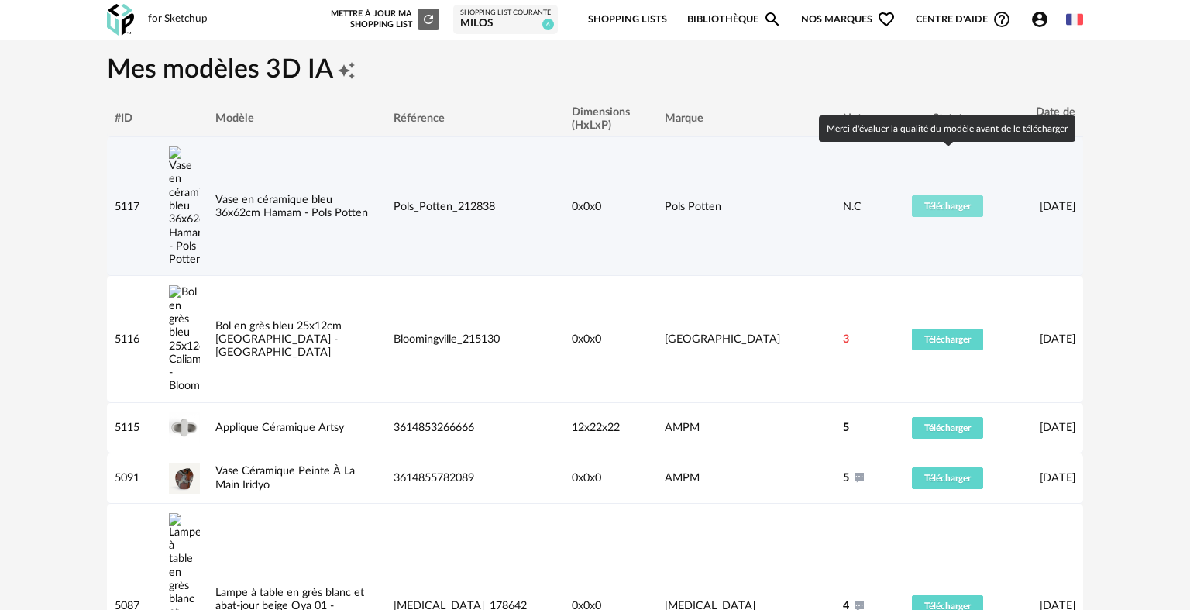
click at [943, 201] on span "Télécharger" at bounding box center [947, 205] width 46 height 9
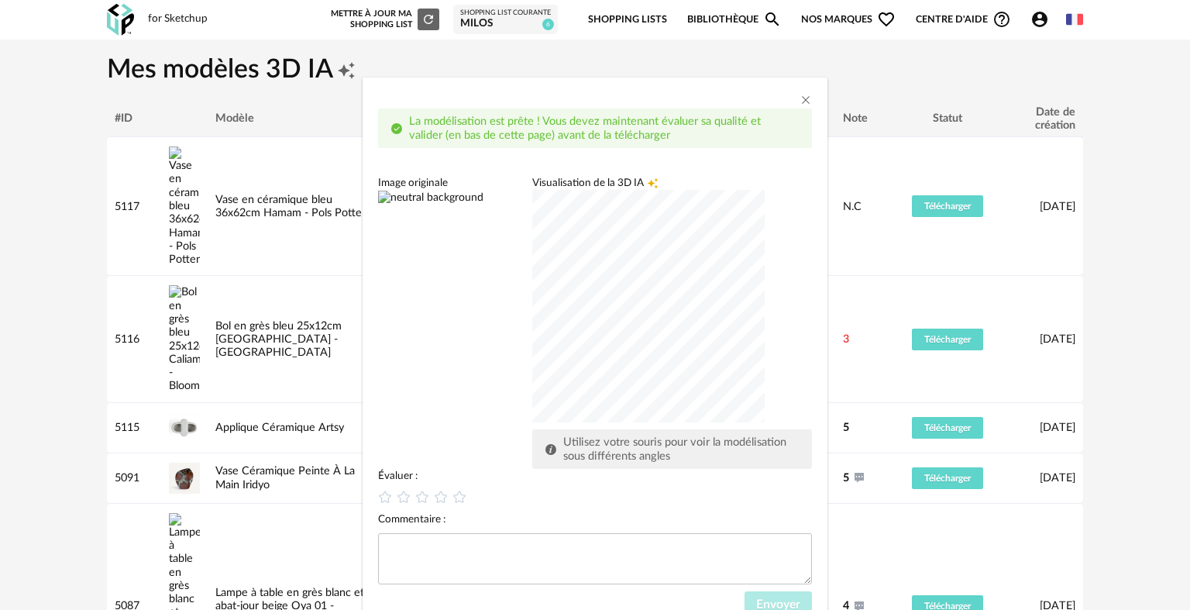
scroll to position [15, 0]
click at [598, 349] on div "dialog" at bounding box center [648, 305] width 232 height 232
click at [438, 495] on icon "dialog" at bounding box center [441, 496] width 16 height 16
click at [782, 597] on span "Envoyer" at bounding box center [778, 603] width 44 height 12
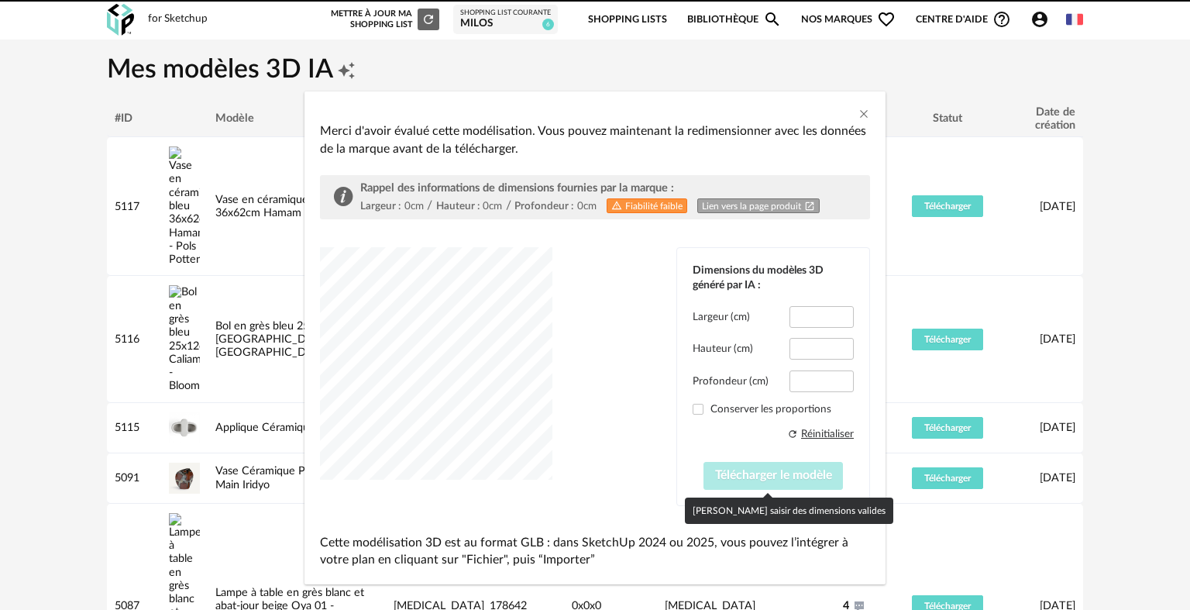
type input "*****"
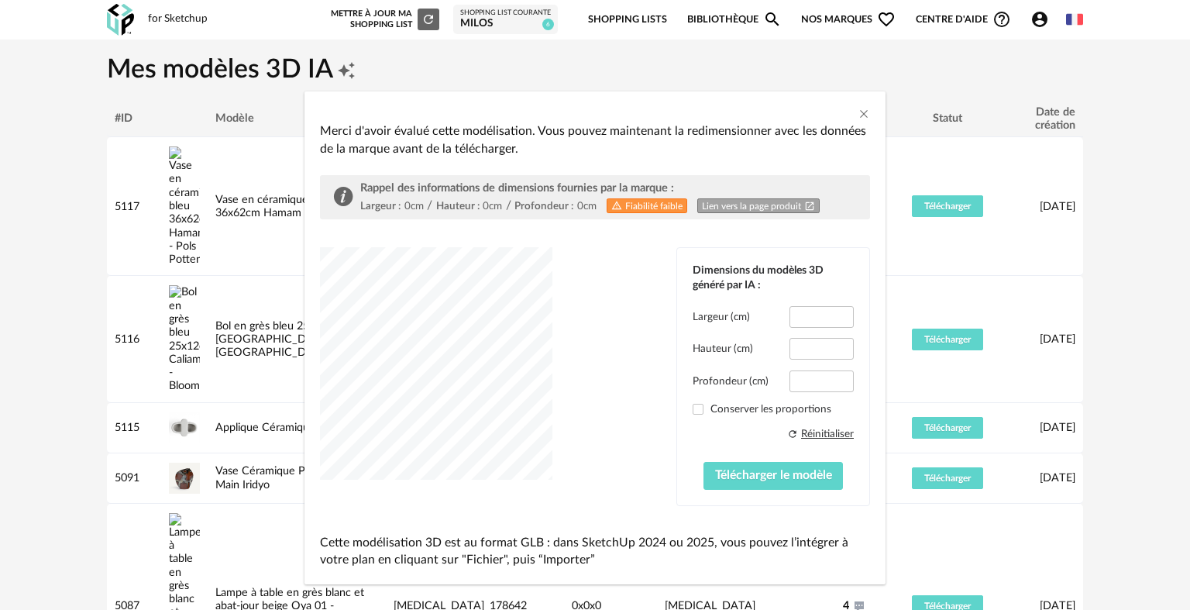
click at [733, 203] on link "Lien vers la page produit Open In New icon" at bounding box center [758, 205] width 122 height 15
click at [819, 349] on input "*****" at bounding box center [821, 349] width 64 height 22
type input "**"
click at [819, 314] on input "*****" at bounding box center [821, 317] width 64 height 22
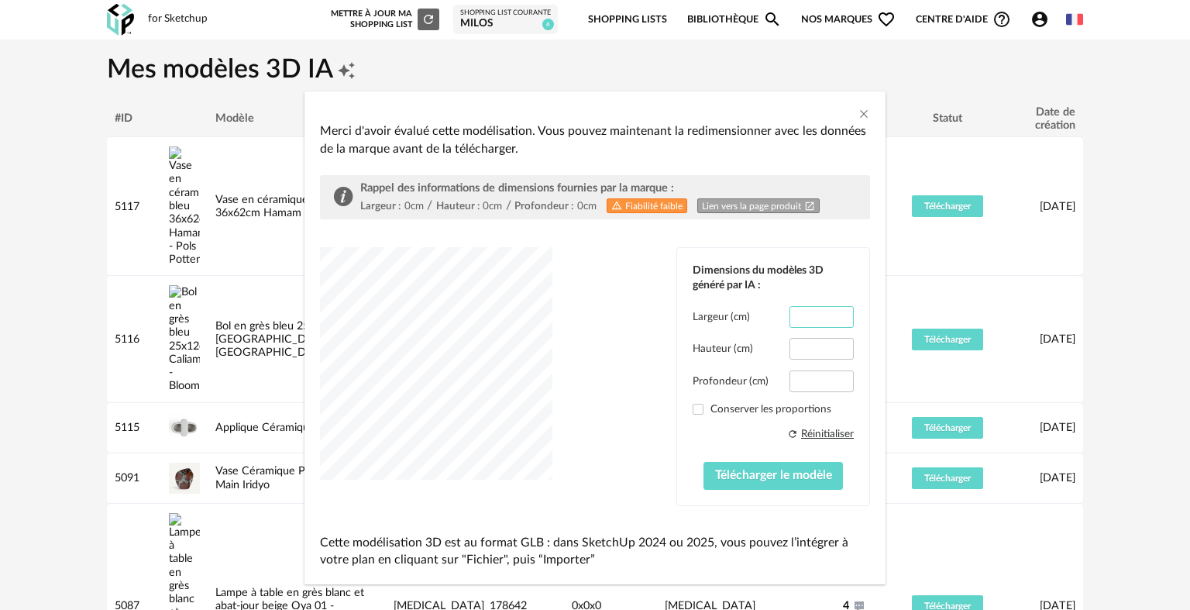
click at [819, 314] on input "*****" at bounding box center [821, 317] width 64 height 22
type input "**"
click at [809, 379] on input "*****" at bounding box center [821, 381] width 64 height 22
type input "**"
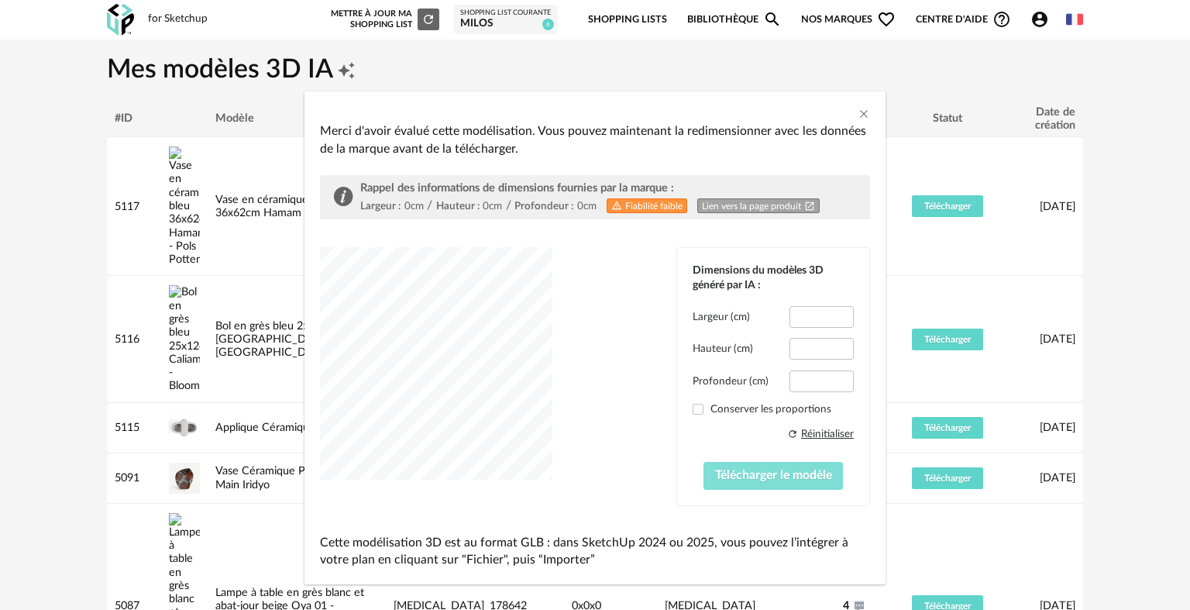
click at [766, 474] on span "Télécharger le modèle" at bounding box center [773, 475] width 117 height 12
